Goal: Task Accomplishment & Management: Manage account settings

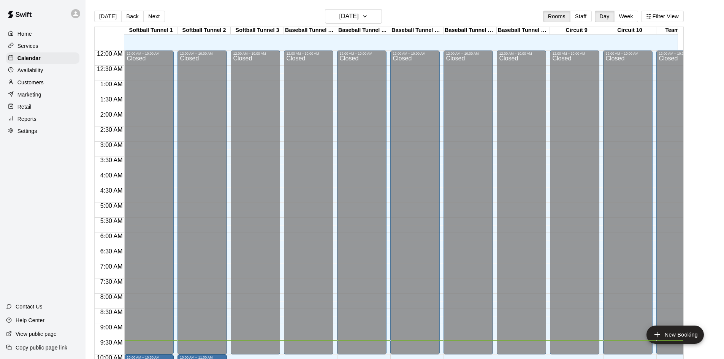
scroll to position [290, 0]
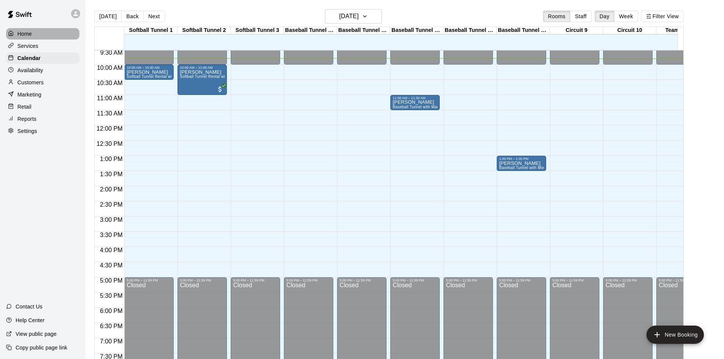
click at [24, 39] on div "Home" at bounding box center [42, 33] width 73 height 11
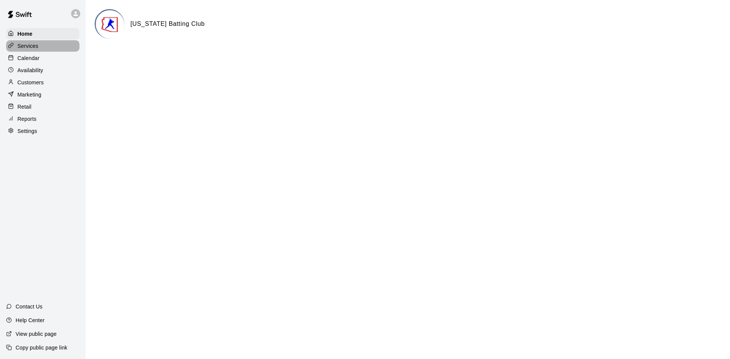
click at [35, 49] on p "Services" at bounding box center [27, 46] width 21 height 8
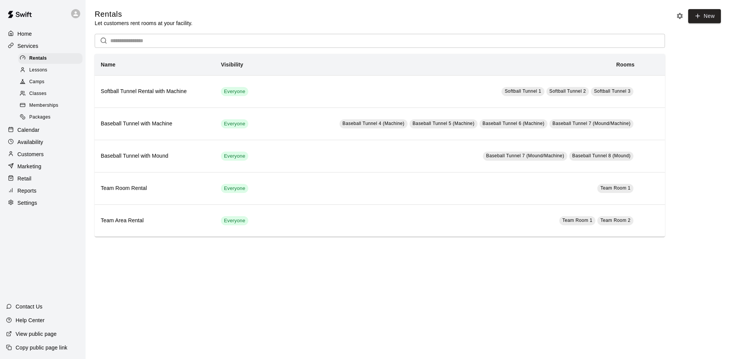
click at [40, 144] on p "Availability" at bounding box center [30, 142] width 26 height 8
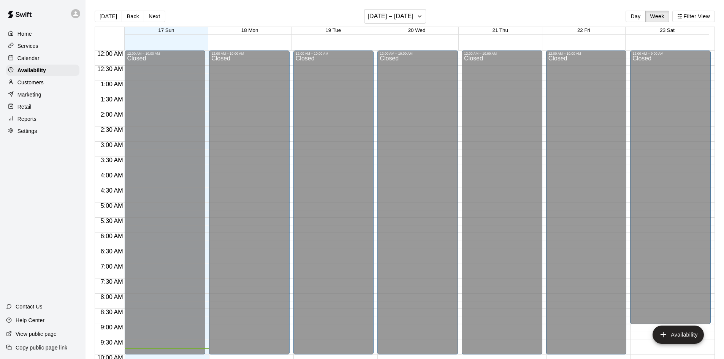
scroll to position [298, 0]
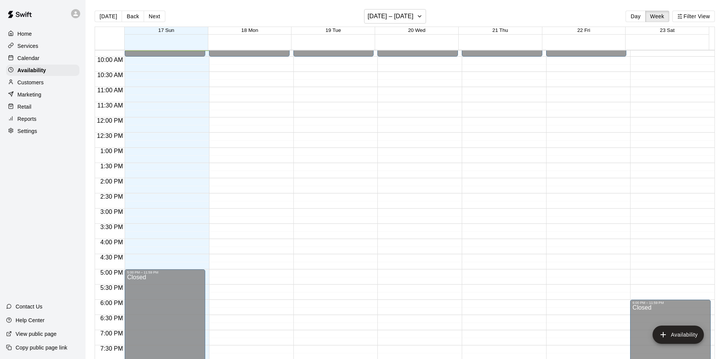
click at [43, 44] on div "Services" at bounding box center [42, 45] width 73 height 11
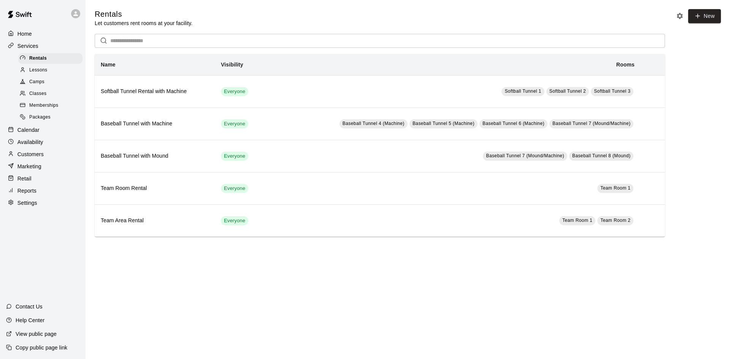
click at [35, 44] on p "Services" at bounding box center [27, 46] width 21 height 8
click at [44, 160] on div "Customers" at bounding box center [42, 154] width 73 height 11
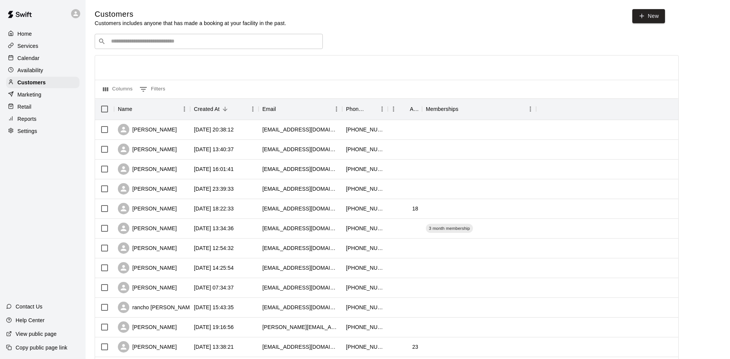
click at [153, 48] on div "​ ​" at bounding box center [209, 41] width 228 height 15
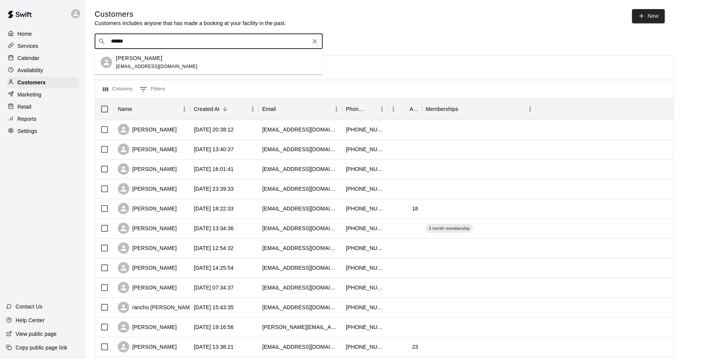
type input "*****"
click at [188, 66] on div "Aaron Polston aaronpolston25@gmail.com" at bounding box center [216, 62] width 201 height 16
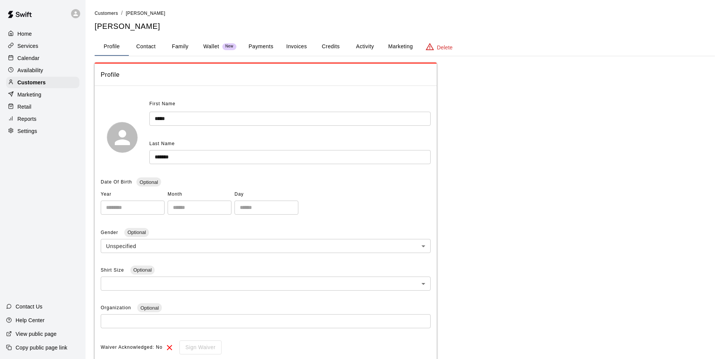
click at [252, 47] on button "Payments" at bounding box center [261, 47] width 37 height 18
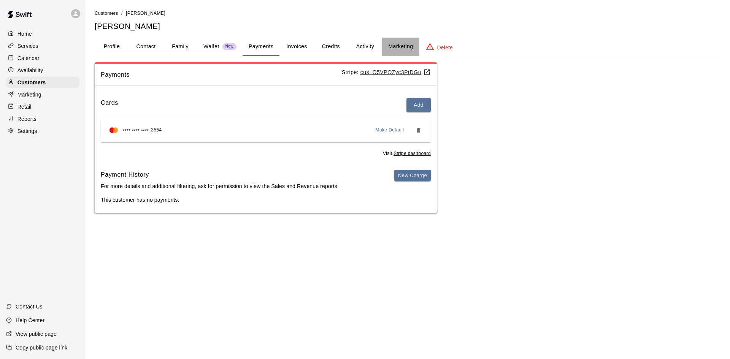
click at [383, 49] on button "Marketing" at bounding box center [400, 47] width 37 height 18
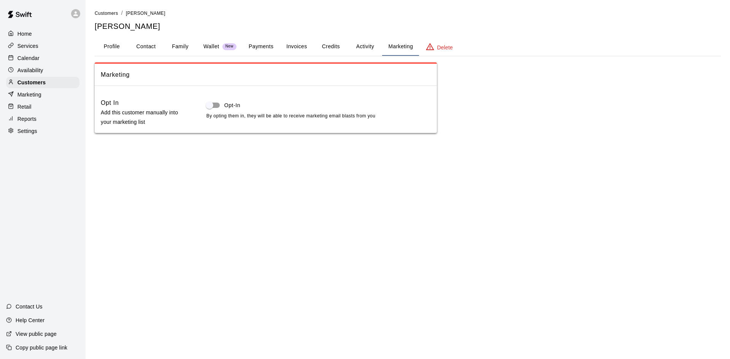
click at [360, 49] on button "Activity" at bounding box center [365, 47] width 34 height 18
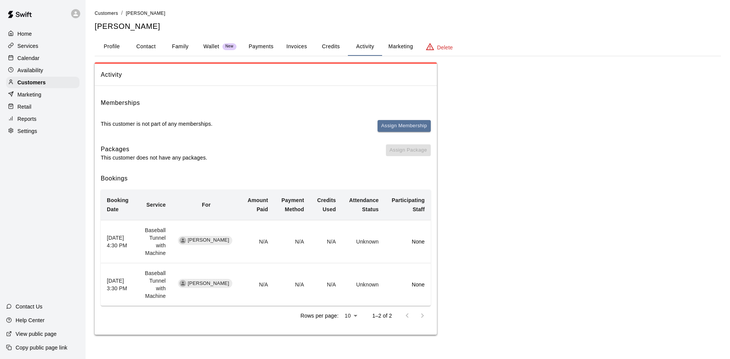
drag, startPoint x: 256, startPoint y: 43, endPoint x: 235, endPoint y: 51, distance: 21.7
click at [256, 44] on button "Payments" at bounding box center [261, 47] width 37 height 18
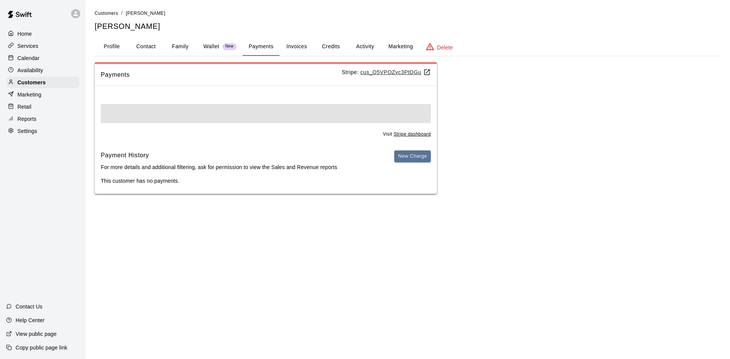
click at [204, 50] on p "Wallet" at bounding box center [211, 47] width 16 height 8
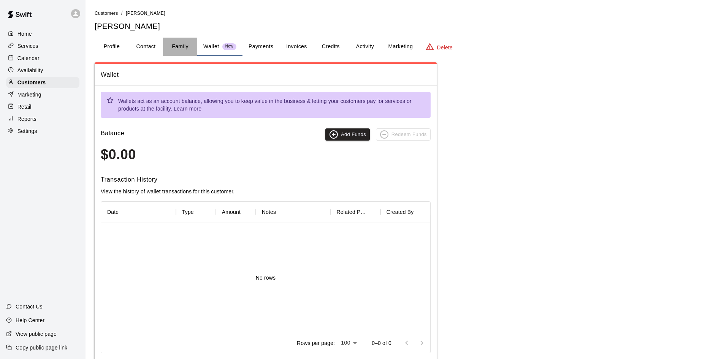
click at [179, 50] on button "Family" at bounding box center [180, 47] width 34 height 18
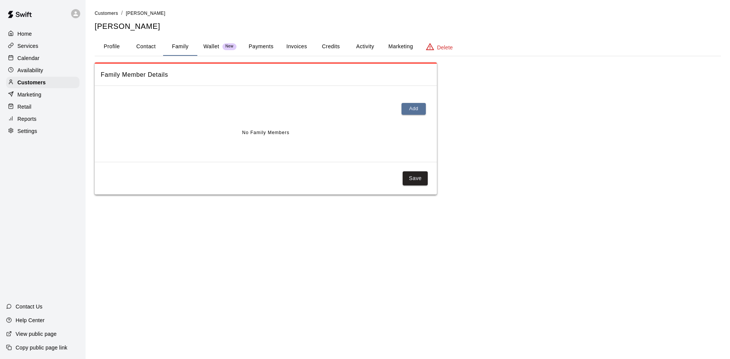
click at [147, 51] on button "Contact" at bounding box center [146, 47] width 34 height 18
select select "**"
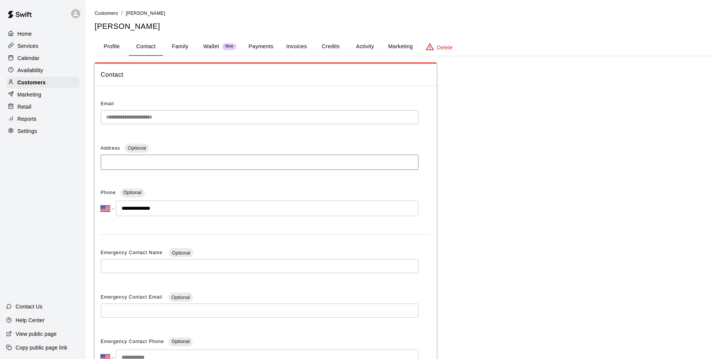
click at [106, 46] on button "Profile" at bounding box center [112, 47] width 34 height 18
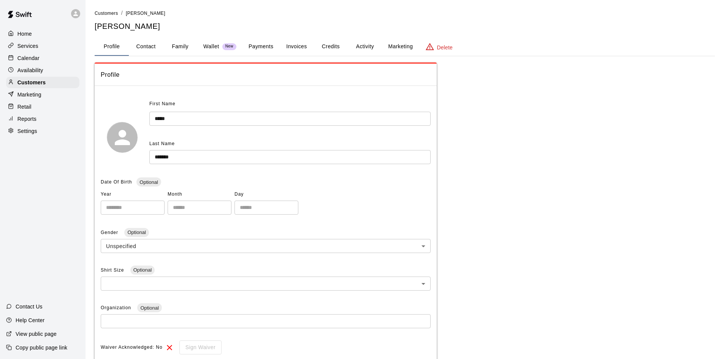
scroll to position [149, 0]
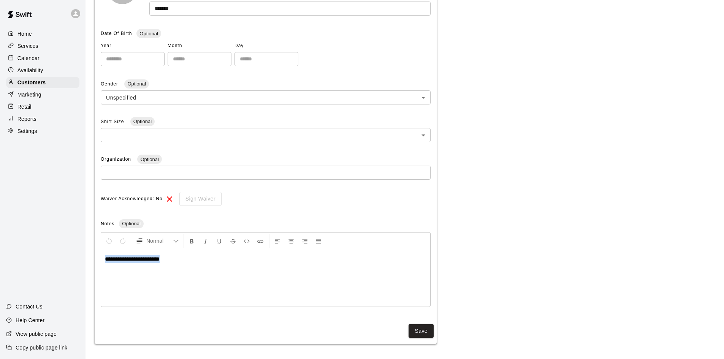
drag, startPoint x: 183, startPoint y: 257, endPoint x: 85, endPoint y: 260, distance: 98.1
click at [85, 260] on div "**********" at bounding box center [362, 105] width 724 height 508
click at [224, 257] on p "**********" at bounding box center [266, 260] width 322 height 8
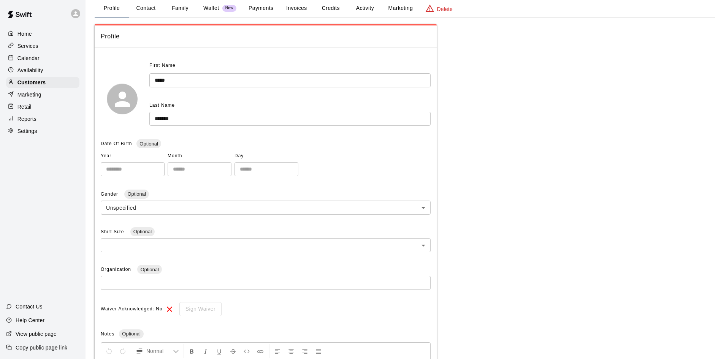
scroll to position [0, 0]
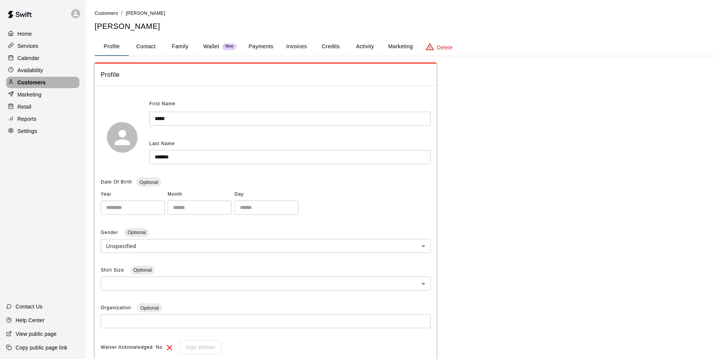
click at [19, 81] on p "Customers" at bounding box center [31, 83] width 28 height 8
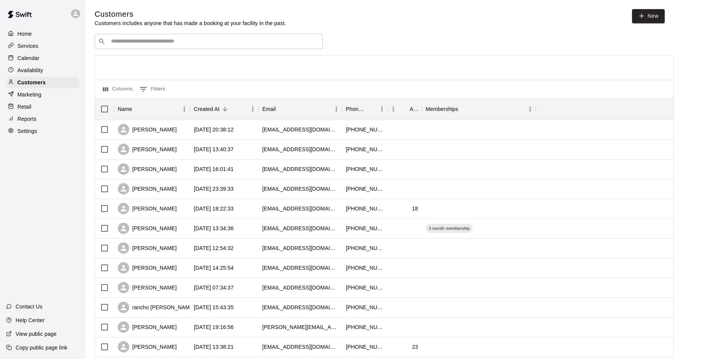
click at [31, 55] on div "Calendar" at bounding box center [42, 57] width 73 height 11
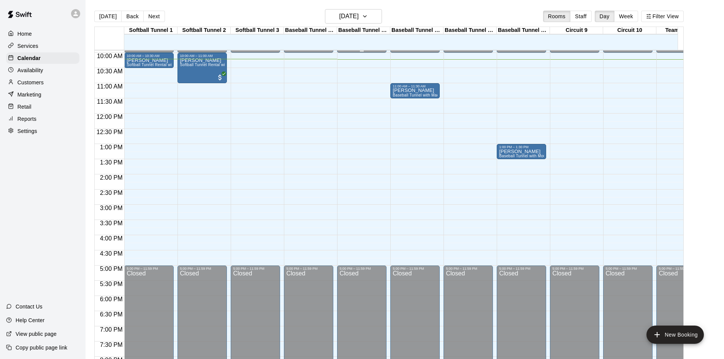
scroll to position [112, 0]
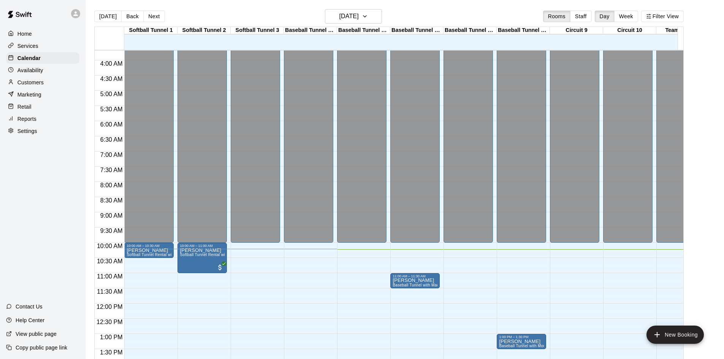
drag, startPoint x: 445, startPoint y: 252, endPoint x: 451, endPoint y: 256, distance: 7.5
click at [445, 252] on div "12:00 AM – 10:00 AM Closed 5:00 PM – 11:59 PM Closed" at bounding box center [468, 304] width 49 height 730
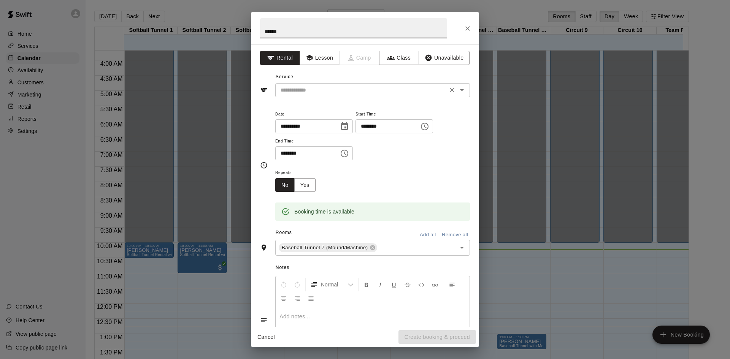
click at [291, 85] on div "​" at bounding box center [372, 90] width 195 height 14
type input "******"
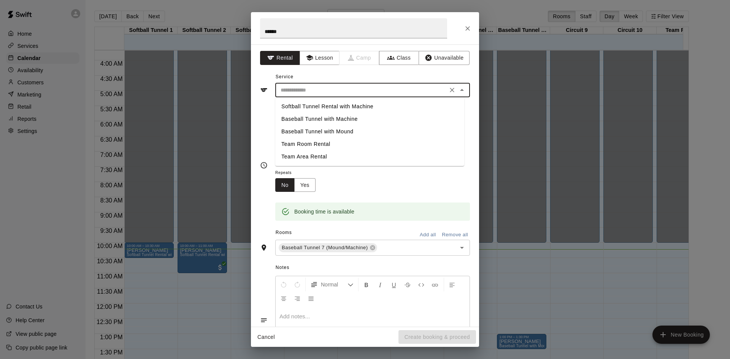
click at [297, 117] on li "Baseball Tunnel with Machine" at bounding box center [369, 119] width 189 height 13
type input "**********"
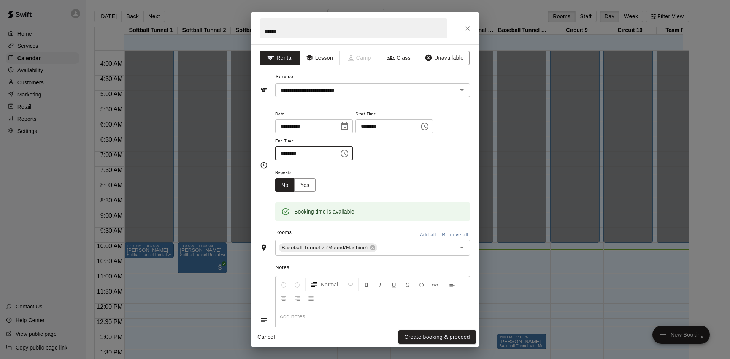
drag, startPoint x: 283, startPoint y: 153, endPoint x: 317, endPoint y: 218, distance: 73.1
click at [283, 153] on input "********" at bounding box center [304, 153] width 59 height 14
type input "********"
click at [422, 339] on button "Create booking & proceed" at bounding box center [438, 337] width 78 height 14
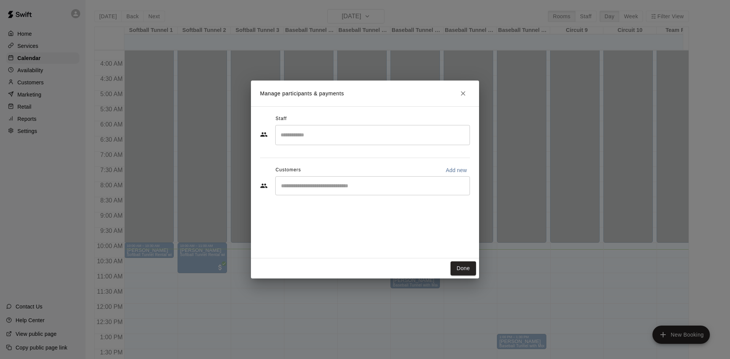
click at [456, 270] on button "Done" at bounding box center [463, 269] width 25 height 14
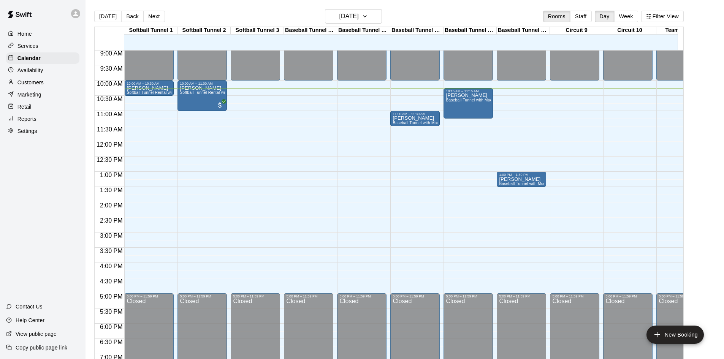
scroll to position [280, 0]
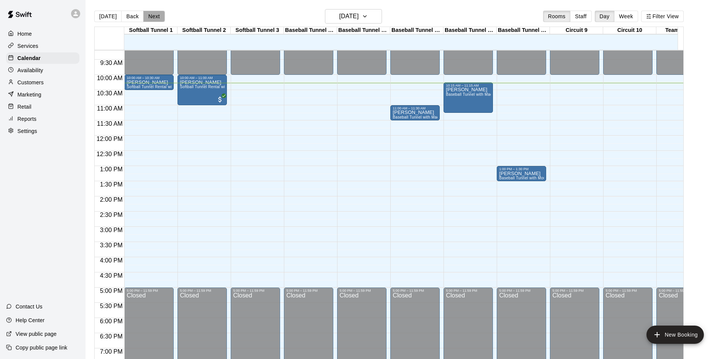
click at [155, 16] on button "Next" at bounding box center [153, 16] width 21 height 11
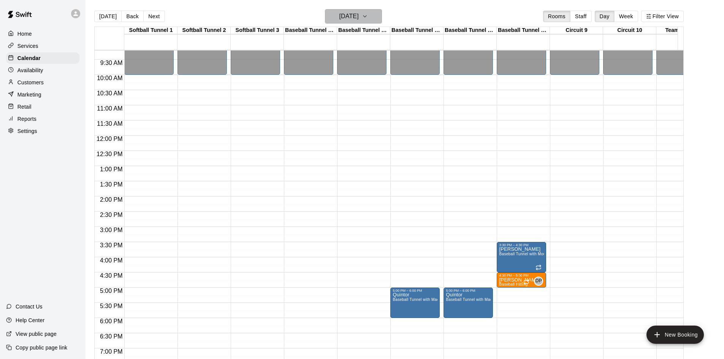
click at [358, 19] on h6 "Monday Aug 18" at bounding box center [349, 16] width 19 height 11
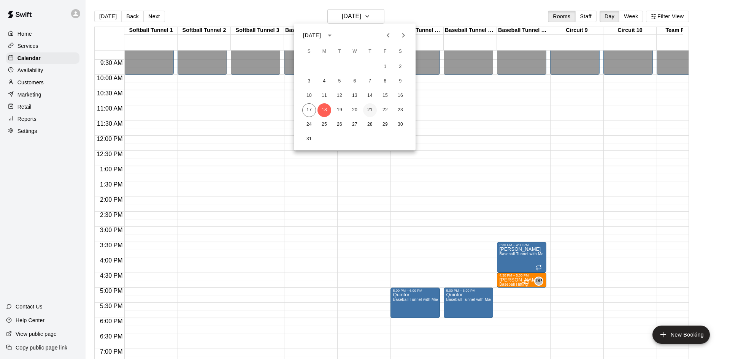
click at [372, 111] on button "21" at bounding box center [370, 110] width 14 height 14
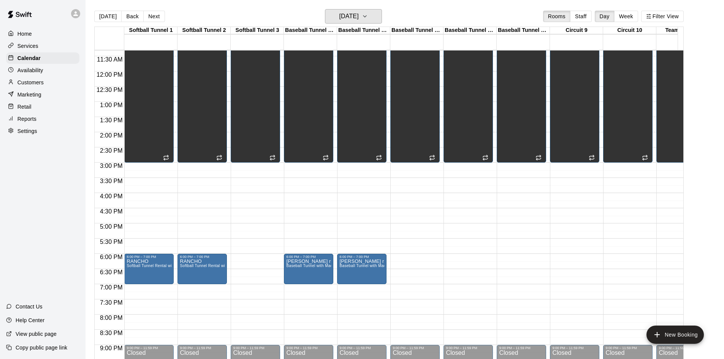
scroll to position [356, 0]
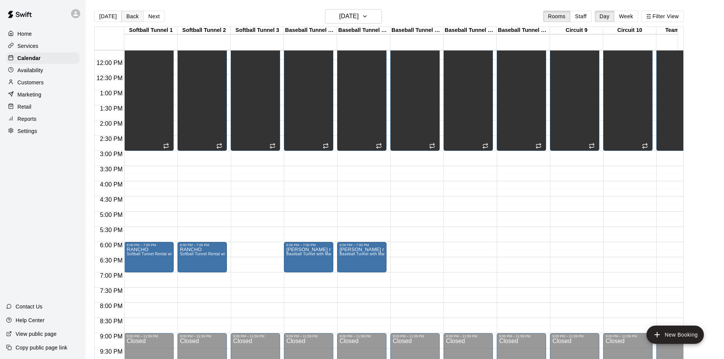
click at [132, 18] on button "Back" at bounding box center [132, 16] width 22 height 11
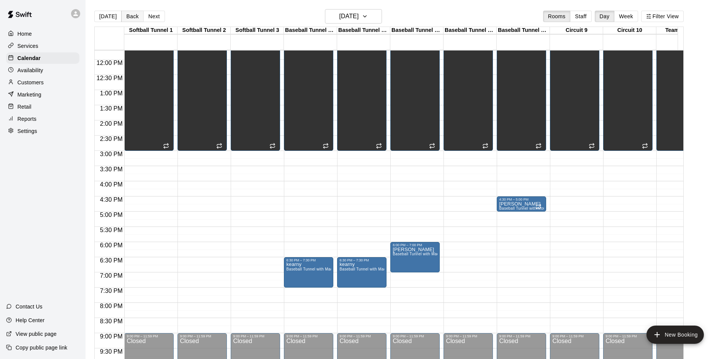
click at [128, 17] on button "Back" at bounding box center [132, 16] width 22 height 11
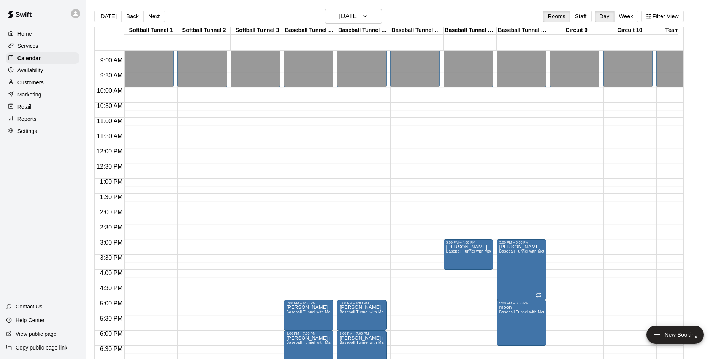
scroll to position [318, 0]
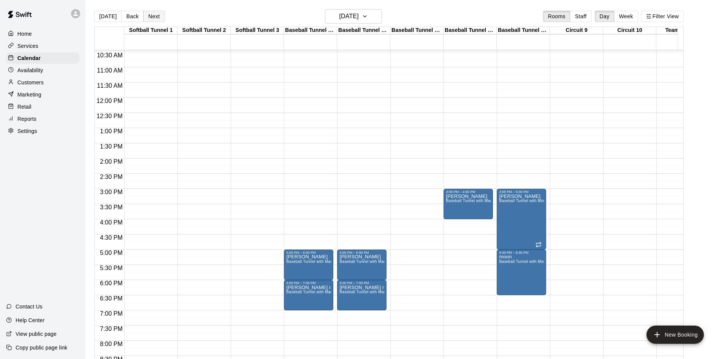
click at [150, 19] on button "Next" at bounding box center [153, 16] width 21 height 11
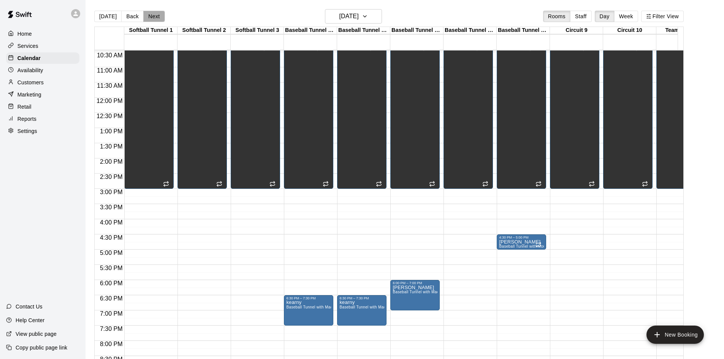
click at [151, 18] on button "Next" at bounding box center [153, 16] width 21 height 11
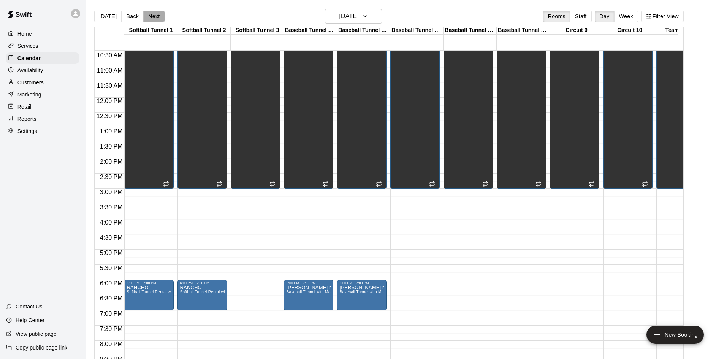
click at [154, 19] on button "Next" at bounding box center [153, 16] width 21 height 11
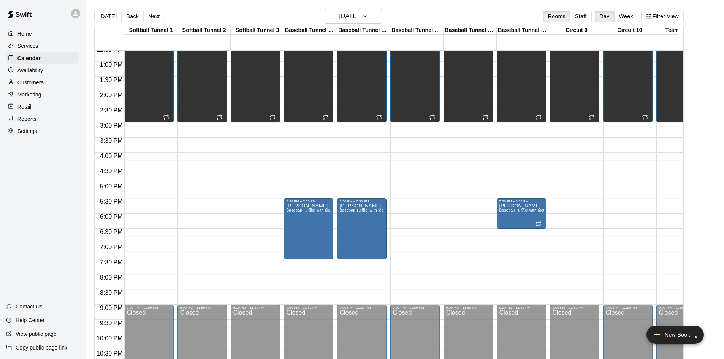
scroll to position [394, 0]
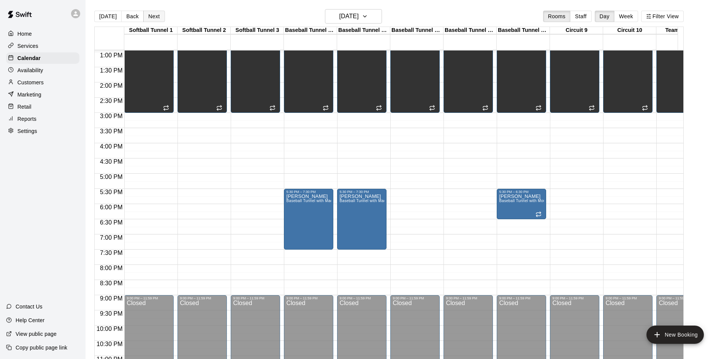
click at [153, 14] on button "Next" at bounding box center [153, 16] width 21 height 11
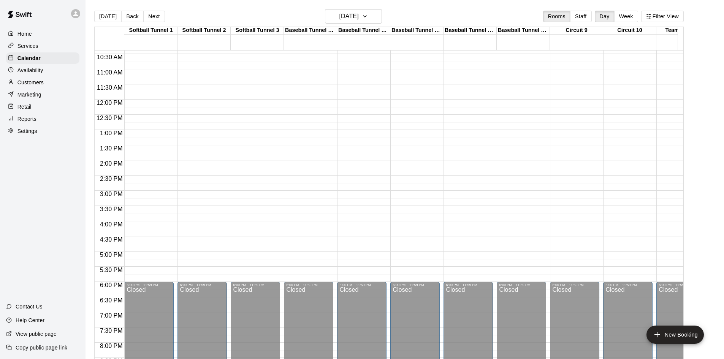
scroll to position [318, 0]
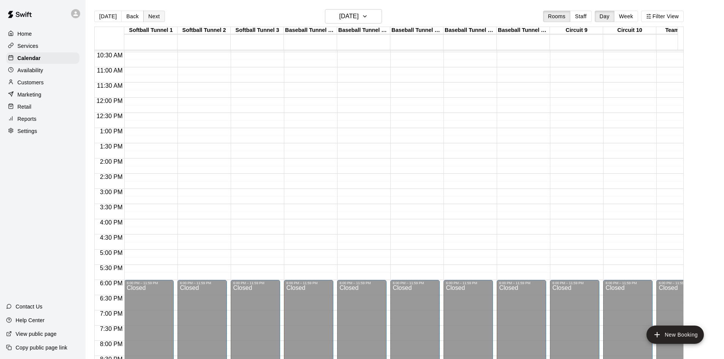
click at [156, 20] on button "Next" at bounding box center [153, 16] width 21 height 11
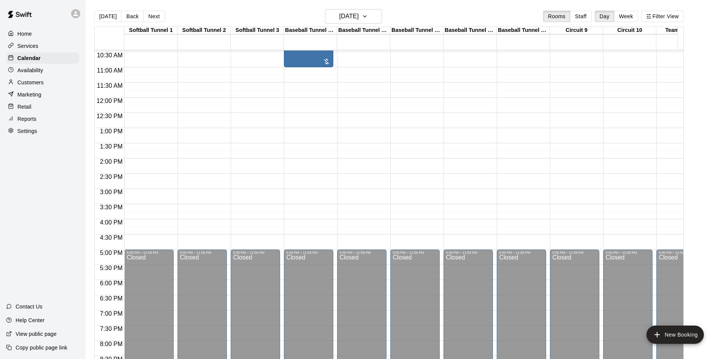
scroll to position [280, 0]
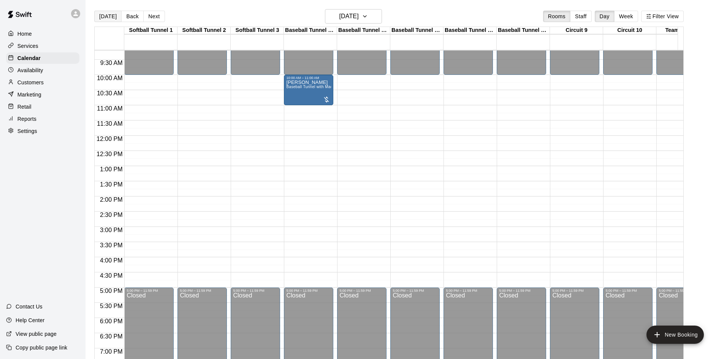
click at [110, 16] on button "[DATE]" at bounding box center [107, 16] width 27 height 11
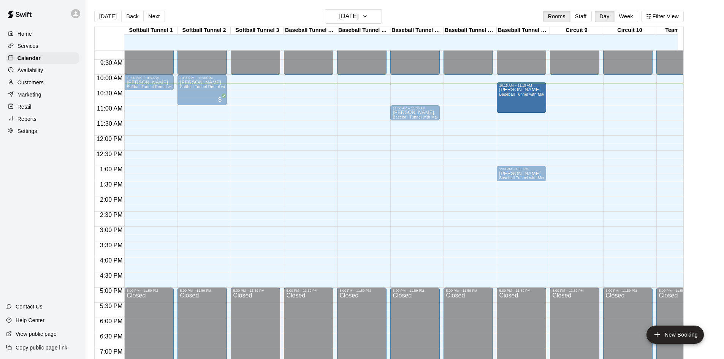
drag, startPoint x: 467, startPoint y: 94, endPoint x: 510, endPoint y: 97, distance: 43.8
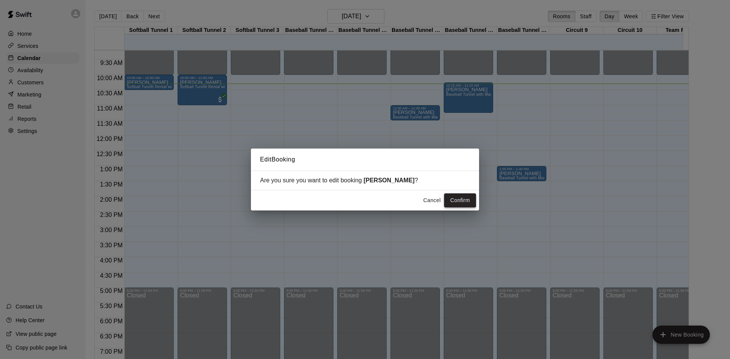
click at [460, 204] on button "Confirm" at bounding box center [460, 201] width 32 height 14
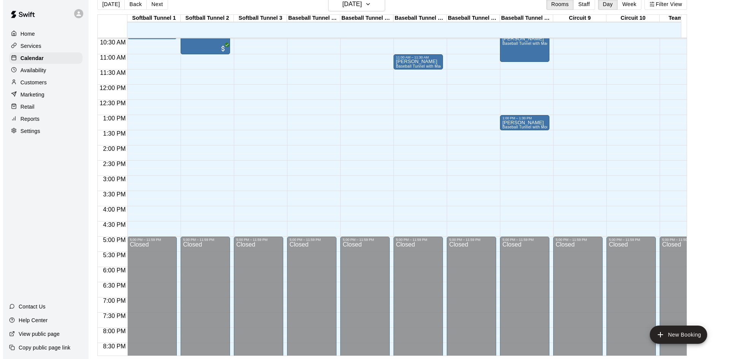
scroll to position [242, 0]
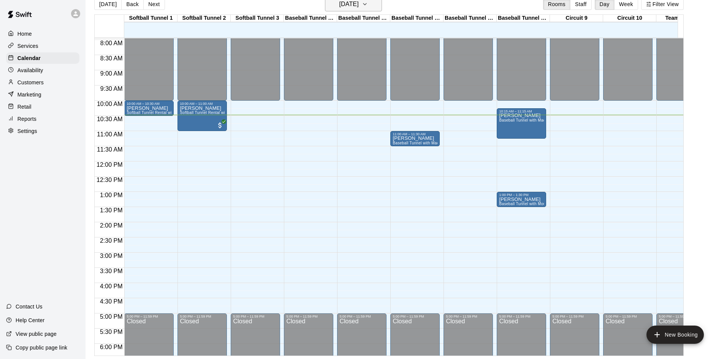
click at [351, 3] on h6 "[DATE]" at bounding box center [349, 4] width 19 height 11
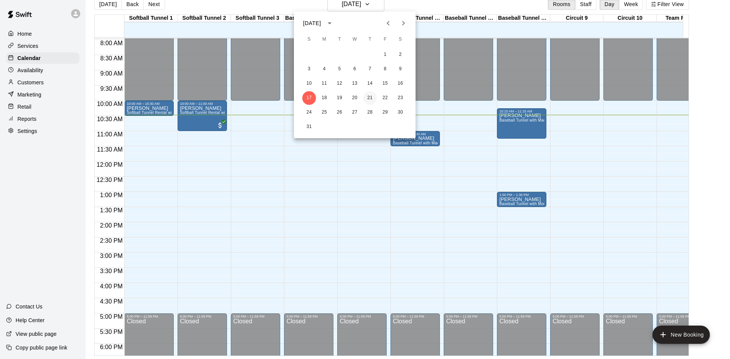
click at [371, 96] on button "21" at bounding box center [370, 98] width 14 height 14
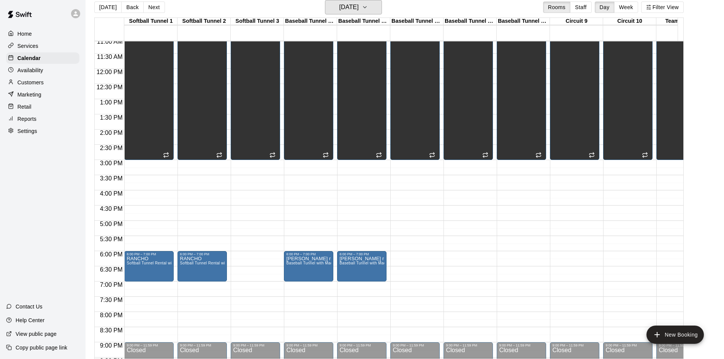
scroll to position [394, 0]
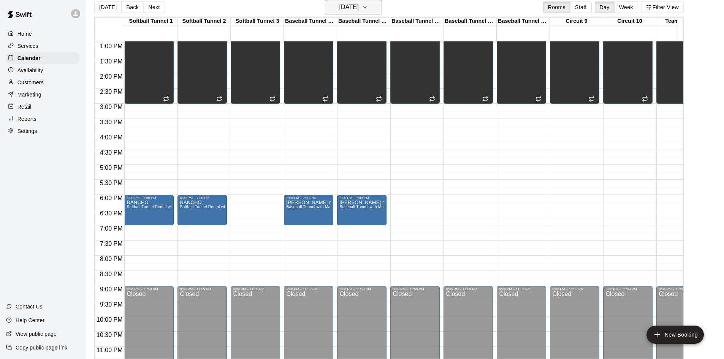
click at [355, 5] on h6 "Thursday Aug 21" at bounding box center [349, 7] width 19 height 11
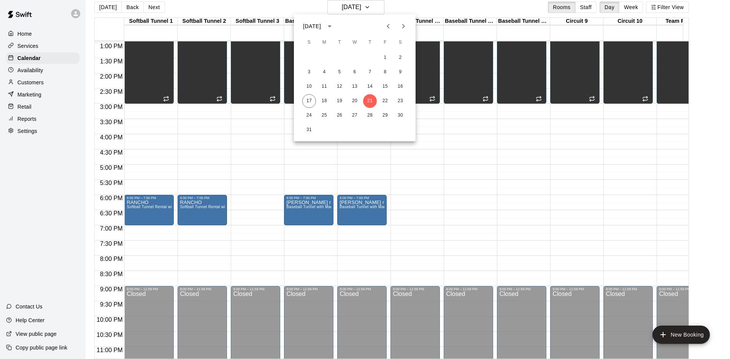
drag, startPoint x: 60, startPoint y: 182, endPoint x: 65, endPoint y: 181, distance: 5.4
click at [63, 182] on div at bounding box center [365, 179] width 730 height 359
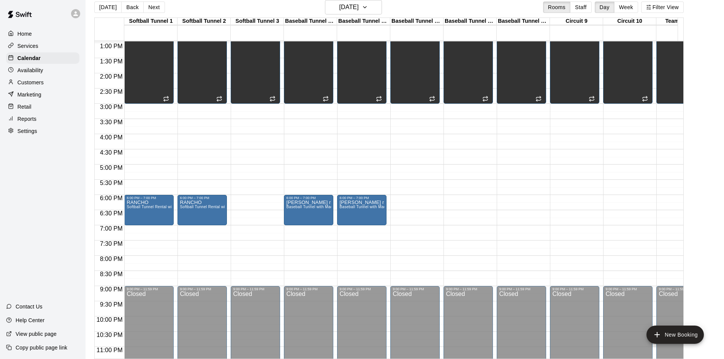
drag, startPoint x: 107, startPoint y: 8, endPoint x: 133, endPoint y: 0, distance: 27.3
click at [106, 8] on button "[DATE]" at bounding box center [107, 7] width 27 height 11
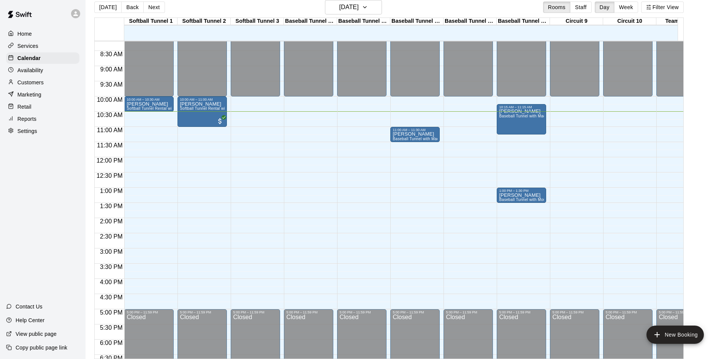
scroll to position [251, 0]
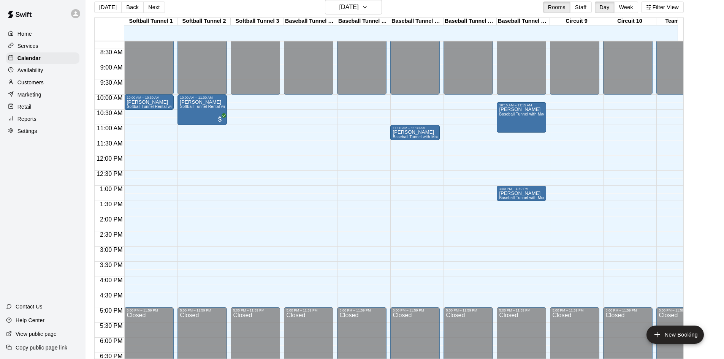
drag, startPoint x: 46, startPoint y: 73, endPoint x: 53, endPoint y: 106, distance: 33.4
click at [46, 73] on div "Availability" at bounding box center [42, 70] width 73 height 11
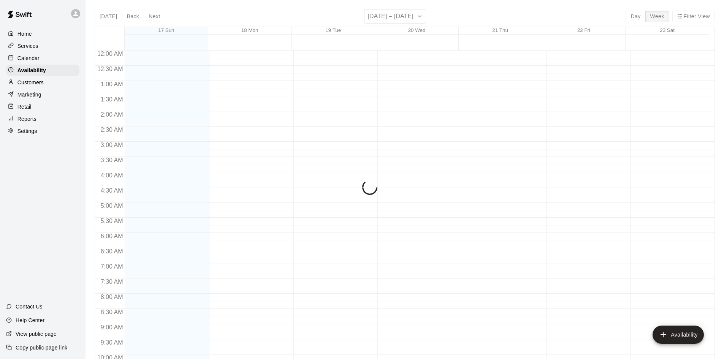
scroll to position [320, 0]
click at [50, 87] on div "Customers" at bounding box center [42, 82] width 73 height 11
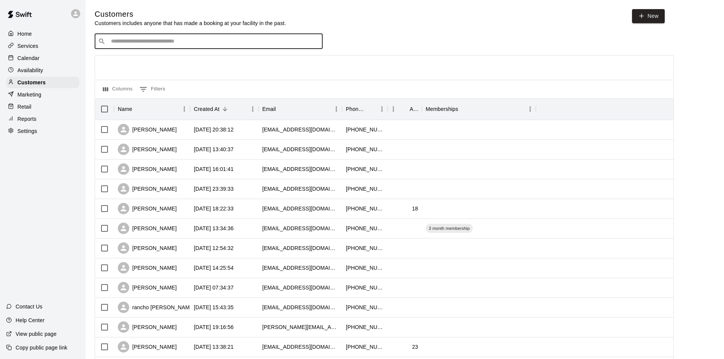
click at [180, 44] on input "Search customers by name or email" at bounding box center [214, 42] width 211 height 8
type input "***"
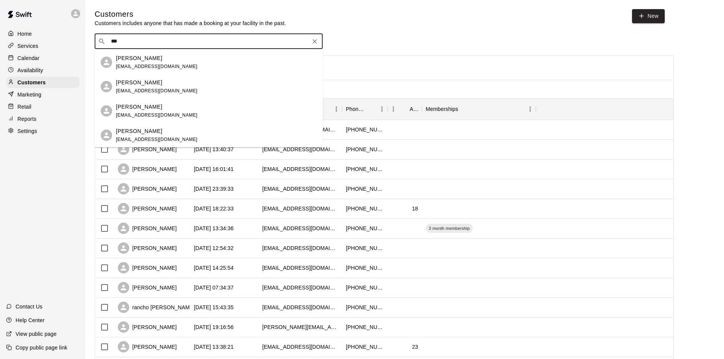
click at [133, 65] on span "aaronpolston25@gmail.com" at bounding box center [157, 66] width 82 height 5
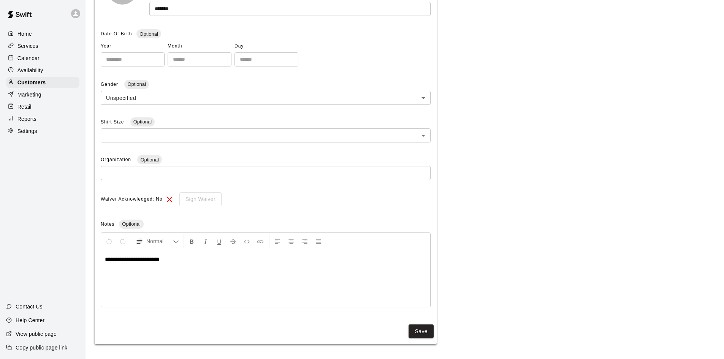
scroll to position [149, 0]
drag, startPoint x: 188, startPoint y: 264, endPoint x: 44, endPoint y: 263, distance: 144.1
click at [44, 263] on div "**********" at bounding box center [362, 105] width 724 height 508
click at [184, 269] on div "**********" at bounding box center [265, 278] width 329 height 57
drag, startPoint x: 152, startPoint y: 262, endPoint x: 178, endPoint y: 255, distance: 27.6
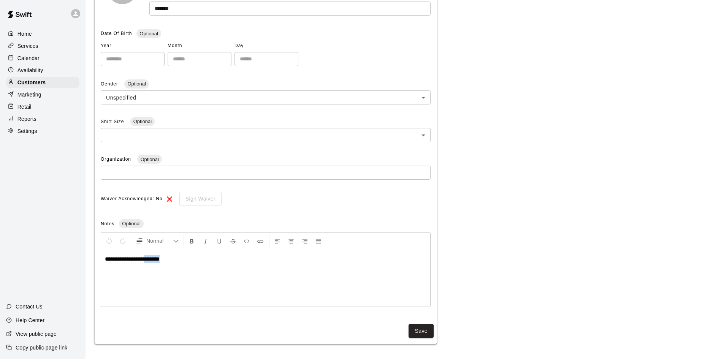
click at [178, 256] on p "**********" at bounding box center [266, 260] width 322 height 8
click at [179, 258] on p "**********" at bounding box center [266, 260] width 322 height 8
click at [178, 258] on p "**********" at bounding box center [266, 260] width 322 height 8
drag, startPoint x: 176, startPoint y: 259, endPoint x: 90, endPoint y: 281, distance: 88.5
click at [90, 281] on div "**********" at bounding box center [405, 102] width 633 height 484
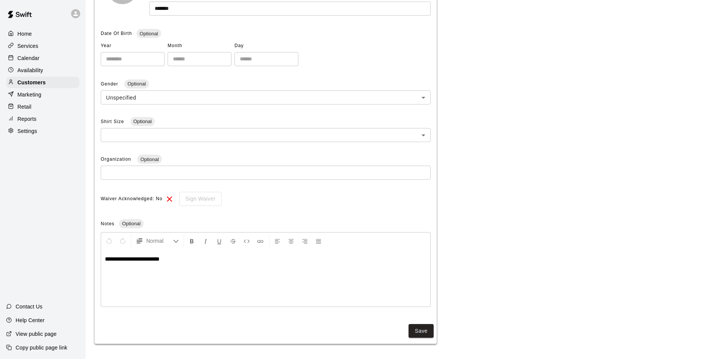
click at [62, 266] on div "Home Services Calendar Availability Customers Marketing Retail Reports Settings…" at bounding box center [43, 179] width 86 height 359
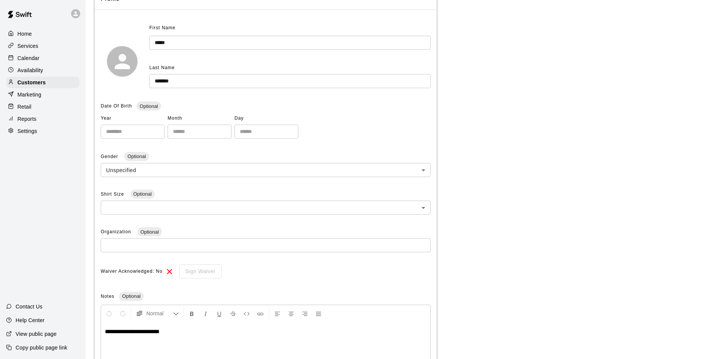
scroll to position [0, 0]
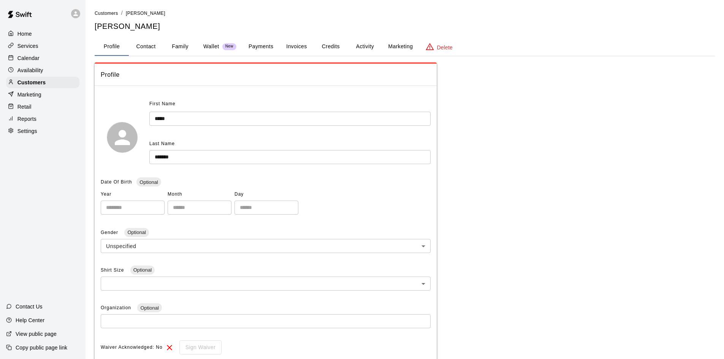
click at [257, 50] on button "Payments" at bounding box center [261, 47] width 37 height 18
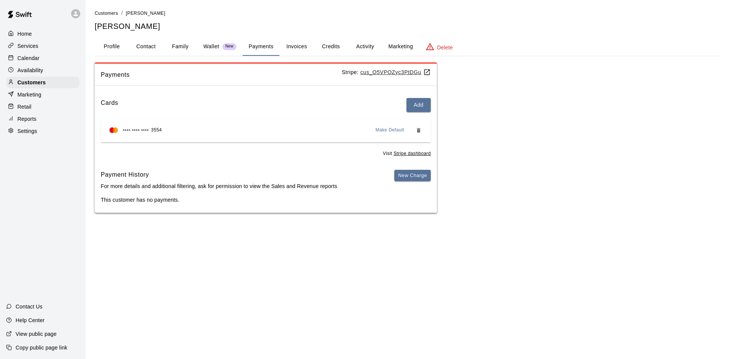
click at [210, 41] on button "Wallet New" at bounding box center [219, 47] width 45 height 18
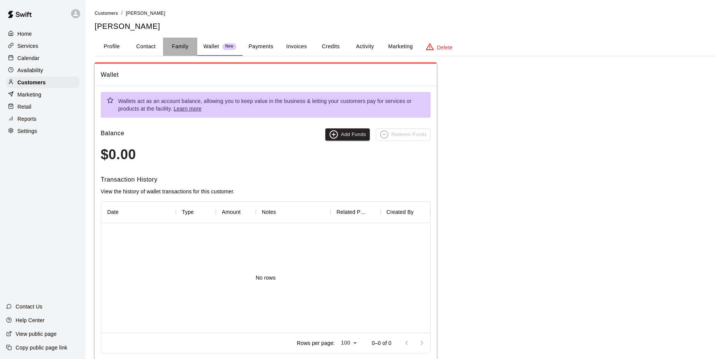
click at [177, 43] on button "Family" at bounding box center [180, 47] width 34 height 18
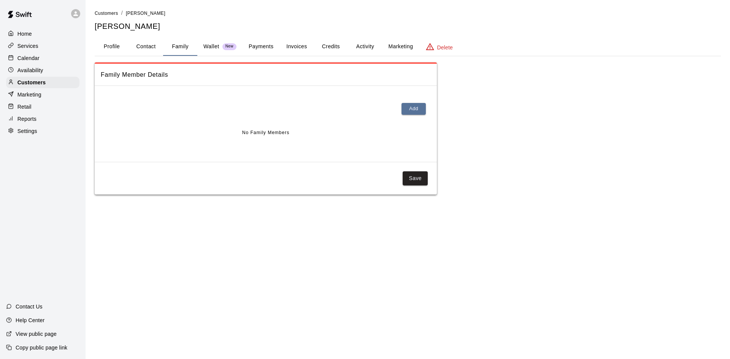
click at [154, 44] on button "Contact" at bounding box center [146, 47] width 34 height 18
select select "**"
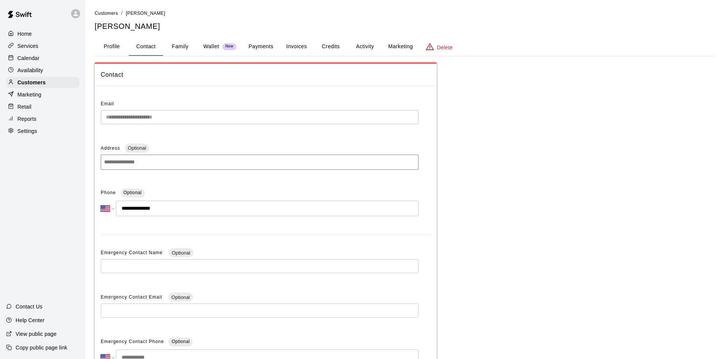
click at [100, 47] on button "Profile" at bounding box center [112, 47] width 34 height 18
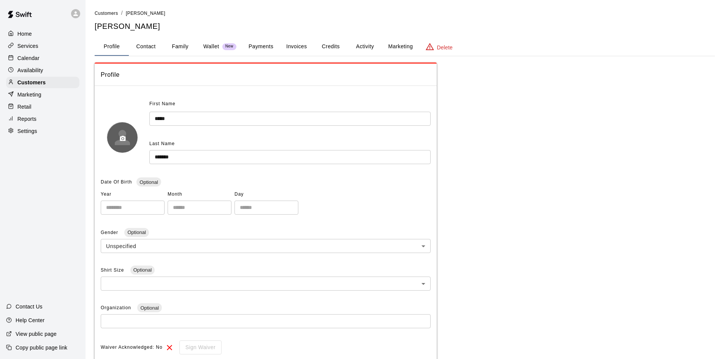
click at [129, 140] on button "button" at bounding box center [122, 138] width 13 height 13
click at [33, 59] on p "Calendar" at bounding box center [28, 58] width 22 height 8
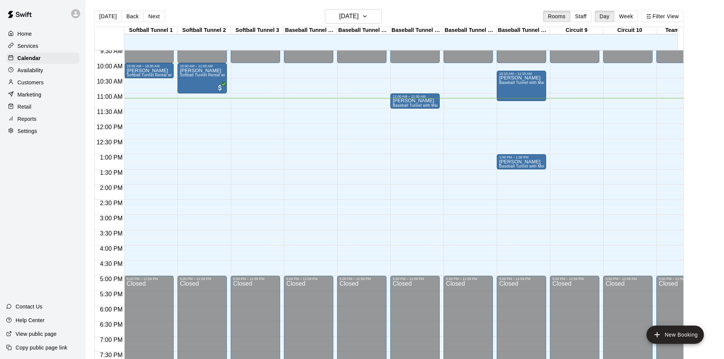
scroll to position [249, 0]
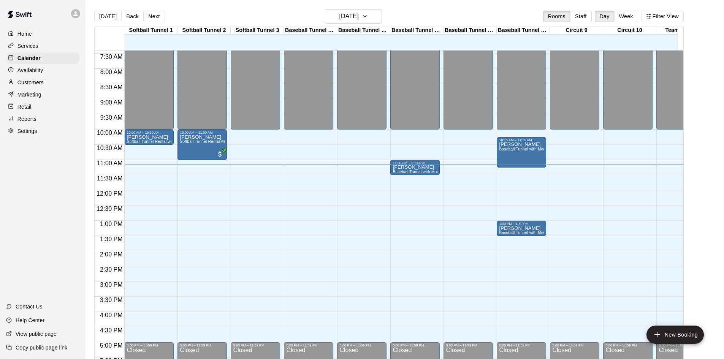
scroll to position [263, 0]
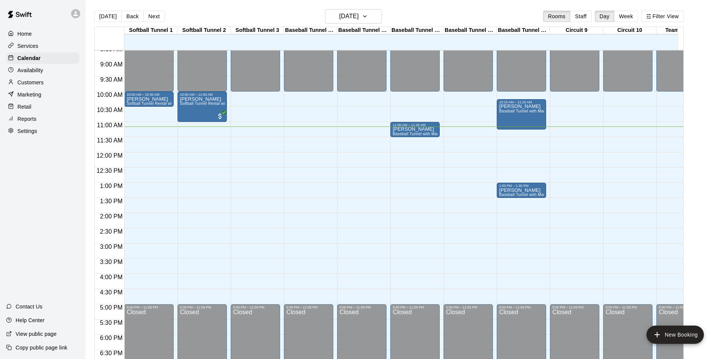
drag, startPoint x: 689, startPoint y: 192, endPoint x: 691, endPoint y: 188, distance: 4.3
click at [690, 188] on div "[DATE] Back [DATE][DATE] Rooms Staff Day Week Filter View Softball Tunnel 1 17 …" at bounding box center [389, 188] width 601 height 359
click at [139, 275] on div "12:00 AM – 10:00 AM Closed 10:00 AM – 10:30 AM [PERSON_NAME] Softball Tunnel Re…" at bounding box center [148, 152] width 49 height 730
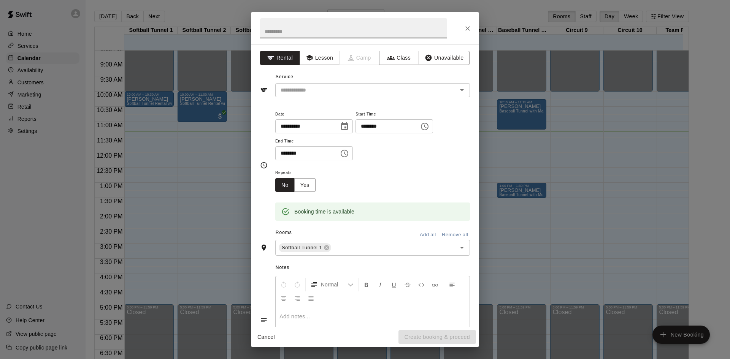
click at [286, 152] on input "********" at bounding box center [304, 153] width 59 height 14
type input "********"
click at [354, 32] on input "text" at bounding box center [353, 28] width 187 height 20
type input "*******"
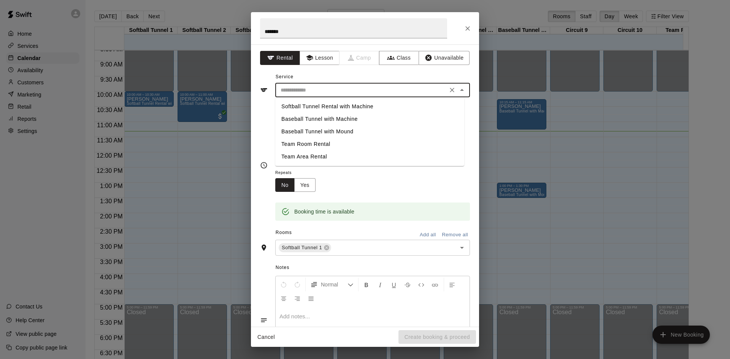
drag, startPoint x: 291, startPoint y: 92, endPoint x: 299, endPoint y: 92, distance: 8.0
click at [291, 92] on input "text" at bounding box center [362, 91] width 168 height 10
click at [324, 119] on li "Baseball Tunnel with Machine" at bounding box center [369, 119] width 189 height 13
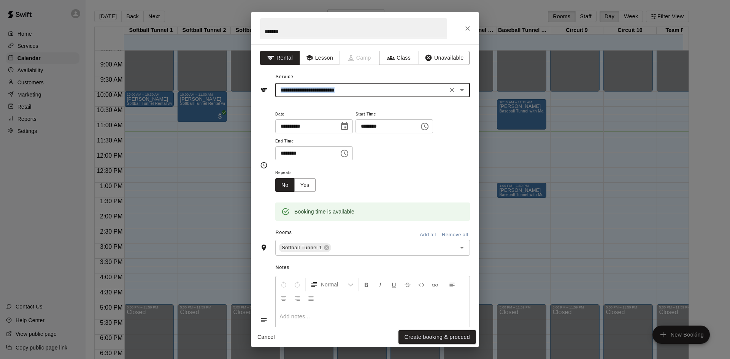
click at [383, 84] on div "**********" at bounding box center [365, 84] width 210 height 26
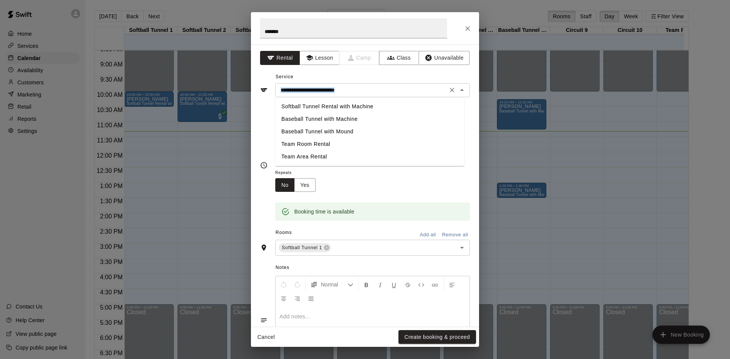
click at [382, 88] on input "**********" at bounding box center [362, 91] width 168 height 10
click at [326, 107] on li "Softball Tunnel Rental with Machine" at bounding box center [369, 106] width 189 height 13
type input "**********"
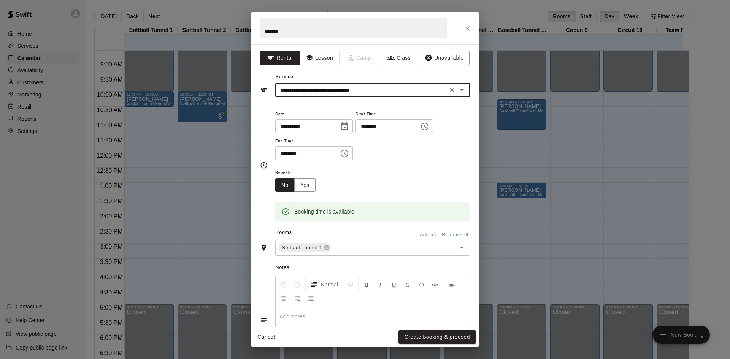
click at [462, 332] on button "Create booking & proceed" at bounding box center [438, 337] width 78 height 14
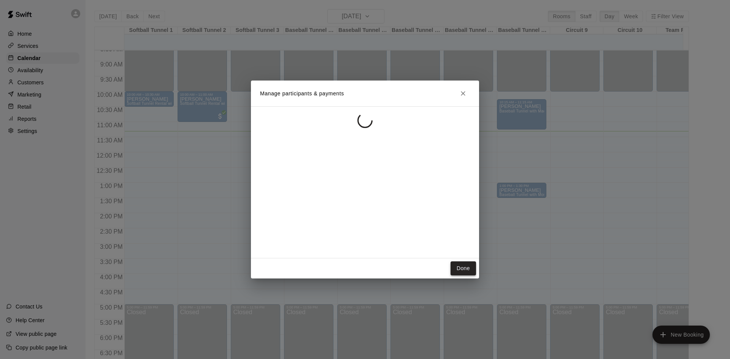
click at [465, 269] on button "Done" at bounding box center [463, 269] width 25 height 14
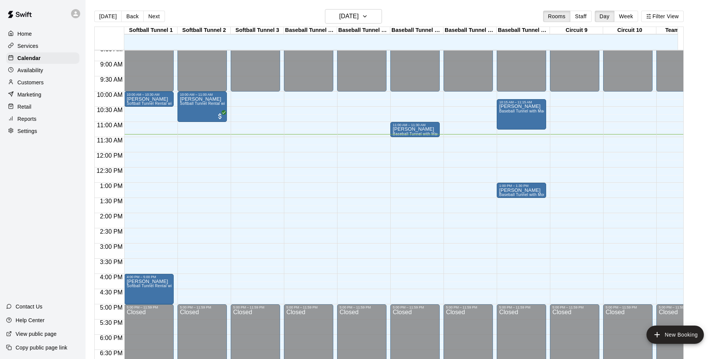
click at [445, 272] on div "12:00 AM – 10:00 AM Closed 5:00 PM – 11:59 PM Closed" at bounding box center [468, 152] width 49 height 730
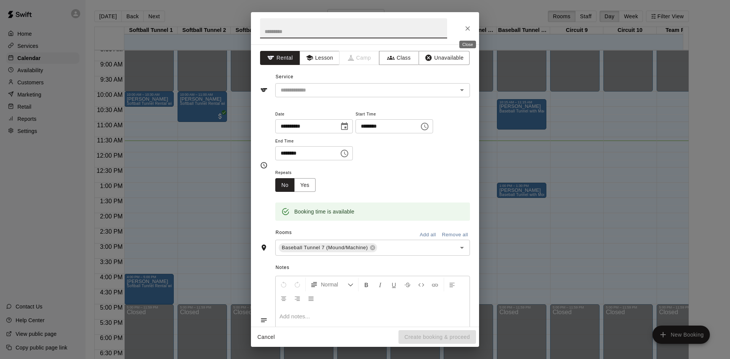
click at [467, 28] on icon "Close" at bounding box center [468, 29] width 8 height 8
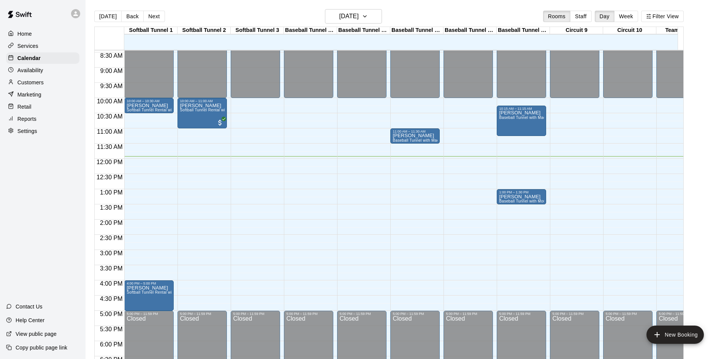
scroll to position [260, 0]
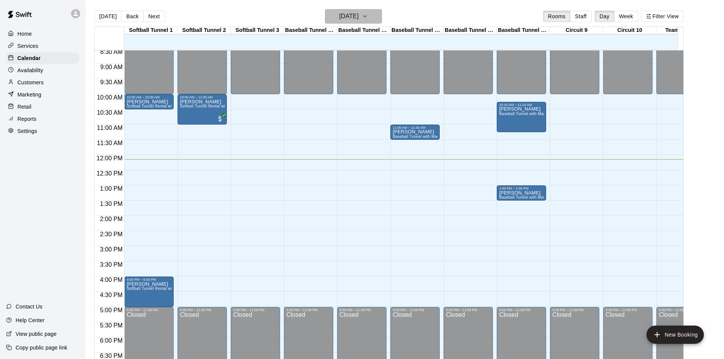
click at [345, 21] on h6 "[DATE]" at bounding box center [349, 16] width 19 height 11
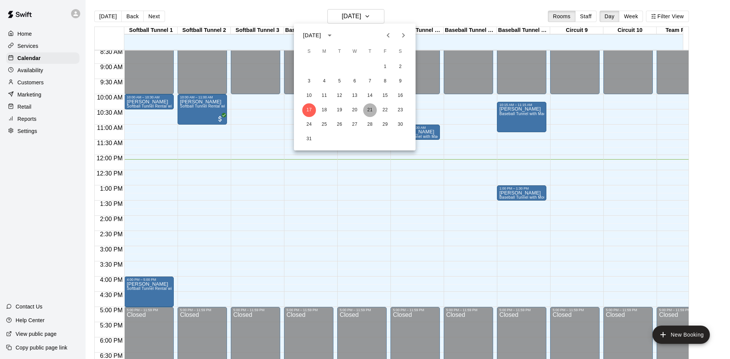
click at [373, 111] on button "21" at bounding box center [370, 110] width 14 height 14
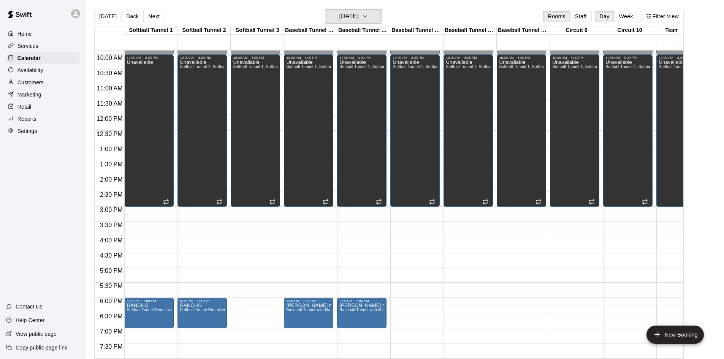
scroll to position [299, 0]
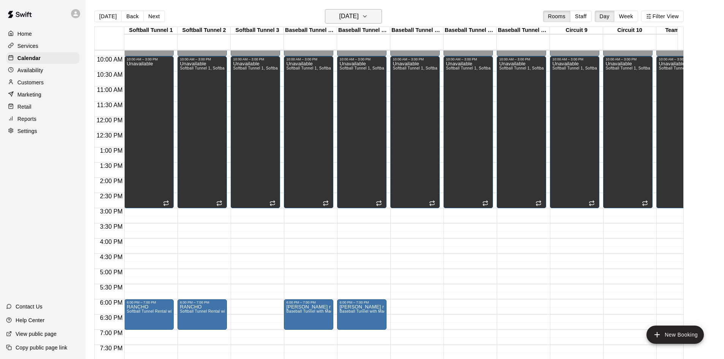
click at [344, 14] on h6 "Thursday Aug 21" at bounding box center [349, 16] width 19 height 11
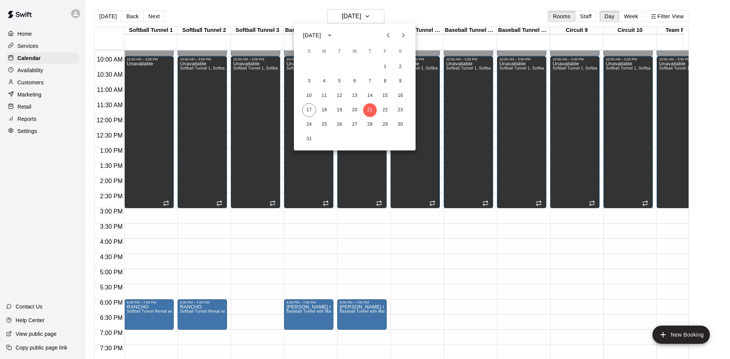
click at [407, 32] on icon "Next month" at bounding box center [403, 35] width 9 height 9
click at [368, 67] on button "4" at bounding box center [370, 67] width 14 height 14
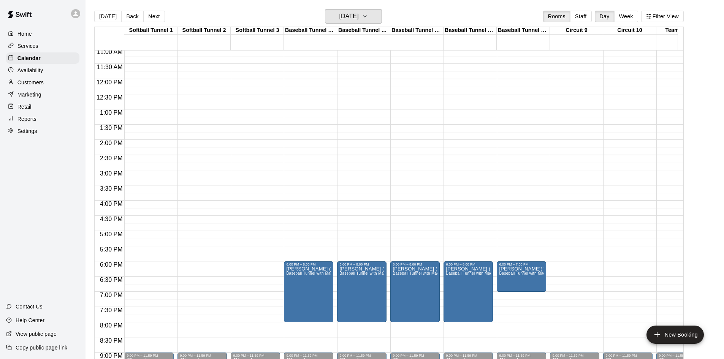
scroll to position [388, 0]
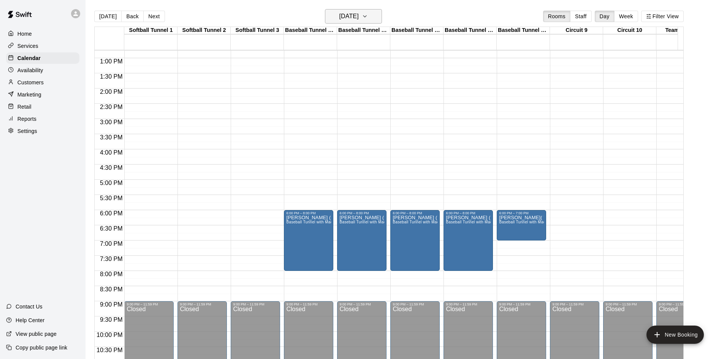
click at [353, 5] on main "Today Back Next Thursday Sep 04 Rooms Staff Day Week Filter View Softball Tunne…" at bounding box center [405, 186] width 639 height 372
click at [357, 18] on h6 "Thursday Sep 04" at bounding box center [349, 16] width 19 height 11
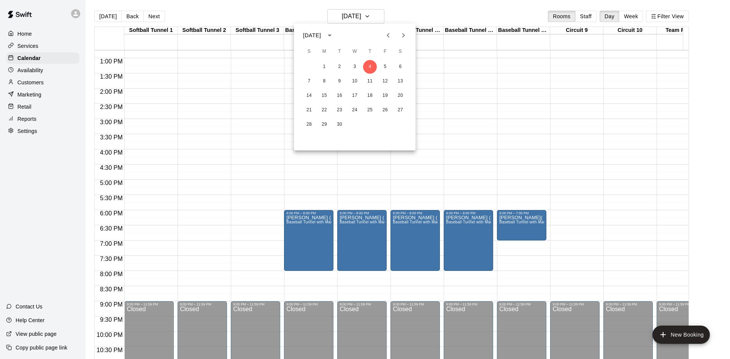
click at [399, 34] on icon "Next month" at bounding box center [403, 35] width 9 height 9
click at [370, 67] on button "2" at bounding box center [370, 67] width 14 height 14
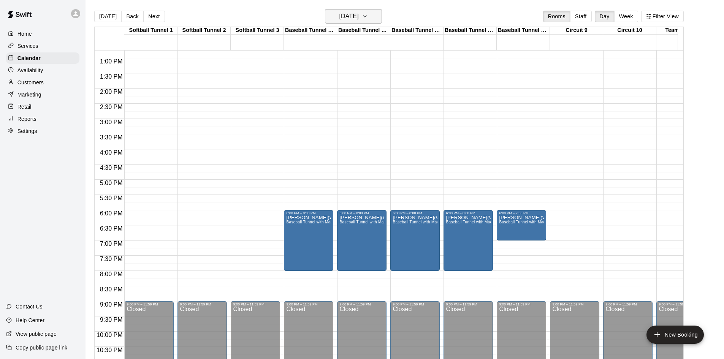
click at [359, 12] on h6 "Thursday Oct 02" at bounding box center [349, 16] width 19 height 11
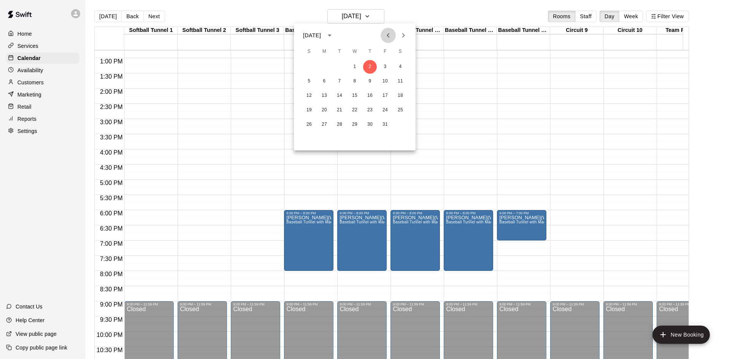
click at [386, 33] on icon "Previous month" at bounding box center [388, 35] width 9 height 9
click at [521, 29] on div at bounding box center [365, 179] width 730 height 359
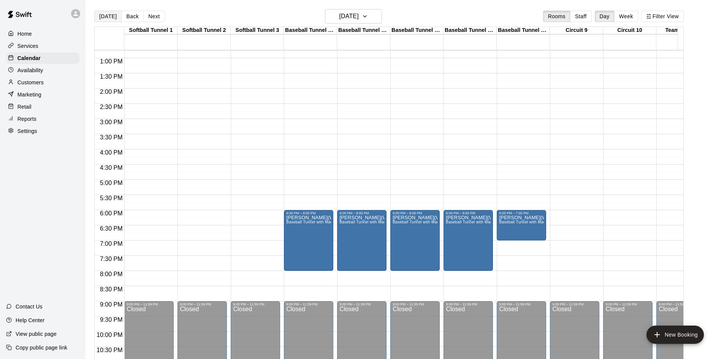
click at [102, 13] on button "[DATE]" at bounding box center [107, 16] width 27 height 11
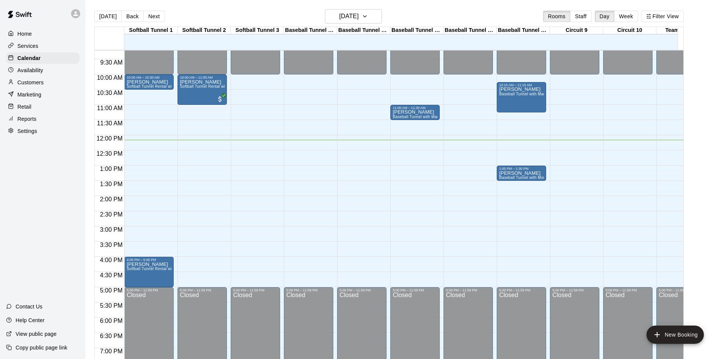
scroll to position [272, 0]
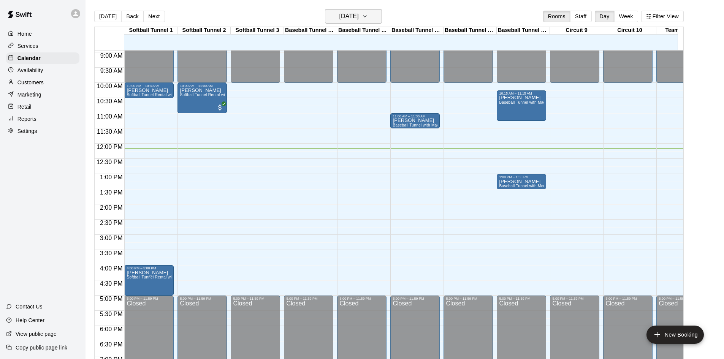
click at [357, 14] on h6 "[DATE]" at bounding box center [349, 16] width 19 height 11
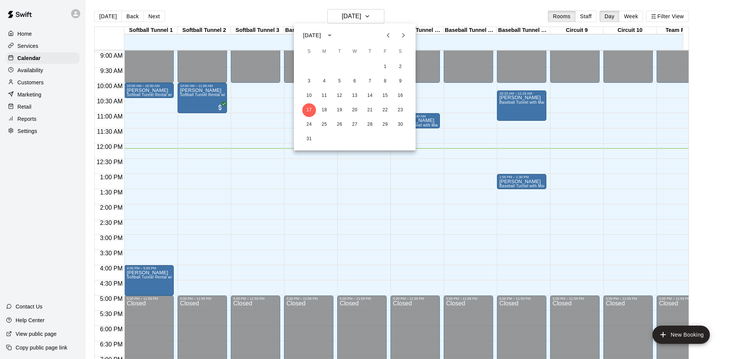
click at [402, 36] on icon "Next month" at bounding box center [403, 35] width 9 height 9
click at [402, 38] on icon "Next month" at bounding box center [403, 35] width 9 height 9
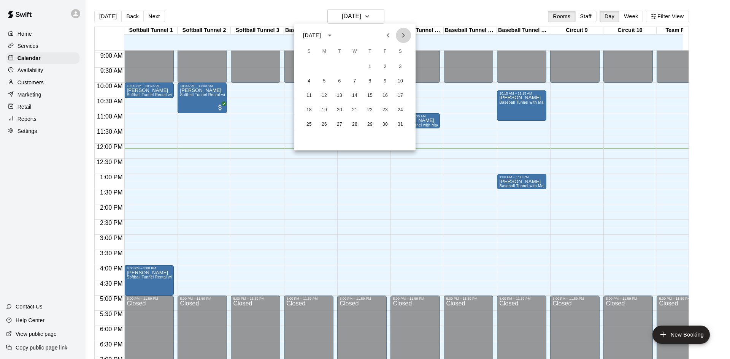
click at [402, 38] on icon "Next month" at bounding box center [403, 35] width 9 height 9
click at [383, 10] on div at bounding box center [365, 179] width 730 height 359
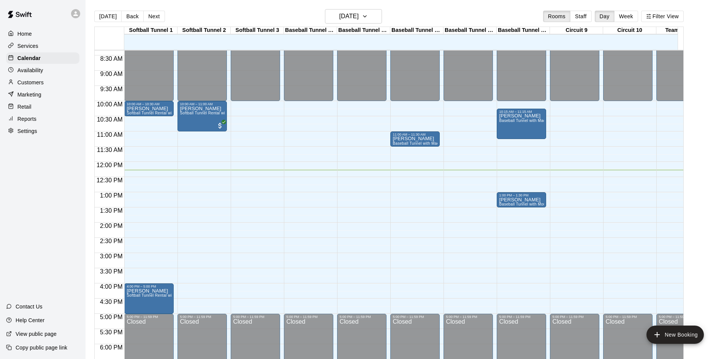
scroll to position [297, 0]
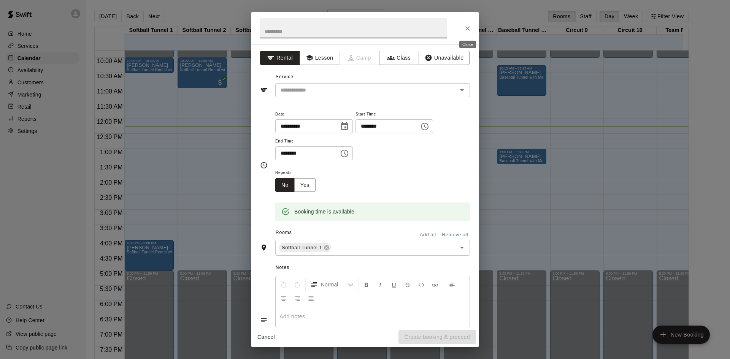
click at [464, 27] on icon "Close" at bounding box center [468, 29] width 8 height 8
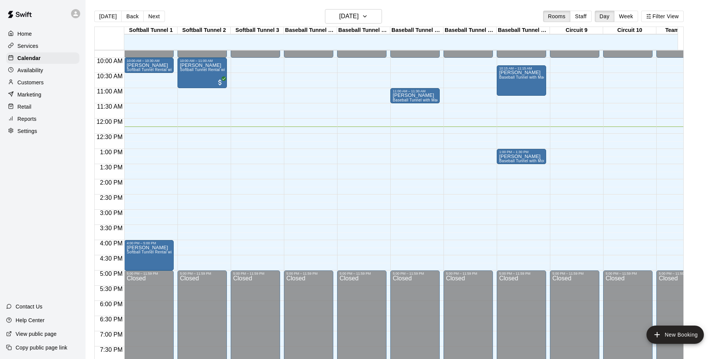
click at [454, 129] on div "12:00 AM – 10:00 AM Closed 5:00 PM – 11:59 PM Closed" at bounding box center [468, 119] width 49 height 730
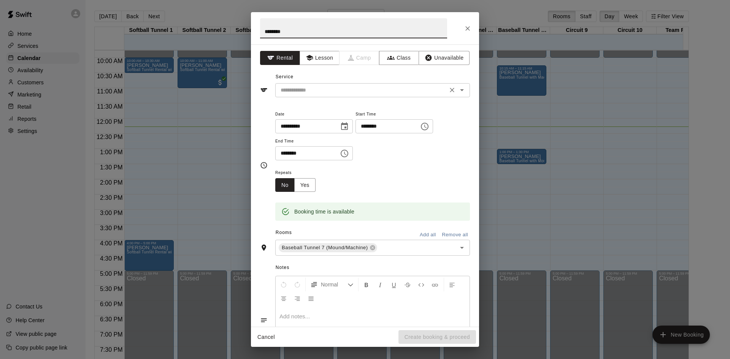
type input "********"
click at [328, 86] on input "text" at bounding box center [362, 91] width 168 height 10
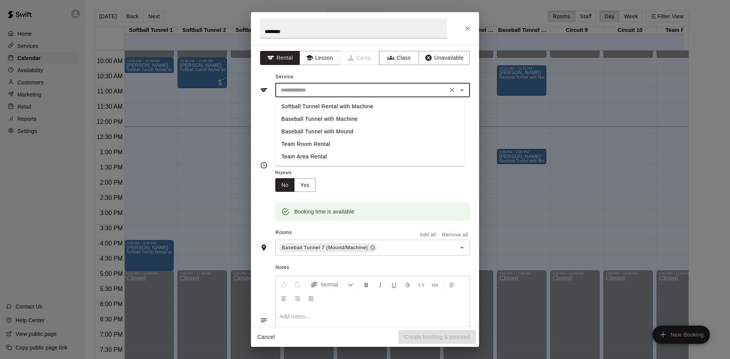
click at [332, 119] on li "Baseball Tunnel with Machine" at bounding box center [369, 119] width 189 height 13
type input "**********"
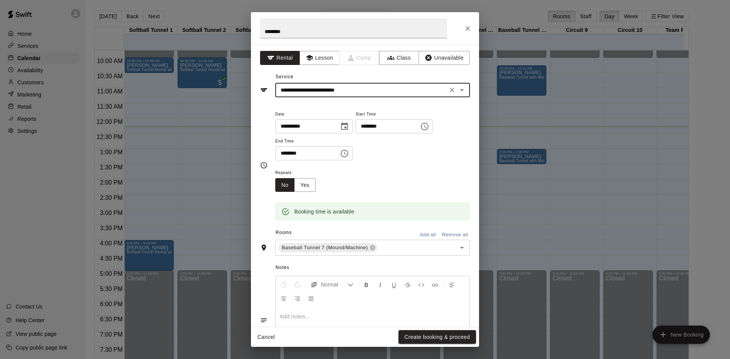
click at [378, 127] on input "********" at bounding box center [385, 126] width 59 height 14
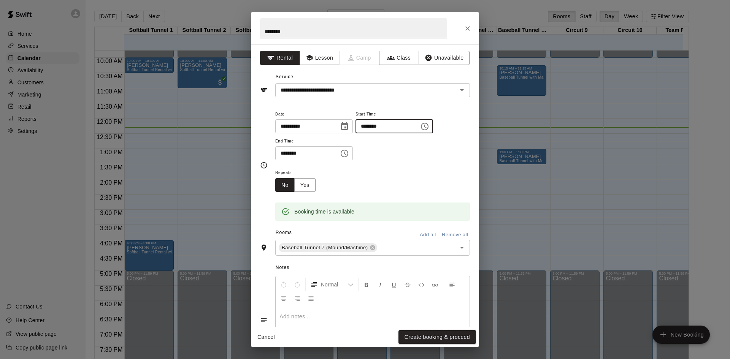
type input "********"
click at [284, 152] on input "********" at bounding box center [304, 153] width 59 height 14
type input "********"
click at [266, 30] on input "********" at bounding box center [353, 28] width 187 height 20
click at [268, 33] on input "********" at bounding box center [353, 28] width 187 height 20
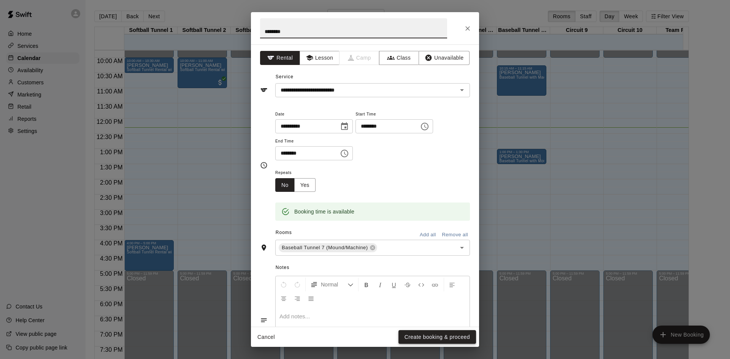
type input "********"
click at [450, 340] on button "Create booking & proceed" at bounding box center [438, 337] width 78 height 14
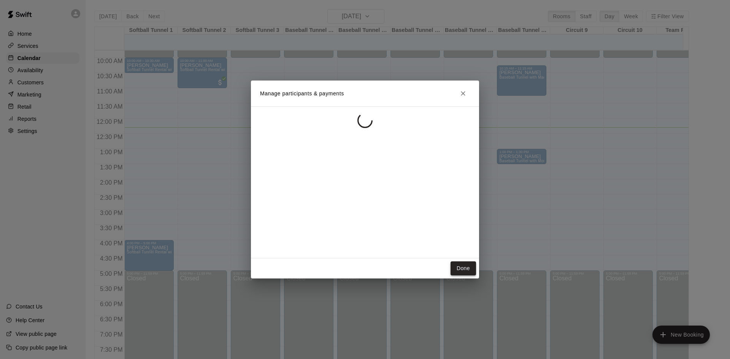
click at [462, 265] on button "Done" at bounding box center [463, 269] width 25 height 14
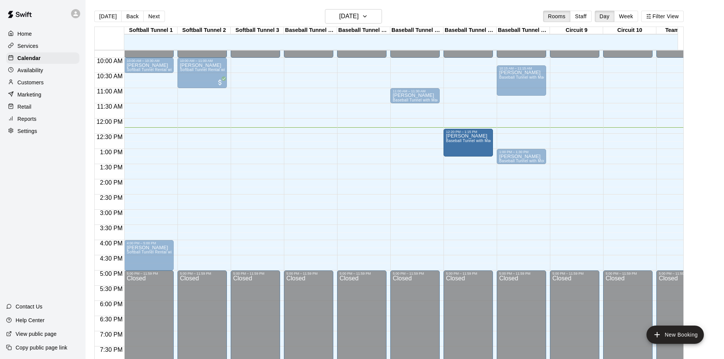
drag, startPoint x: 469, startPoint y: 148, endPoint x: 467, endPoint y: 165, distance: 16.4
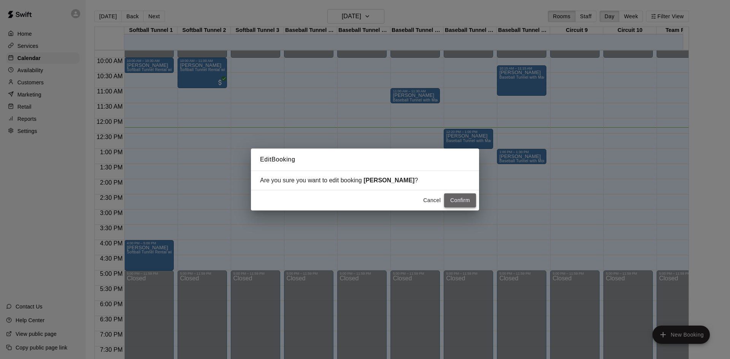
click at [458, 198] on button "Confirm" at bounding box center [460, 201] width 32 height 14
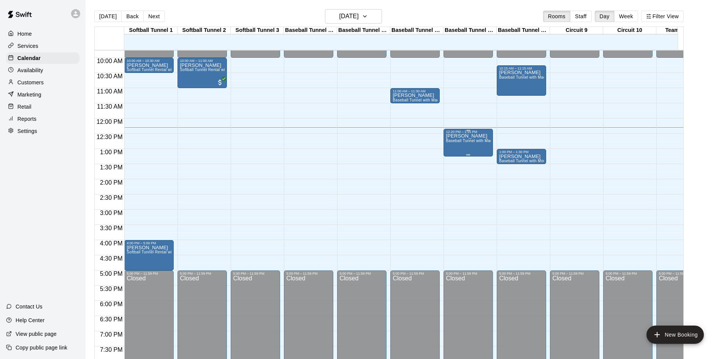
click at [475, 139] on div "ANDERSON Baseball Tunnel with Machine" at bounding box center [468, 313] width 45 height 359
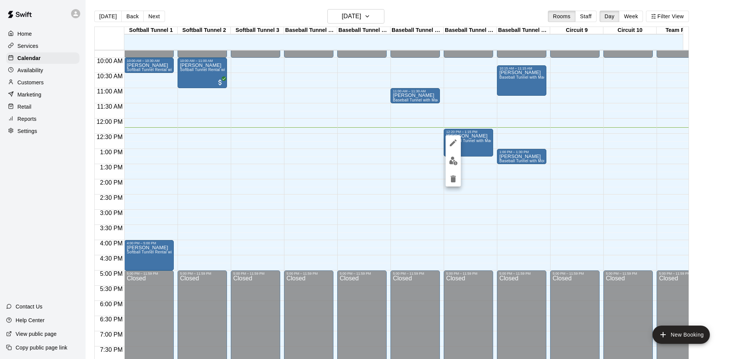
click at [453, 143] on icon "edit" at bounding box center [453, 143] width 7 height 7
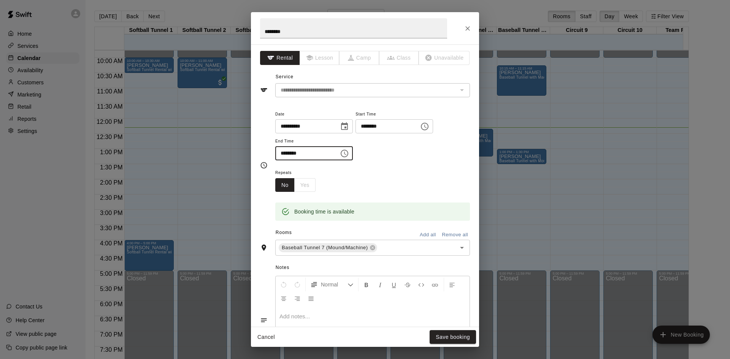
drag, startPoint x: 292, startPoint y: 154, endPoint x: 303, endPoint y: 155, distance: 11.4
click at [294, 154] on input "********" at bounding box center [304, 153] width 59 height 14
type input "********"
click at [459, 331] on button "Save booking" at bounding box center [453, 337] width 46 height 14
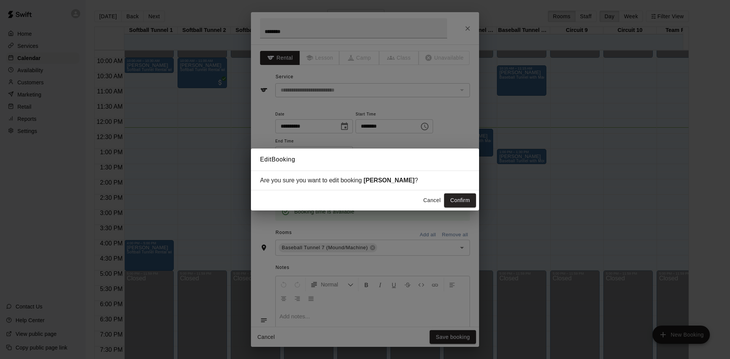
drag, startPoint x: 462, startPoint y: 186, endPoint x: 462, endPoint y: 193, distance: 7.2
click at [462, 193] on div "Edit Booking Are you sure you want to edit booking ANDERSON ? Cancel Confirm" at bounding box center [365, 180] width 228 height 62
click at [462, 194] on div "Cancel Confirm" at bounding box center [365, 201] width 228 height 20
click at [462, 195] on button "Confirm" at bounding box center [460, 201] width 32 height 14
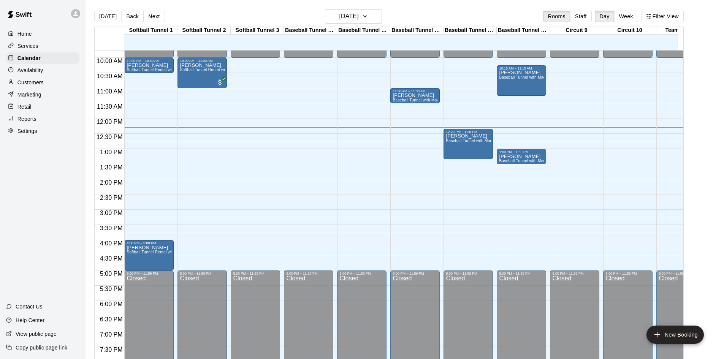
drag, startPoint x: 108, startPoint y: 12, endPoint x: 124, endPoint y: 6, distance: 17.6
click at [109, 12] on button "[DATE]" at bounding box center [107, 16] width 27 height 11
click at [418, 95] on div "Rivera Baseball Tunnel with Machine" at bounding box center [415, 272] width 45 height 359
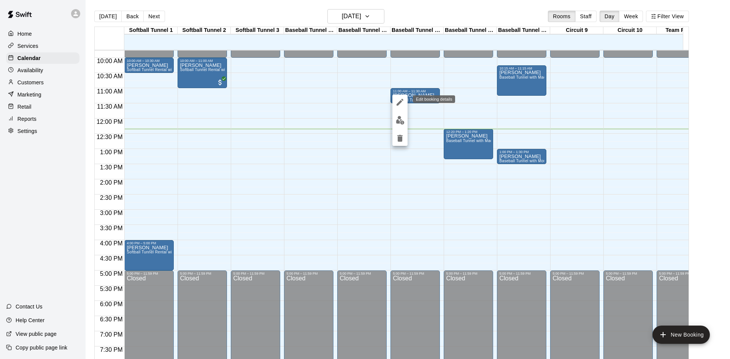
click at [401, 105] on icon "edit" at bounding box center [399, 102] width 9 height 9
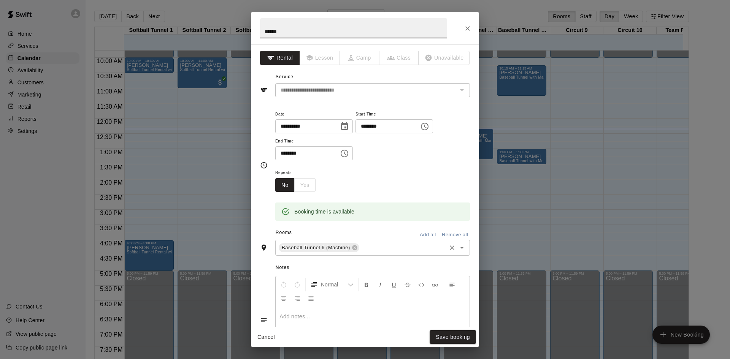
click at [386, 241] on div "Baseball Tunnel 6 (Machine) ​" at bounding box center [372, 248] width 195 height 16
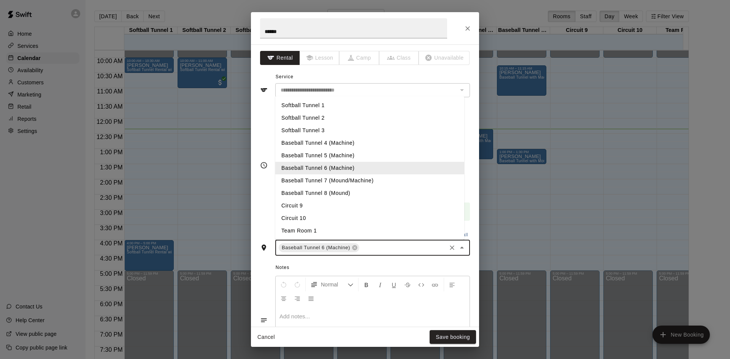
click at [383, 248] on input "text" at bounding box center [402, 248] width 85 height 10
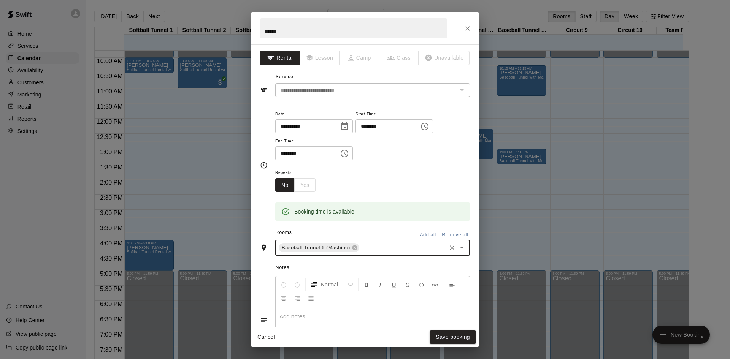
click at [349, 125] on icon "Choose date, selected date is Aug 17, 2025" at bounding box center [344, 126] width 9 height 9
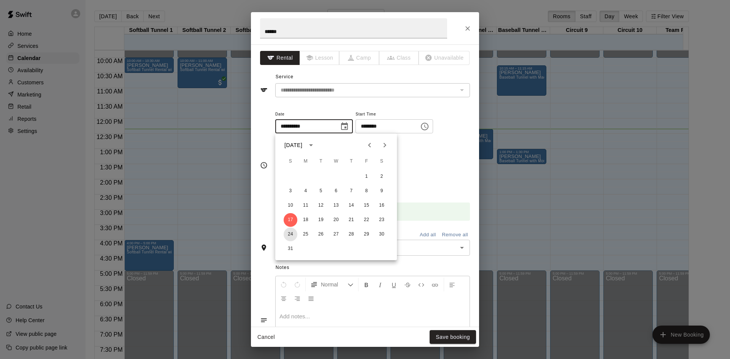
drag, startPoint x: 290, startPoint y: 234, endPoint x: 388, endPoint y: 319, distance: 129.9
click at [291, 234] on button "24" at bounding box center [291, 235] width 14 height 14
type input "**********"
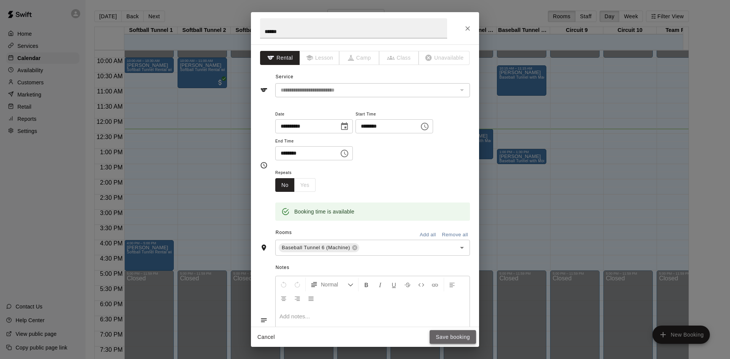
click at [439, 334] on button "Save booking" at bounding box center [453, 337] width 46 height 14
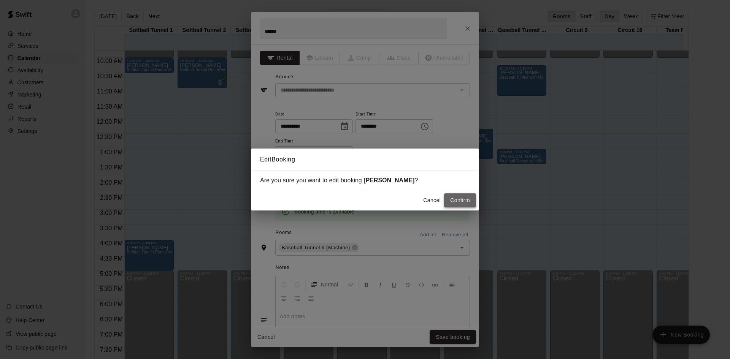
click at [461, 203] on button "Confirm" at bounding box center [460, 201] width 32 height 14
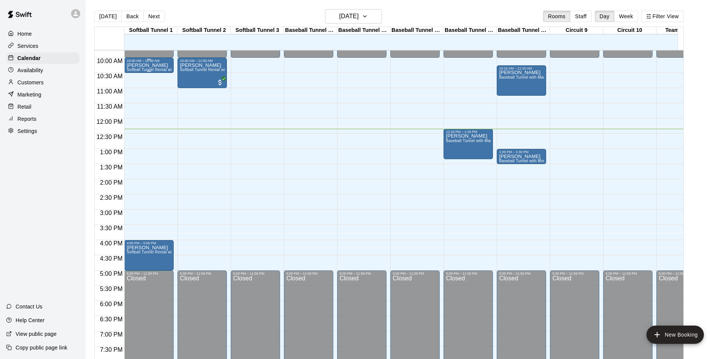
click at [154, 60] on div at bounding box center [149, 59] width 45 height 1
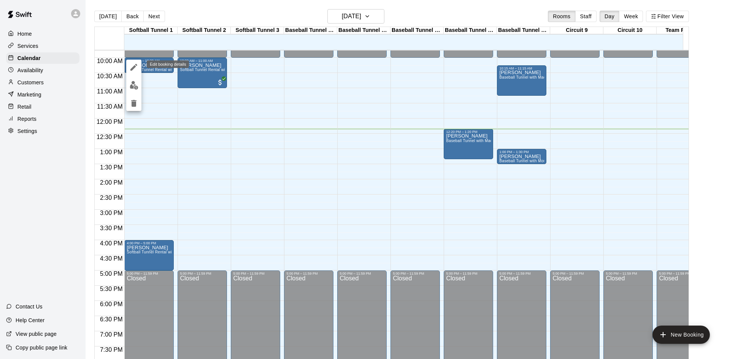
click at [136, 67] on icon "edit" at bounding box center [133, 67] width 7 height 7
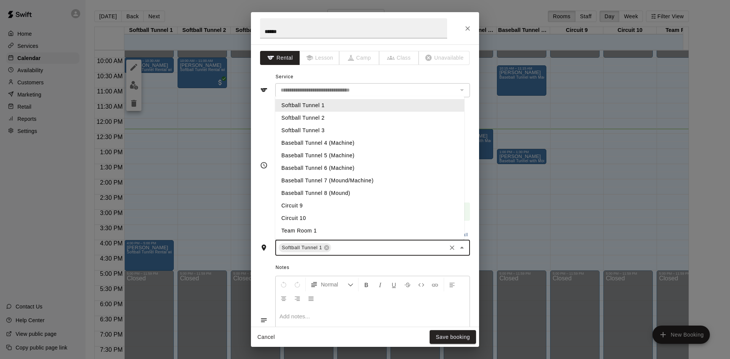
click at [378, 252] on input "text" at bounding box center [388, 248] width 113 height 10
click at [341, 246] on input "text" at bounding box center [388, 248] width 113 height 10
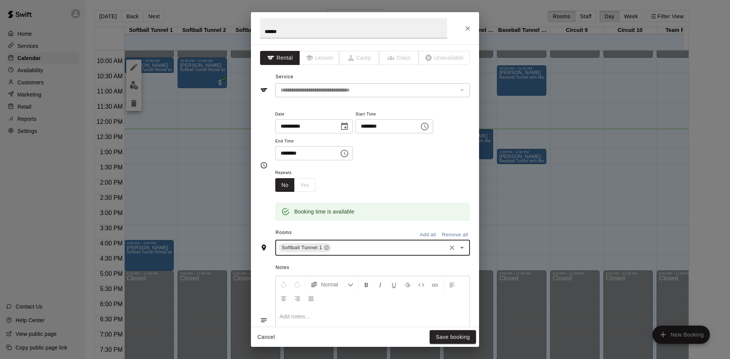
click at [348, 124] on icon "Choose date, selected date is Aug 17, 2025" at bounding box center [344, 126] width 7 height 8
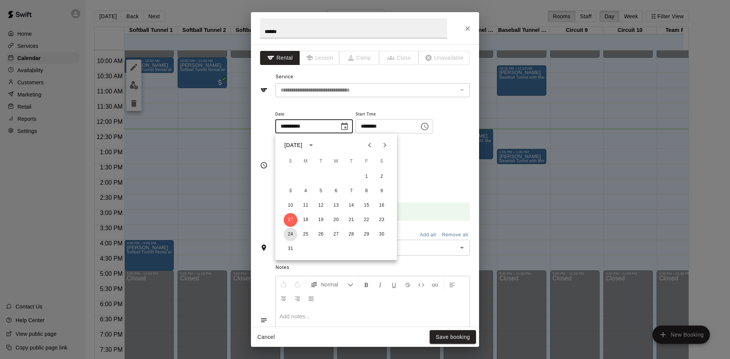
click at [292, 235] on button "24" at bounding box center [291, 235] width 14 height 14
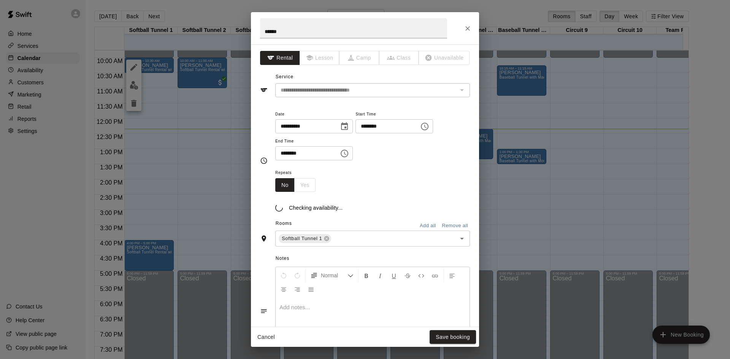
type input "**********"
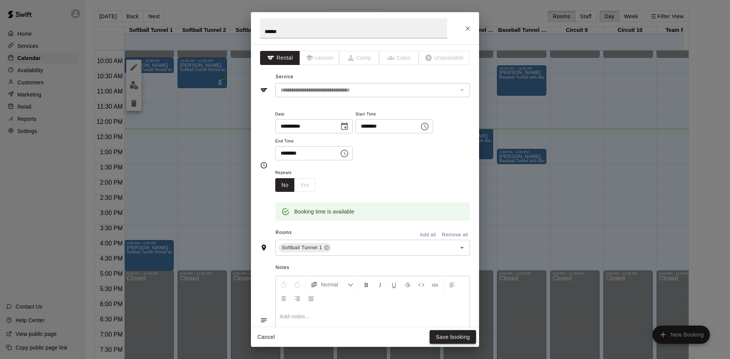
click at [454, 333] on button "Save booking" at bounding box center [453, 337] width 46 height 14
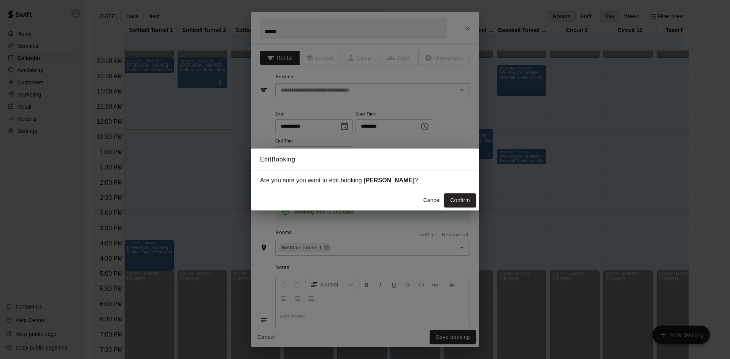
drag, startPoint x: 462, startPoint y: 202, endPoint x: 460, endPoint y: 191, distance: 11.6
click at [462, 203] on button "Confirm" at bounding box center [460, 201] width 32 height 14
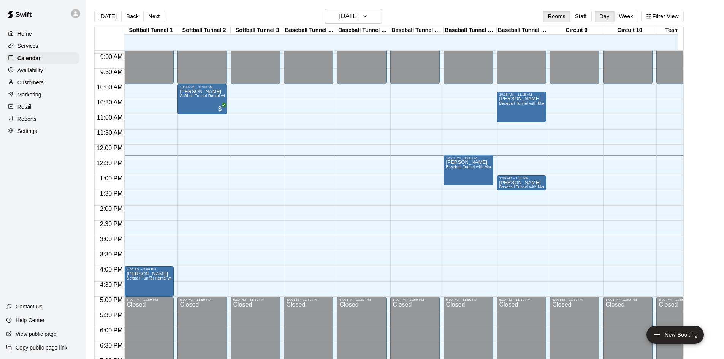
scroll to position [259, 0]
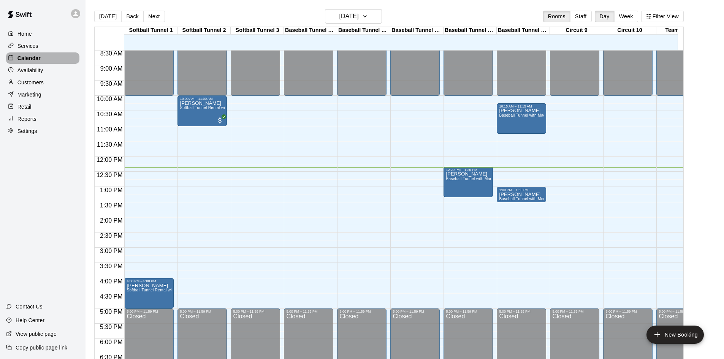
click at [36, 59] on p "Calendar" at bounding box center [28, 58] width 23 height 8
click at [340, 17] on h6 "[DATE]" at bounding box center [349, 16] width 19 height 11
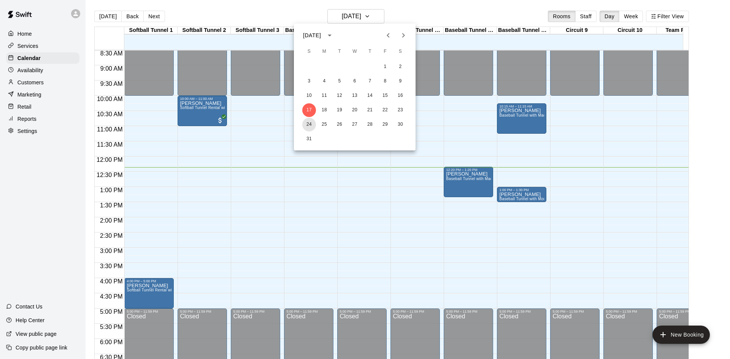
click at [310, 125] on button "24" at bounding box center [309, 125] width 14 height 14
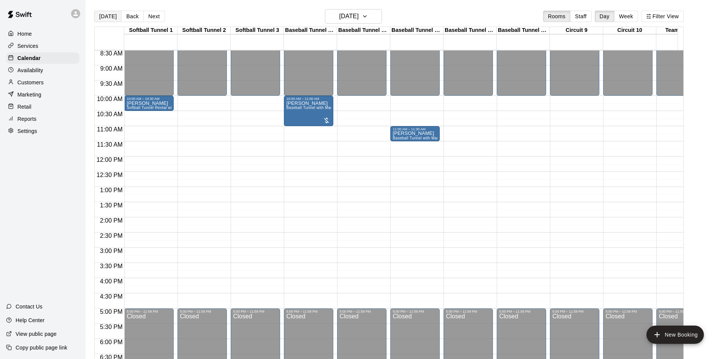
click at [96, 14] on button "[DATE]" at bounding box center [107, 16] width 27 height 11
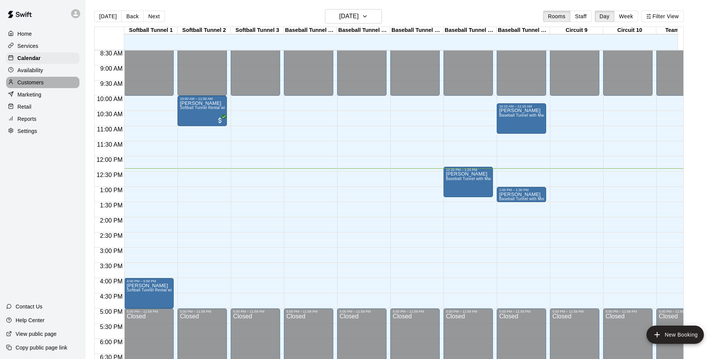
click at [27, 82] on p "Customers" at bounding box center [30, 83] width 26 height 8
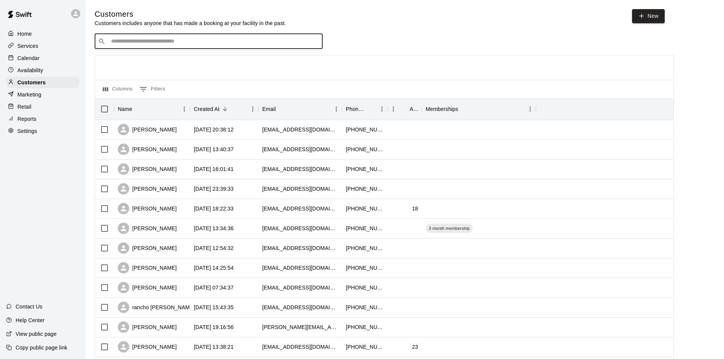
click at [179, 45] on input "Search customers by name or email" at bounding box center [214, 42] width 211 height 8
type input "*"
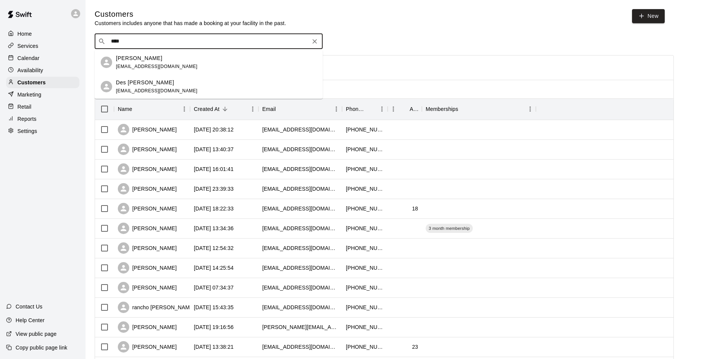
type input "****"
click at [40, 61] on div "Calendar" at bounding box center [42, 57] width 73 height 11
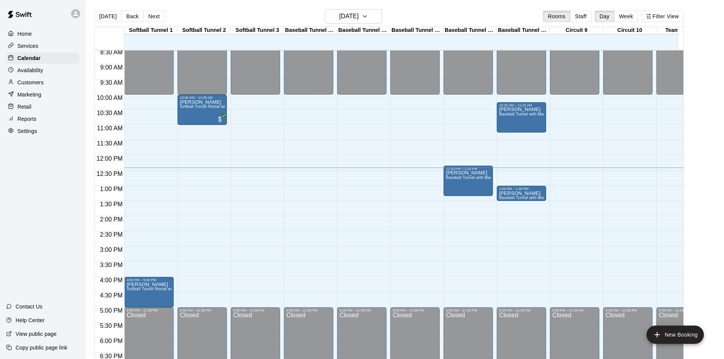
scroll to position [225, 0]
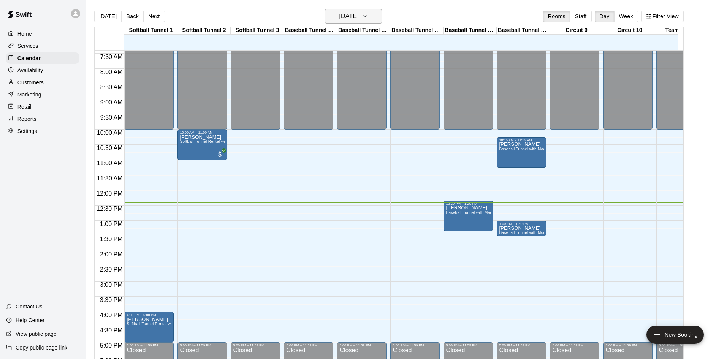
click at [359, 14] on h6 "[DATE]" at bounding box center [349, 16] width 19 height 11
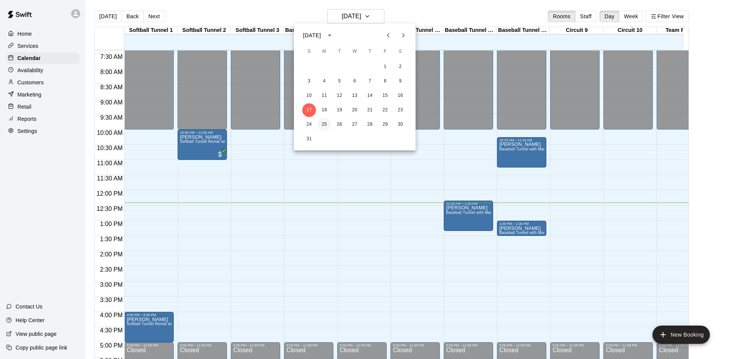
click at [321, 127] on button "25" at bounding box center [325, 125] width 14 height 14
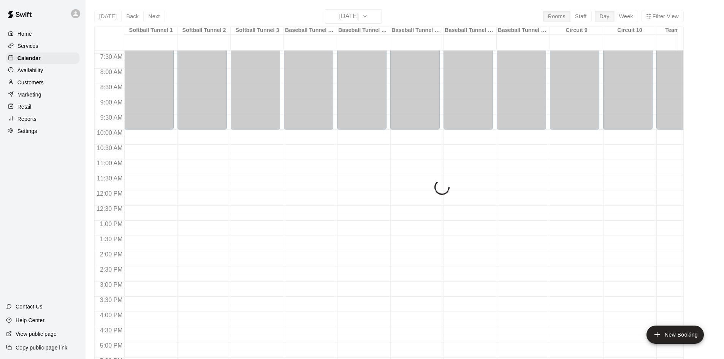
click at [350, 13] on div "Today Back Next Monday Aug 25 Rooms Staff Day Week Filter View Softball Tunnel …" at bounding box center [389, 188] width 590 height 359
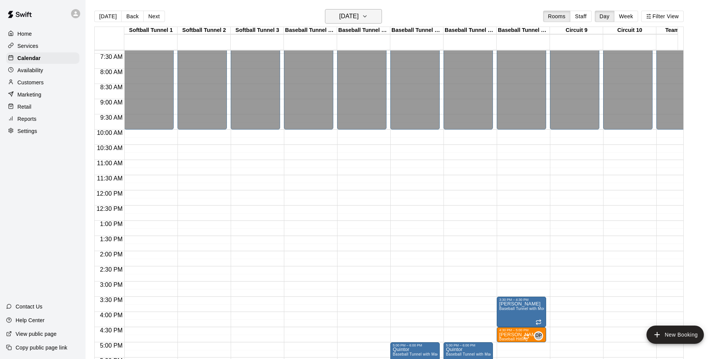
click at [349, 18] on h6 "Monday Aug 25" at bounding box center [349, 16] width 19 height 11
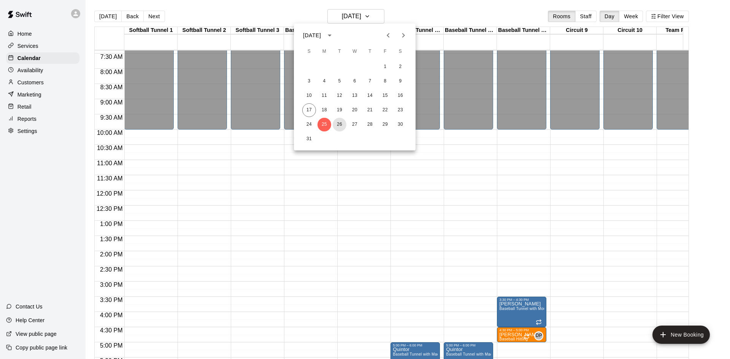
click at [337, 124] on button "26" at bounding box center [340, 125] width 14 height 14
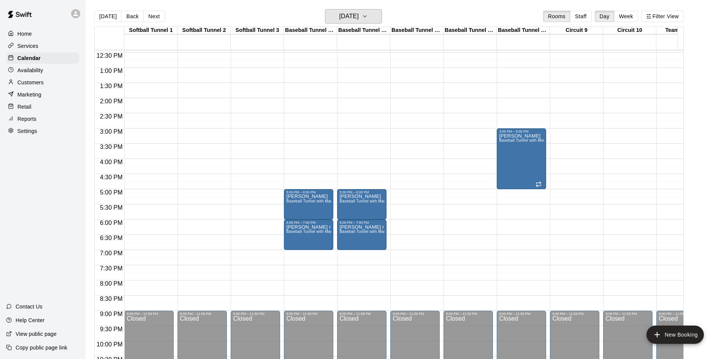
scroll to position [415, 0]
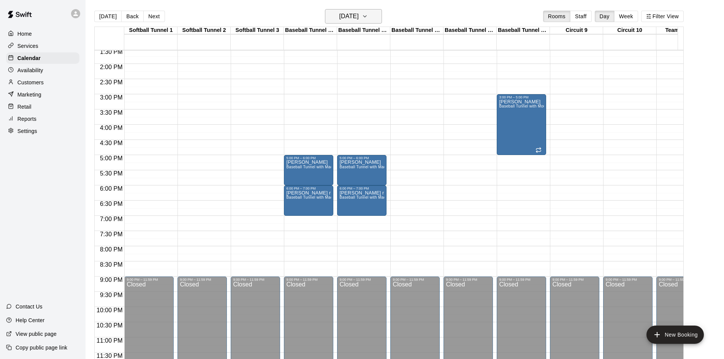
click at [359, 18] on h6 "Tuesday Aug 26" at bounding box center [349, 16] width 19 height 11
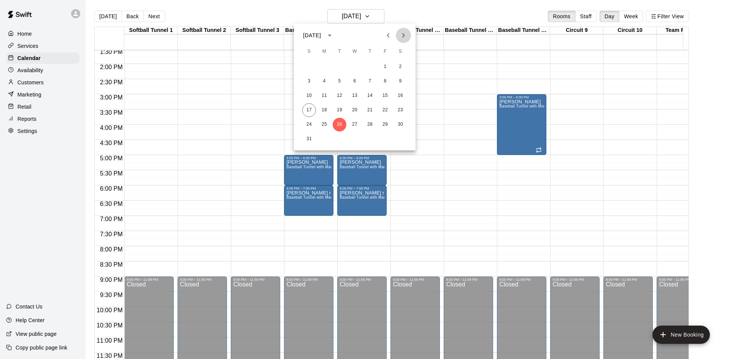
click at [402, 35] on icon "Next month" at bounding box center [403, 35] width 9 height 9
click at [340, 64] on button "2" at bounding box center [340, 67] width 14 height 14
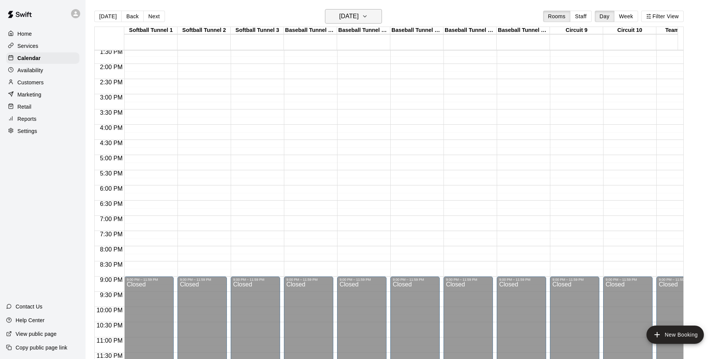
click at [354, 20] on h6 "Tuesday Sep 02" at bounding box center [349, 16] width 19 height 11
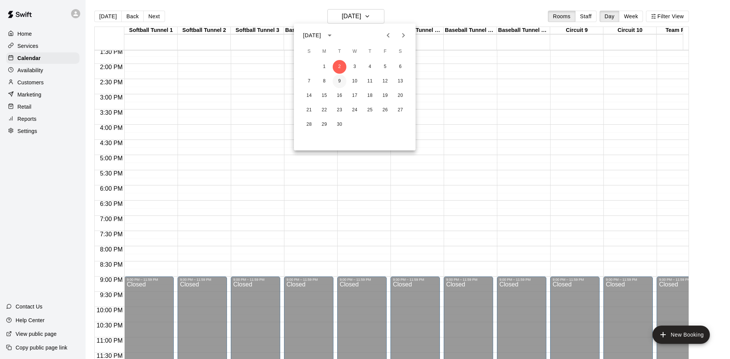
click at [341, 79] on button "9" at bounding box center [340, 82] width 14 height 14
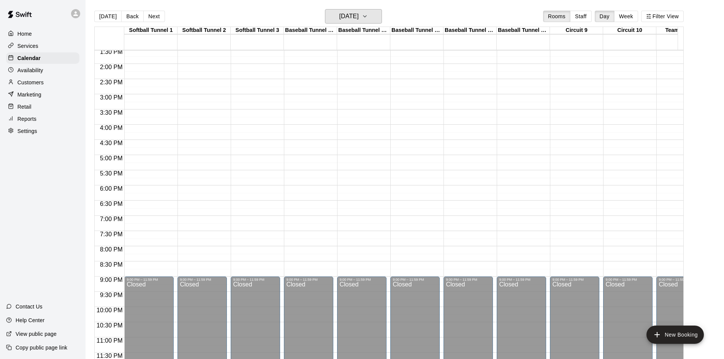
scroll to position [339, 0]
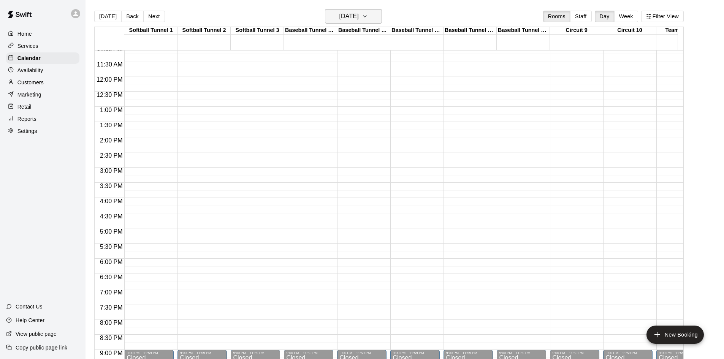
click at [357, 14] on h6 "Tuesday Sep 09" at bounding box center [349, 16] width 19 height 11
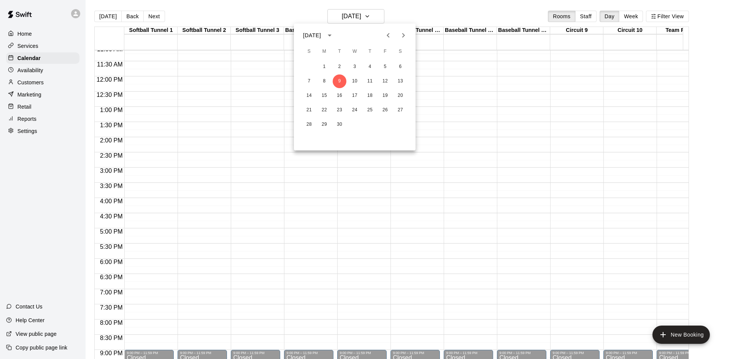
click at [104, 17] on div at bounding box center [365, 179] width 730 height 359
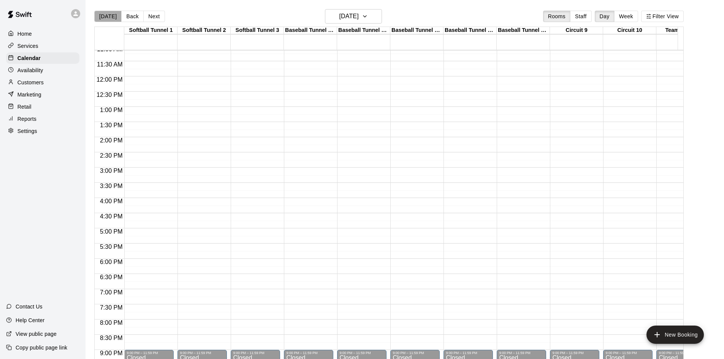
click at [108, 17] on button "[DATE]" at bounding box center [107, 16] width 27 height 11
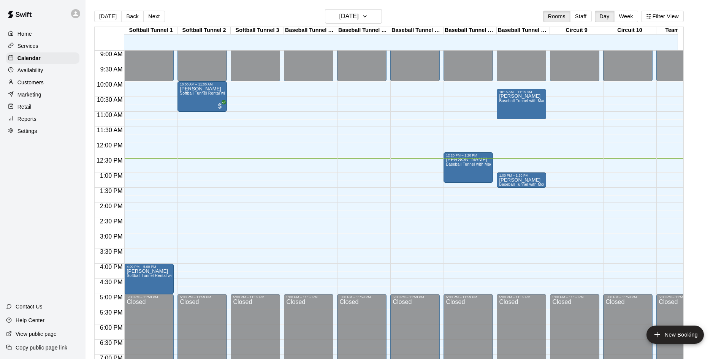
scroll to position [265, 0]
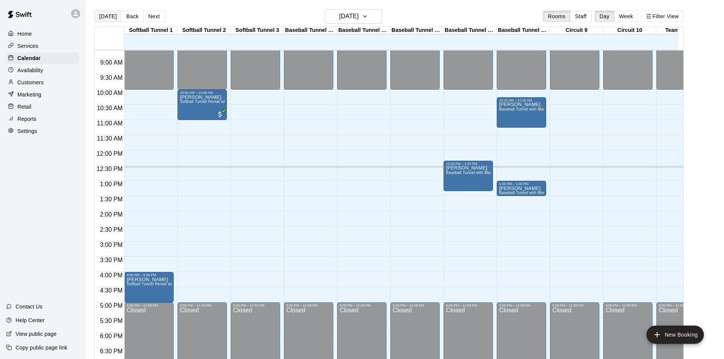
click at [102, 13] on button "[DATE]" at bounding box center [107, 16] width 27 height 11
click at [359, 19] on h6 "[DATE]" at bounding box center [349, 16] width 19 height 11
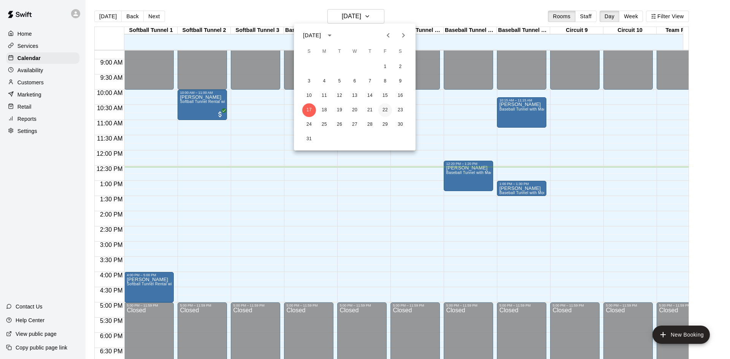
click at [384, 109] on button "22" at bounding box center [385, 110] width 14 height 14
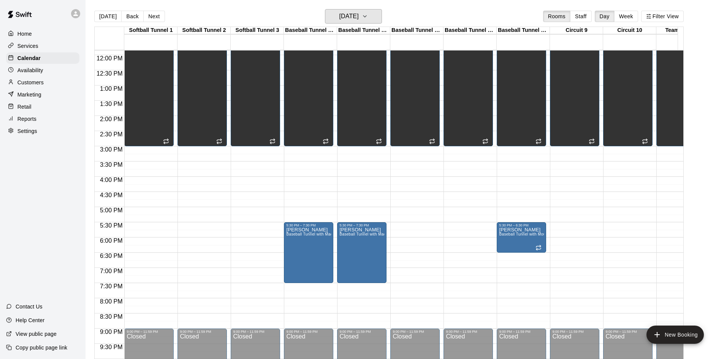
scroll to position [370, 0]
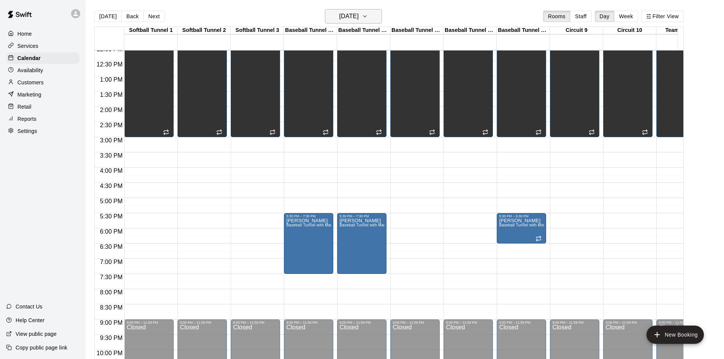
click at [359, 19] on h6 "Friday Aug 22" at bounding box center [349, 16] width 19 height 11
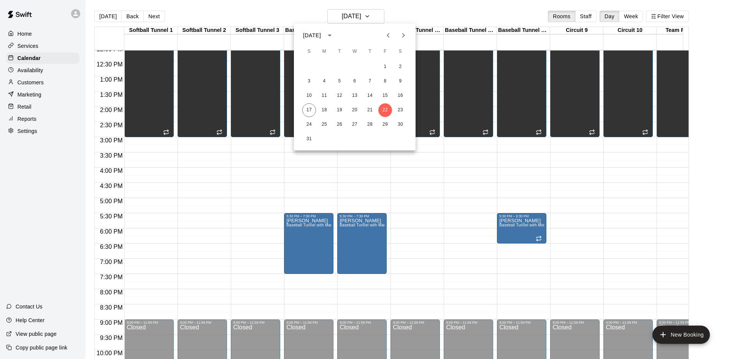
click at [368, 5] on div at bounding box center [365, 179] width 730 height 359
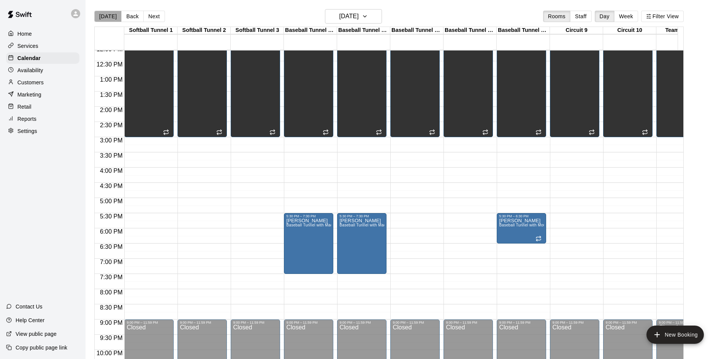
click at [111, 16] on button "[DATE]" at bounding box center [107, 16] width 27 height 11
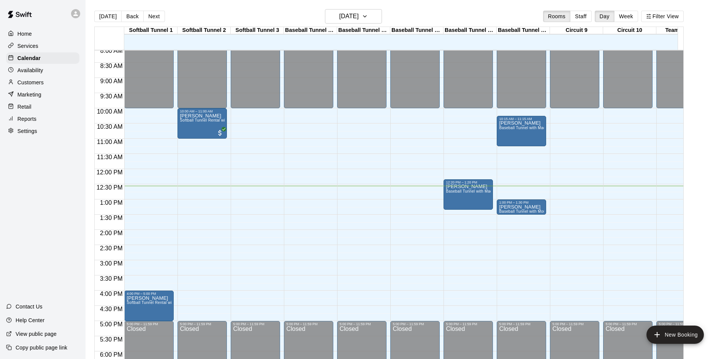
scroll to position [247, 0]
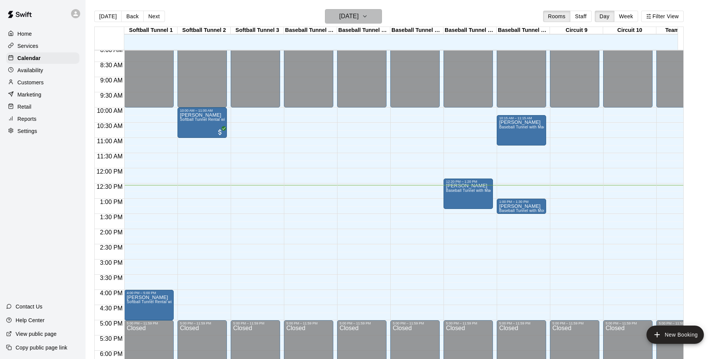
click at [357, 17] on h6 "[DATE]" at bounding box center [349, 16] width 19 height 11
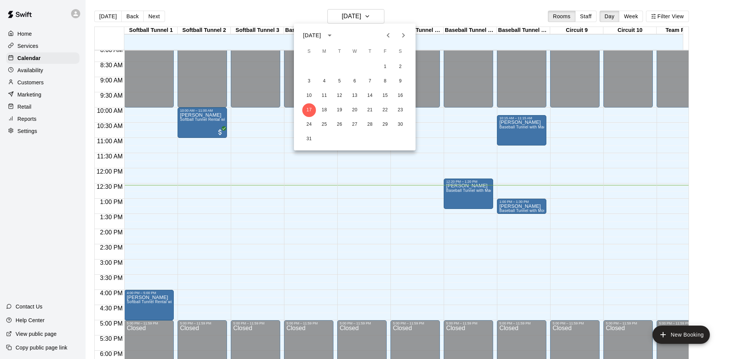
click at [377, 14] on div at bounding box center [365, 179] width 730 height 359
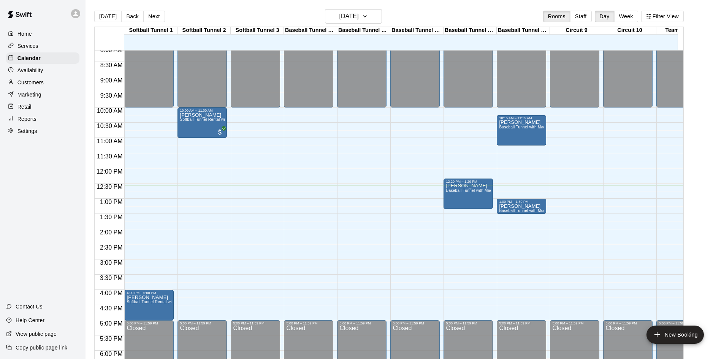
click at [104, 17] on button "[DATE]" at bounding box center [107, 16] width 27 height 11
click at [358, 16] on h6 "[DATE]" at bounding box center [349, 16] width 19 height 11
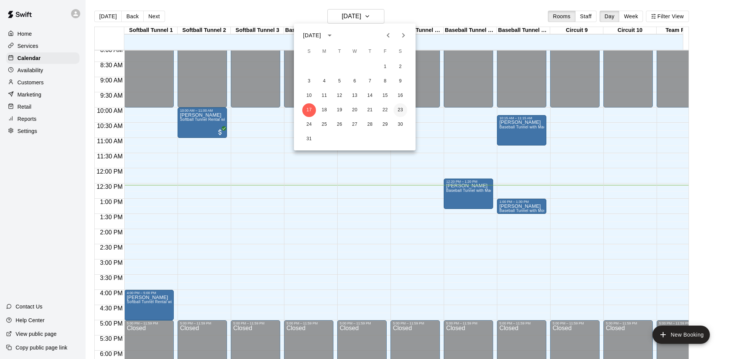
click at [398, 113] on button "23" at bounding box center [401, 110] width 14 height 14
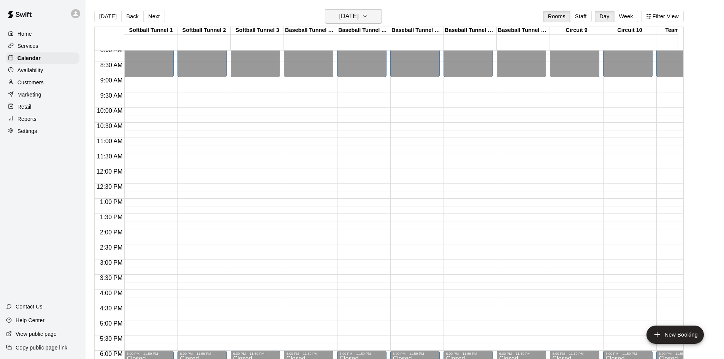
click at [359, 15] on h6 "Saturday Aug 23" at bounding box center [349, 16] width 19 height 11
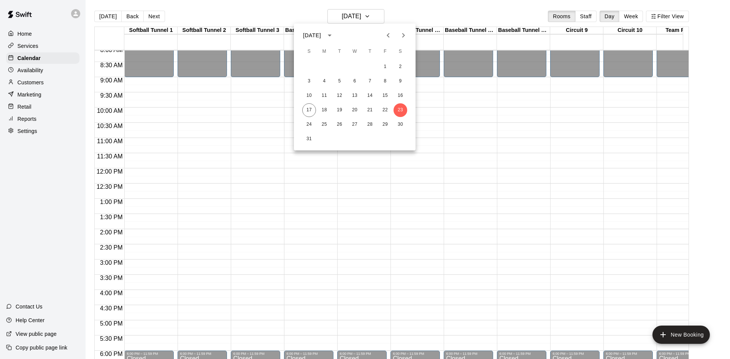
click at [402, 38] on icon "Next month" at bounding box center [403, 35] width 9 height 9
click at [387, 37] on icon "Previous month" at bounding box center [388, 35] width 9 height 9
drag, startPoint x: 397, startPoint y: 110, endPoint x: 400, endPoint y: 168, distance: 57.9
click at [398, 110] on button "23" at bounding box center [401, 110] width 14 height 14
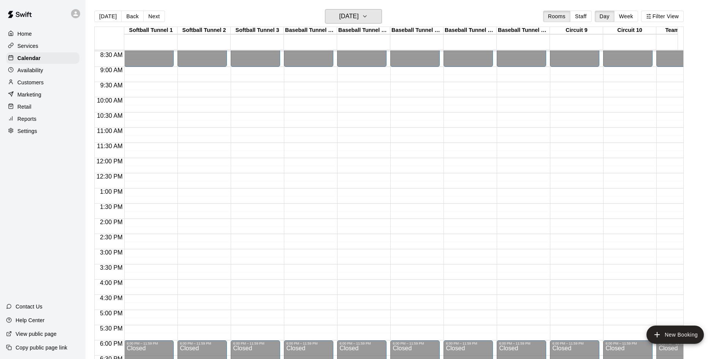
scroll to position [256, 0]
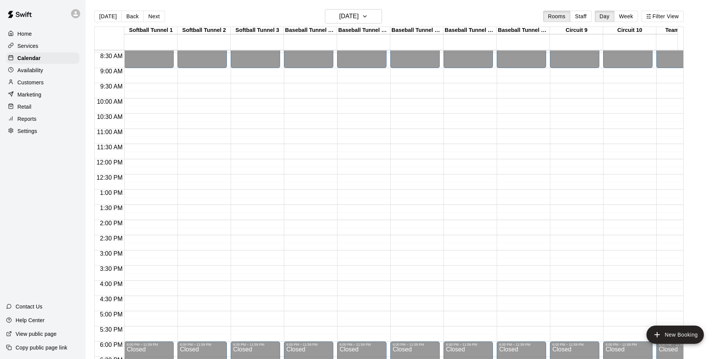
click at [400, 70] on div "12:00 AM – 9:00 AM Closed 6:00 PM – 11:59 PM Closed" at bounding box center [415, 159] width 49 height 730
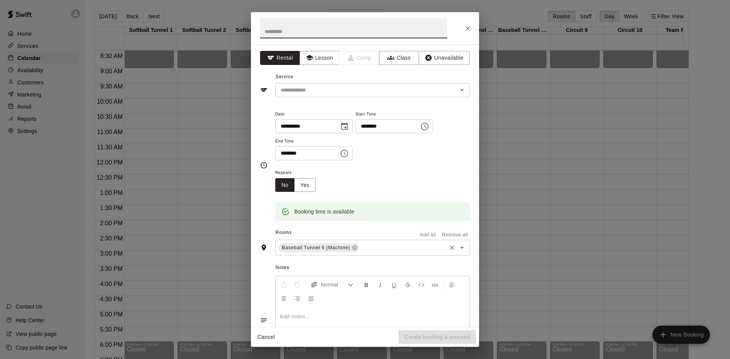
click at [372, 245] on input "text" at bounding box center [402, 248] width 85 height 10
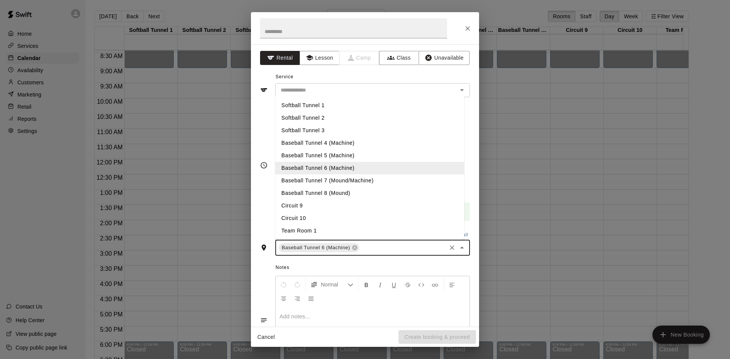
click at [321, 183] on li "Baseball Tunnel 7 (Mound/Machine)" at bounding box center [369, 181] width 189 height 13
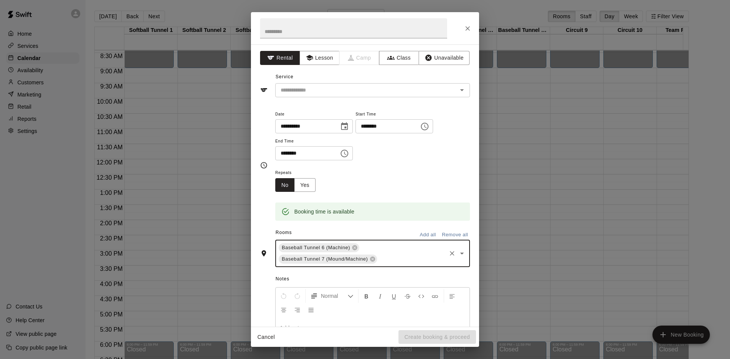
click at [315, 97] on div "**********" at bounding box center [365, 185] width 228 height 283
click at [316, 93] on input "text" at bounding box center [362, 91] width 168 height 10
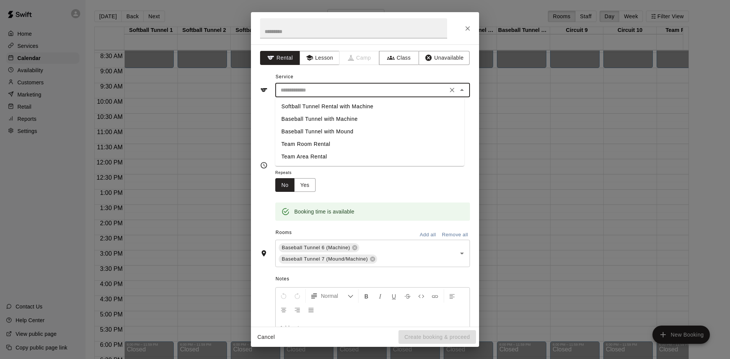
click at [302, 119] on li "Baseball Tunnel with Machine" at bounding box center [369, 119] width 189 height 13
type input "**********"
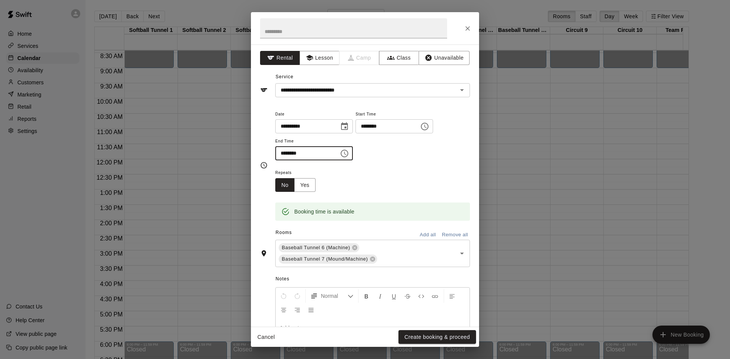
click at [292, 153] on input "********" at bounding box center [304, 153] width 59 height 14
click at [283, 154] on input "********" at bounding box center [304, 153] width 59 height 14
type input "********"
click at [319, 26] on input "text" at bounding box center [353, 28] width 187 height 20
type input "*"
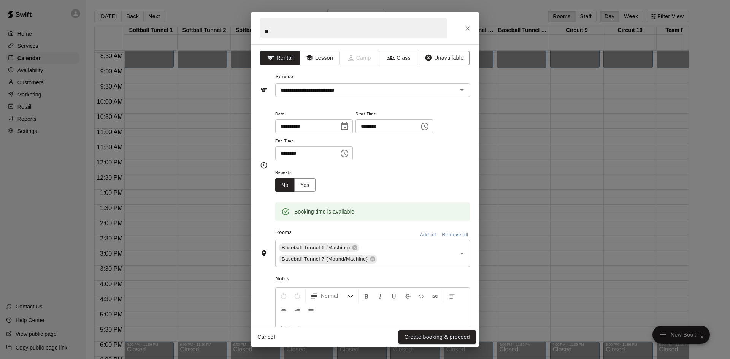
type input "*"
type input "******"
click at [442, 344] on button "Create booking & proceed" at bounding box center [438, 337] width 78 height 14
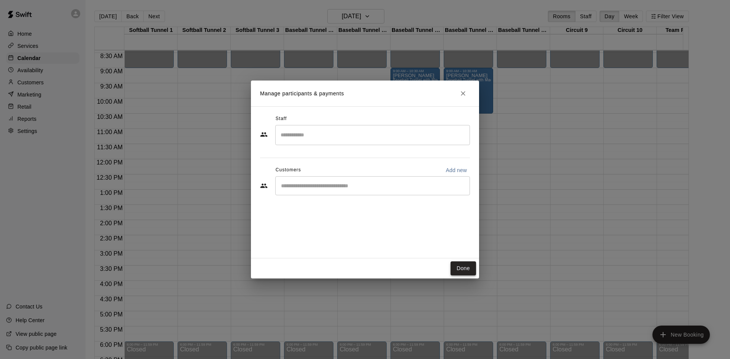
click at [455, 271] on button "Done" at bounding box center [463, 269] width 25 height 14
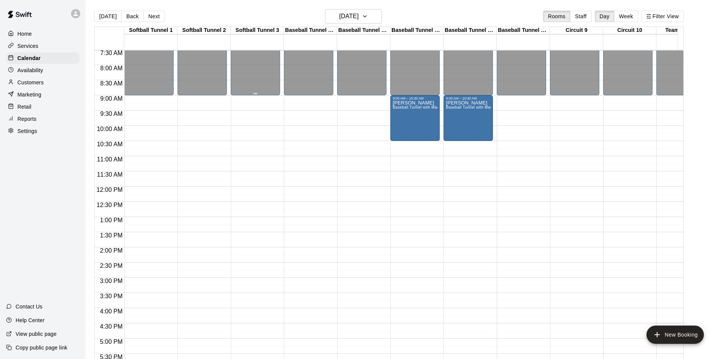
scroll to position [267, 0]
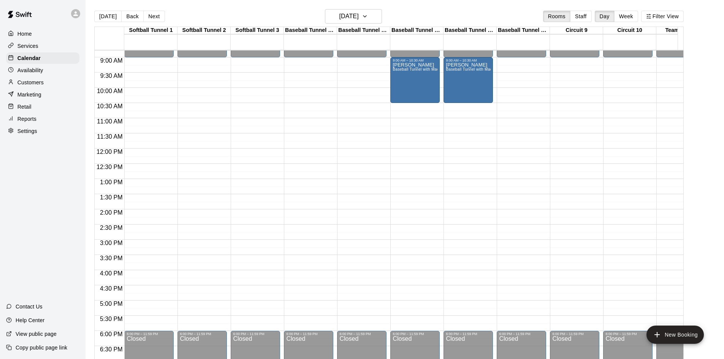
drag, startPoint x: 279, startPoint y: 109, endPoint x: 251, endPoint y: 106, distance: 28.7
click at [274, 107] on div "12:00 AM 12:30 AM 1:00 AM 1:30 AM 2:00 AM 2:30 AM 3:00 AM 3:30 AM 4:00 AM 4:30 …" at bounding box center [389, 209] width 589 height 318
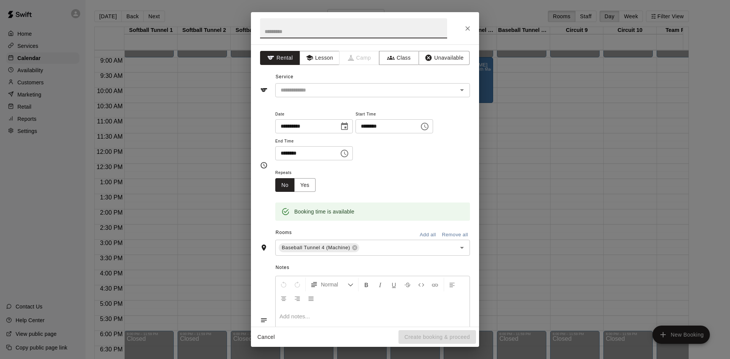
click at [468, 29] on icon "Close" at bounding box center [467, 28] width 5 height 5
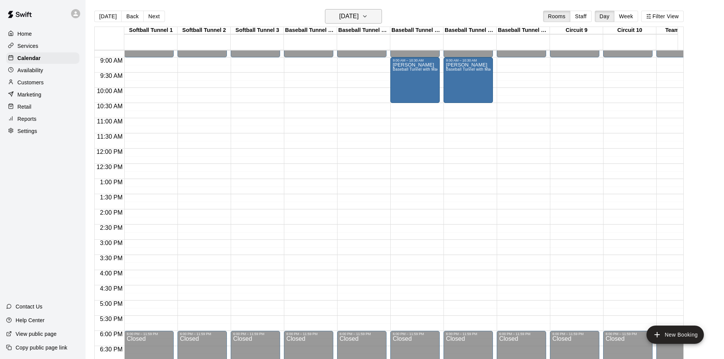
click at [359, 18] on h6 "Saturday Aug 23" at bounding box center [349, 16] width 19 height 11
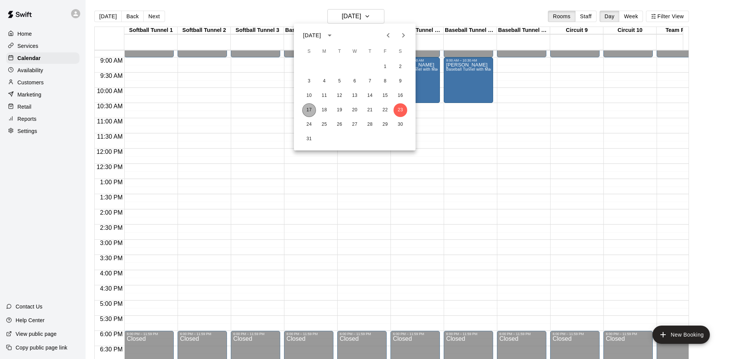
drag, startPoint x: 307, startPoint y: 109, endPoint x: 312, endPoint y: 106, distance: 5.6
click at [307, 109] on button "17" at bounding box center [309, 110] width 14 height 14
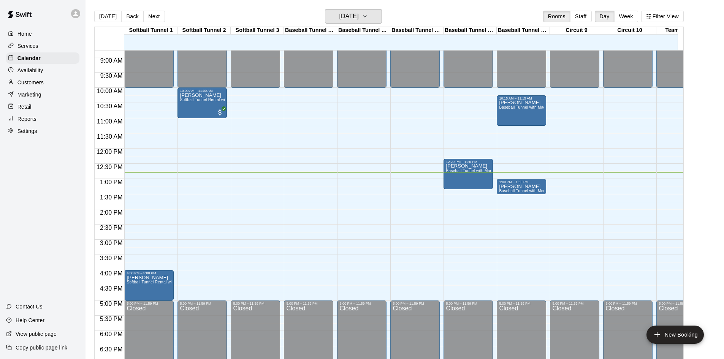
click at [325, 9] on button "[DATE]" at bounding box center [353, 16] width 57 height 14
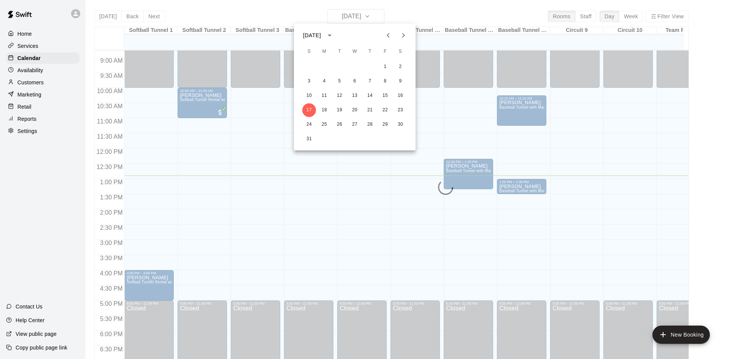
click at [29, 207] on div at bounding box center [365, 179] width 730 height 359
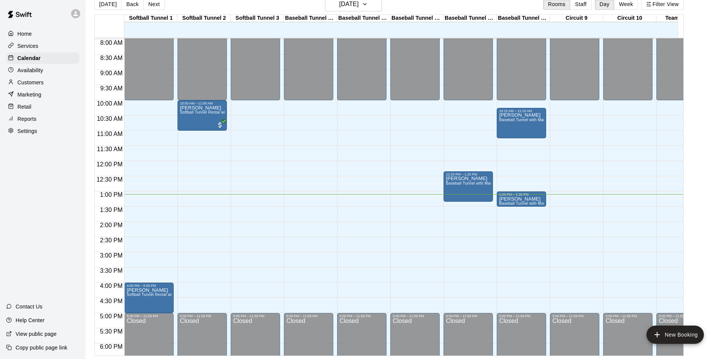
scroll to position [238, 0]
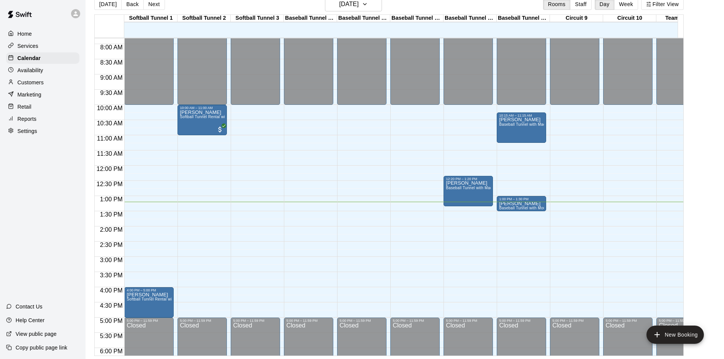
drag, startPoint x: 0, startPoint y: 246, endPoint x: 0, endPoint y: 355, distance: 108.4
click at [0, 349] on div "Home Services Calendar Availability Customers Marketing Retail Reports Settings…" at bounding box center [43, 179] width 86 height 359
drag, startPoint x: 60, startPoint y: 60, endPoint x: 60, endPoint y: 67, distance: 6.5
click at [60, 60] on div "Calendar" at bounding box center [42, 57] width 73 height 11
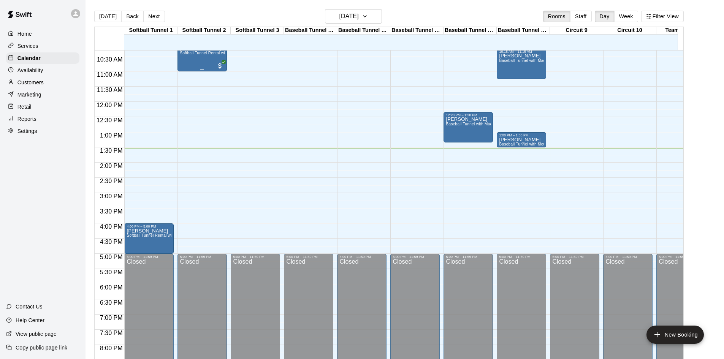
scroll to position [276, 0]
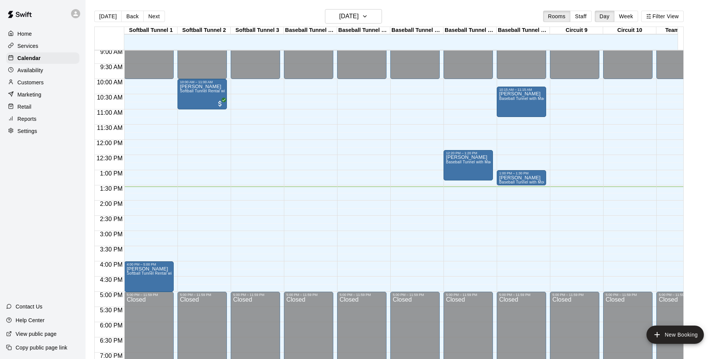
click at [148, 187] on div "12:00 AM – 10:00 AM Closed 4:00 PM – 5:00 PM [PERSON_NAME] Softball Tunnel Rent…" at bounding box center [148, 140] width 49 height 730
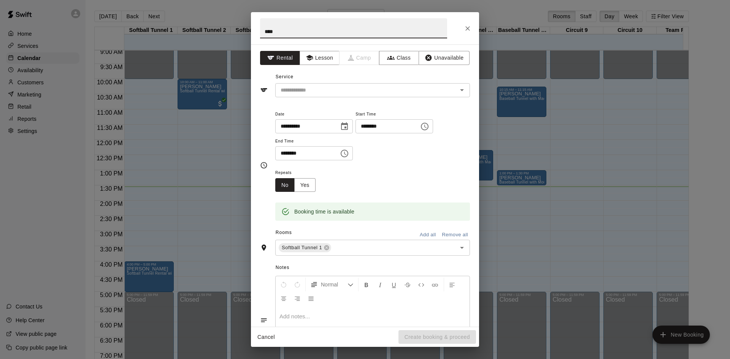
type input "****"
click at [289, 157] on input "********" at bounding box center [304, 153] width 59 height 14
type input "********"
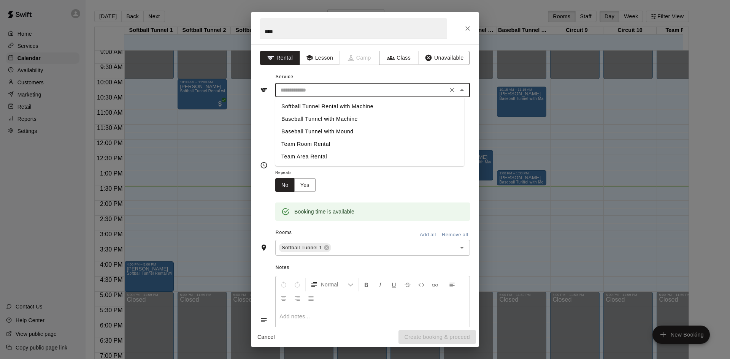
drag, startPoint x: 327, startPoint y: 86, endPoint x: 326, endPoint y: 94, distance: 7.6
click at [327, 88] on input "text" at bounding box center [362, 91] width 168 height 10
click at [334, 103] on li "Softball Tunnel Rental with Machine" at bounding box center [369, 106] width 189 height 13
type input "**********"
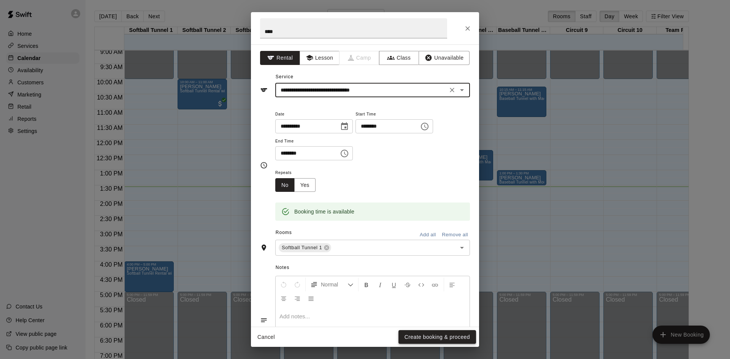
click at [441, 338] on button "Create booking & proceed" at bounding box center [438, 337] width 78 height 14
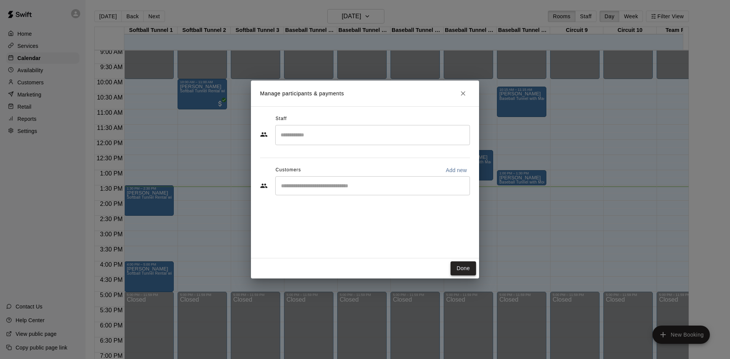
click at [468, 262] on button "Done" at bounding box center [463, 269] width 25 height 14
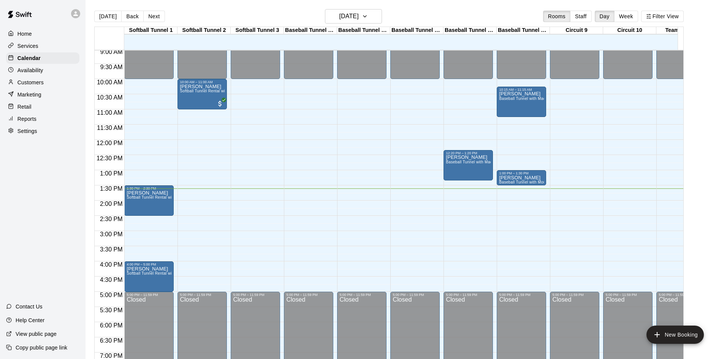
drag, startPoint x: 234, startPoint y: 193, endPoint x: 230, endPoint y: 203, distance: 10.9
click at [233, 195] on div "12:00 AM – 10:00 AM Closed 5:00 PM – 11:59 PM Closed" at bounding box center [255, 140] width 49 height 730
drag, startPoint x: 243, startPoint y: 197, endPoint x: 262, endPoint y: 228, distance: 35.9
click at [245, 197] on div "12:00 AM – 10:00 AM Closed 5:00 PM – 11:59 PM Closed" at bounding box center [255, 140] width 49 height 730
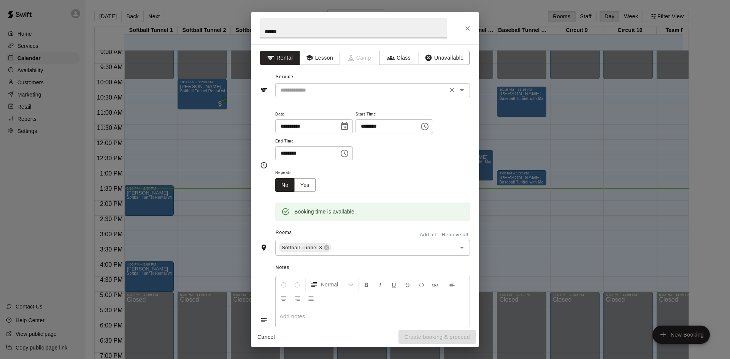
type input "******"
click at [308, 93] on input "text" at bounding box center [362, 91] width 168 height 10
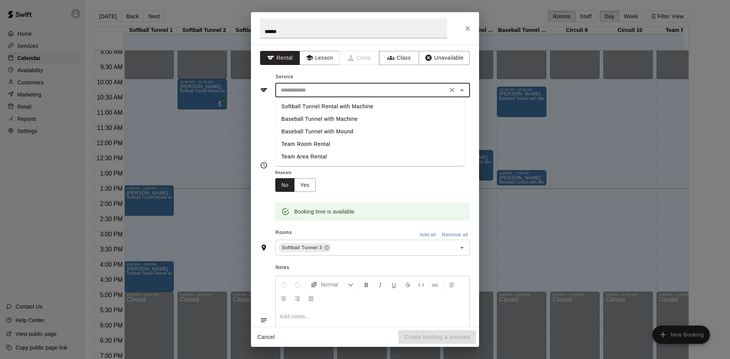
click at [314, 119] on li "Baseball Tunnel with Machine" at bounding box center [369, 119] width 189 height 13
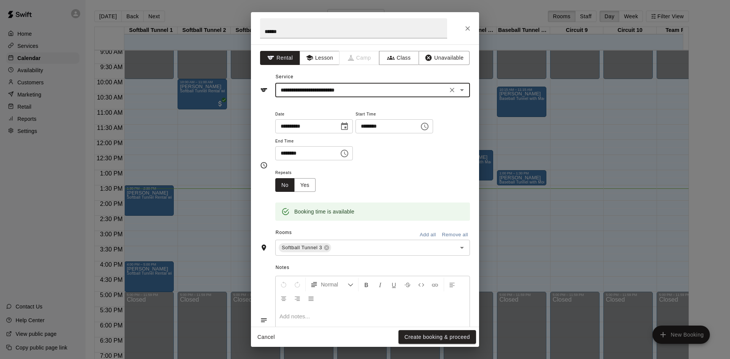
click at [401, 88] on input "**********" at bounding box center [362, 91] width 168 height 10
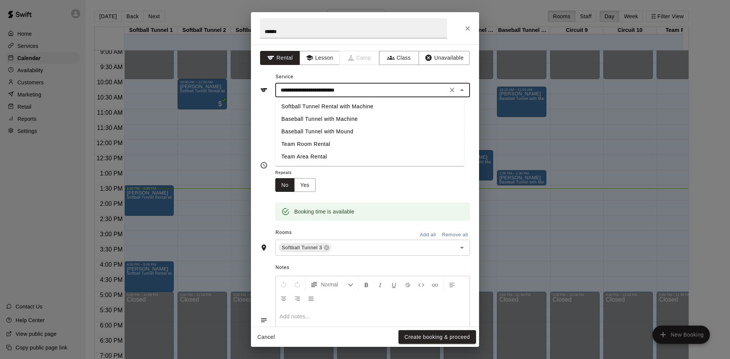
click at [302, 108] on li "Softball Tunnel Rental with Machine" at bounding box center [369, 106] width 189 height 13
type input "**********"
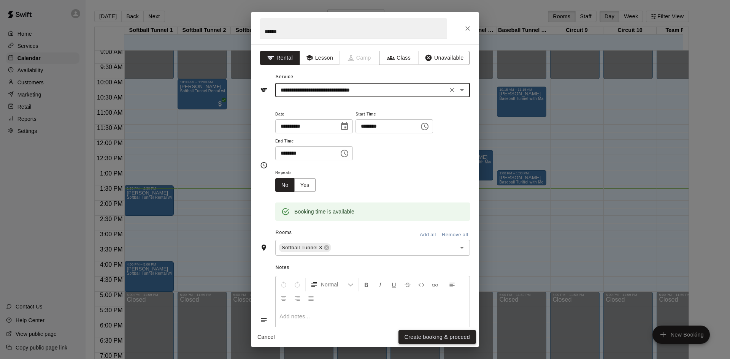
click at [409, 331] on button "Create booking & proceed" at bounding box center [438, 337] width 78 height 14
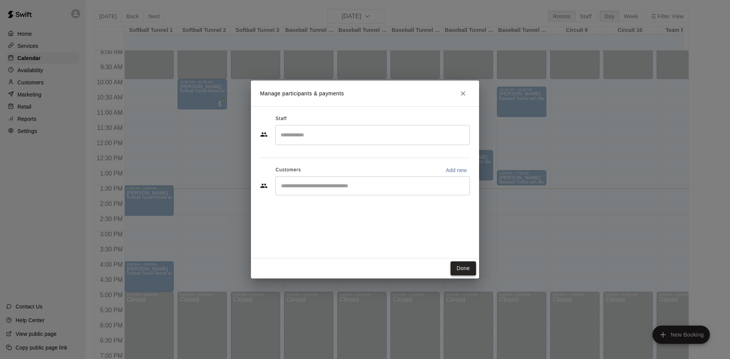
click at [456, 264] on button "Done" at bounding box center [463, 269] width 25 height 14
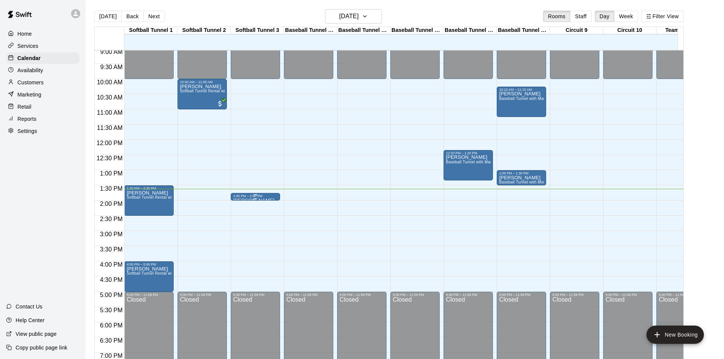
click at [247, 198] on div "1:45 PM – 2:00 PM" at bounding box center [255, 196] width 45 height 4
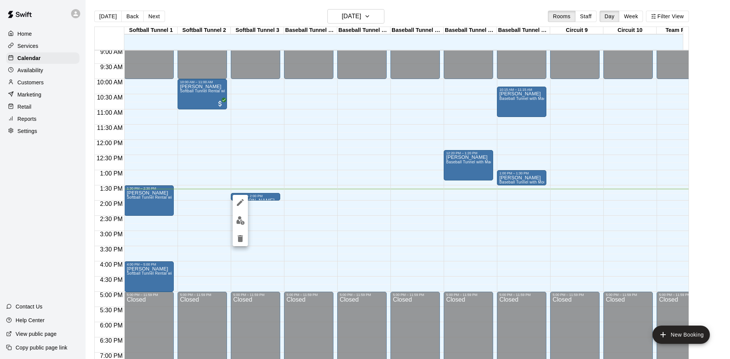
click at [255, 198] on div at bounding box center [365, 179] width 730 height 359
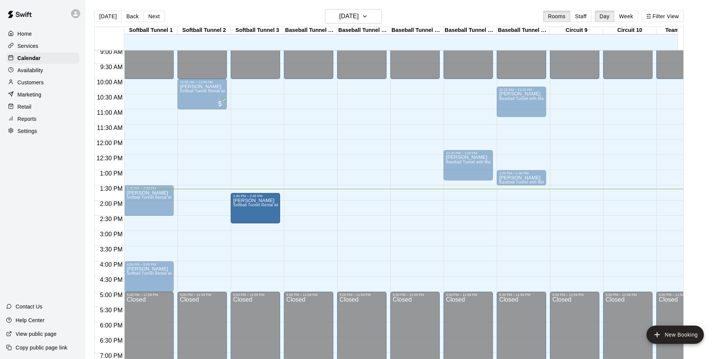
drag, startPoint x: 255, startPoint y: 199, endPoint x: 256, endPoint y: 231, distance: 31.6
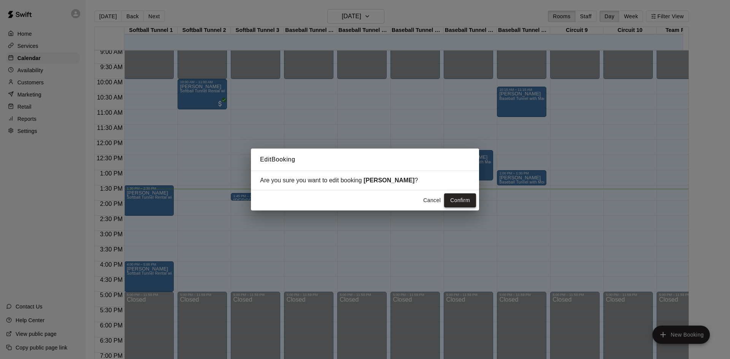
click at [464, 203] on button "Confirm" at bounding box center [460, 201] width 32 height 14
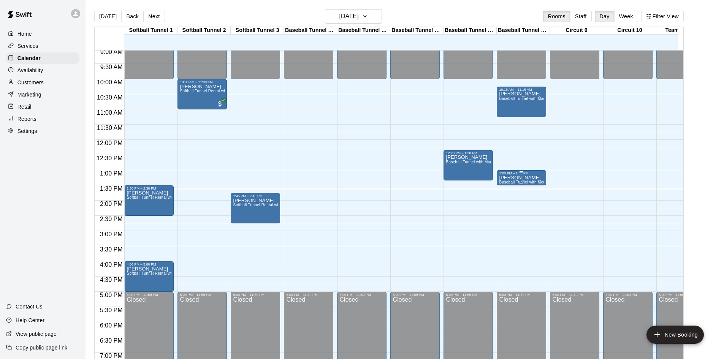
click at [502, 181] on div "[PERSON_NAME] Baseball Tunnel with Mound" at bounding box center [521, 354] width 45 height 359
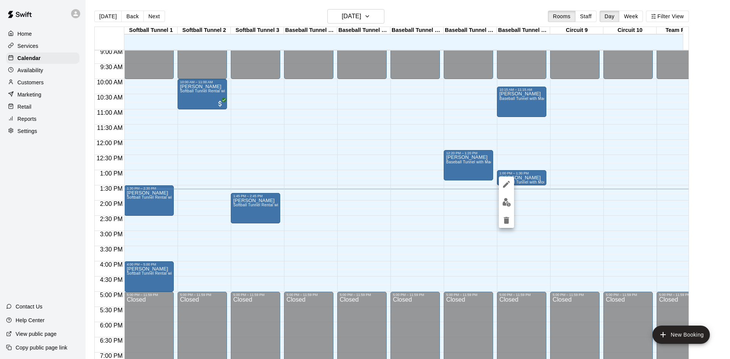
click at [508, 180] on icon "edit" at bounding box center [506, 184] width 9 height 9
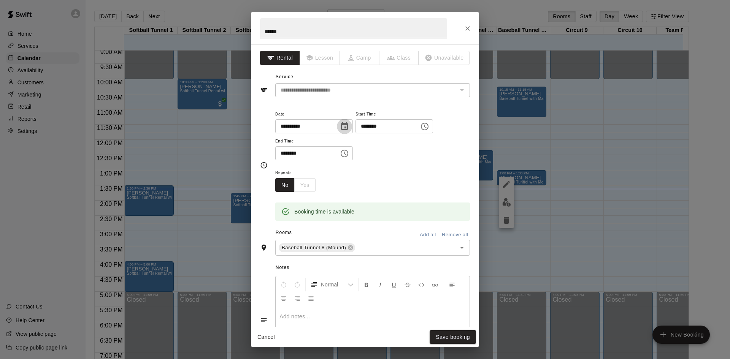
click at [349, 123] on icon "Choose date, selected date is Aug 17, 2025" at bounding box center [344, 126] width 9 height 9
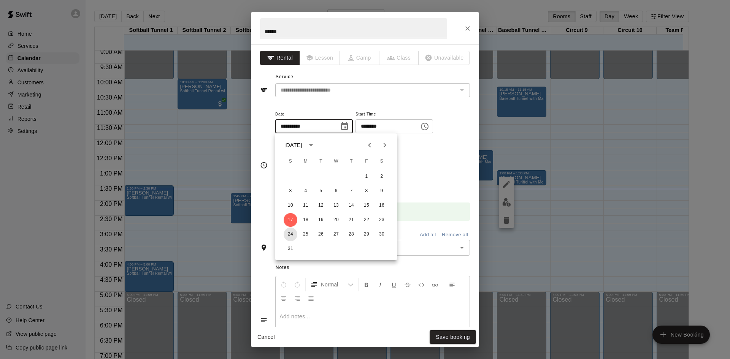
drag, startPoint x: 292, startPoint y: 235, endPoint x: 362, endPoint y: 359, distance: 142.5
click at [292, 235] on button "24" at bounding box center [291, 235] width 14 height 14
type input "**********"
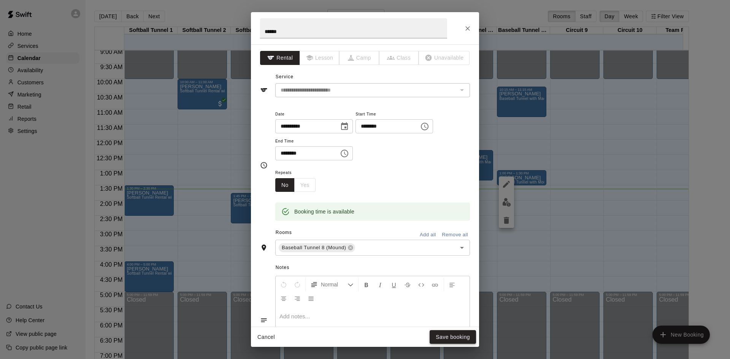
click at [459, 338] on button "Save booking" at bounding box center [453, 337] width 46 height 14
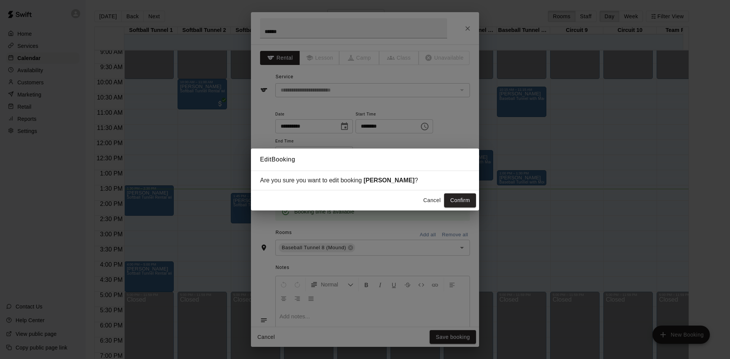
drag, startPoint x: 459, startPoint y: 198, endPoint x: 441, endPoint y: 353, distance: 156.6
click at [459, 198] on button "Confirm" at bounding box center [460, 201] width 32 height 14
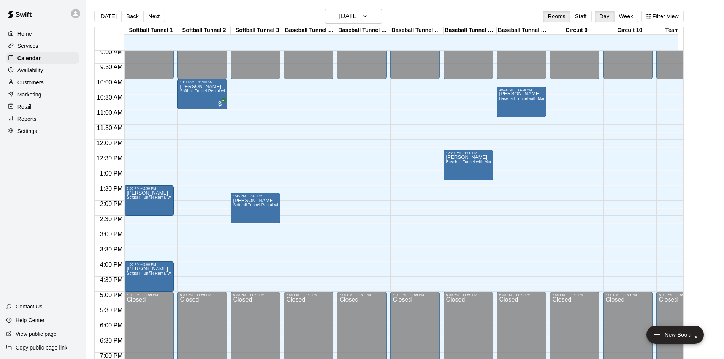
drag, startPoint x: 405, startPoint y: 332, endPoint x: 583, endPoint y: 343, distance: 179.0
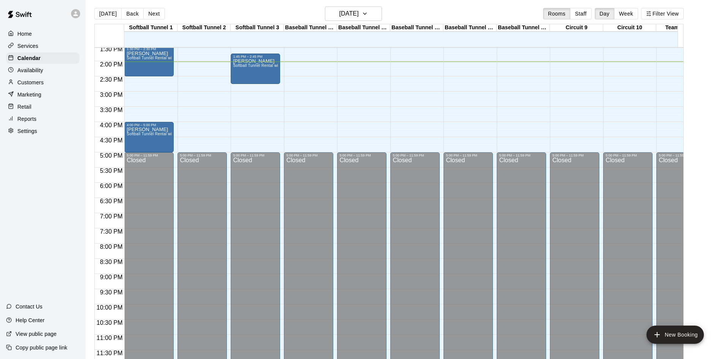
scroll to position [0, 0]
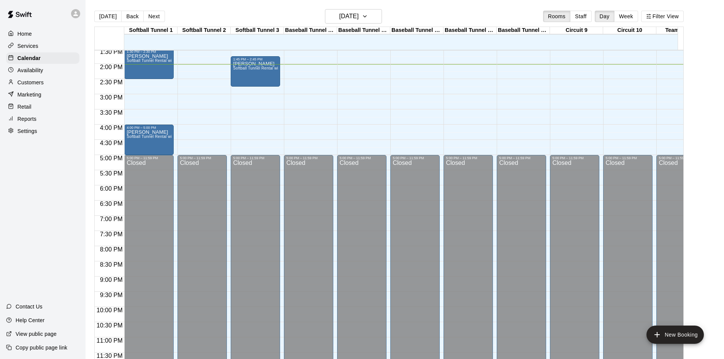
click at [209, 59] on div "12:00 AM – 10:00 AM Closed 10:00 AM – 11:00 AM [PERSON_NAME] Softball Tunnel Re…" at bounding box center [202, 3] width 49 height 730
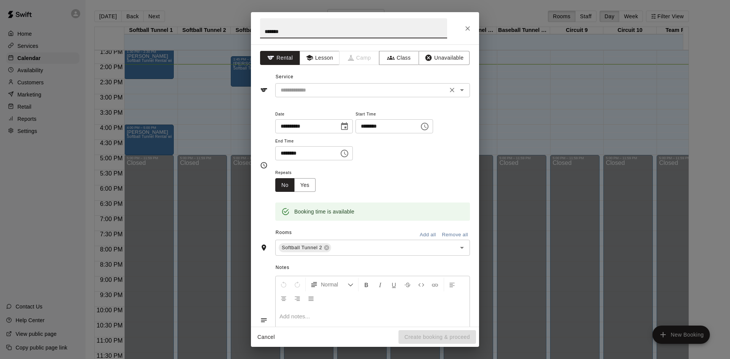
type input "*******"
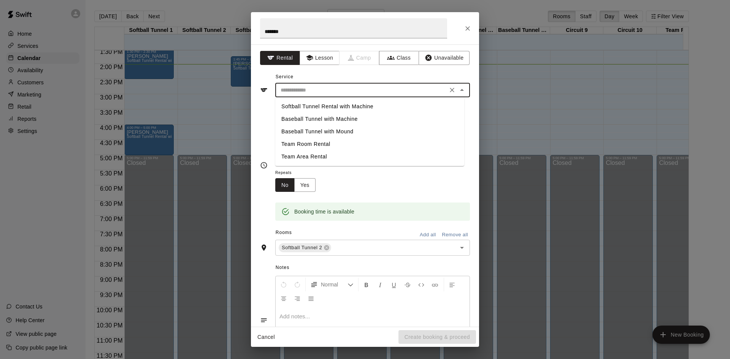
click at [325, 91] on input "text" at bounding box center [362, 91] width 168 height 10
click at [327, 102] on li "Softball Tunnel Rental with Machine" at bounding box center [369, 106] width 189 height 13
type input "**********"
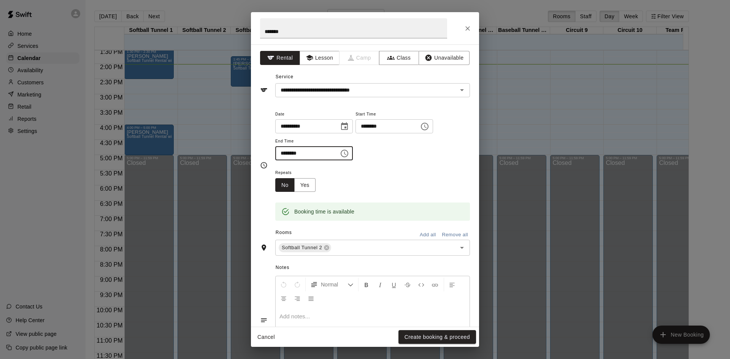
click at [285, 155] on input "********" at bounding box center [304, 153] width 59 height 14
type input "********"
click at [420, 337] on button "Create booking & proceed" at bounding box center [438, 337] width 78 height 14
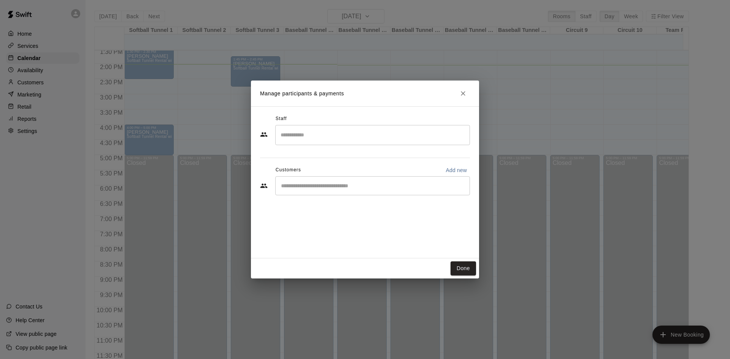
click at [467, 270] on button "Done" at bounding box center [463, 269] width 25 height 14
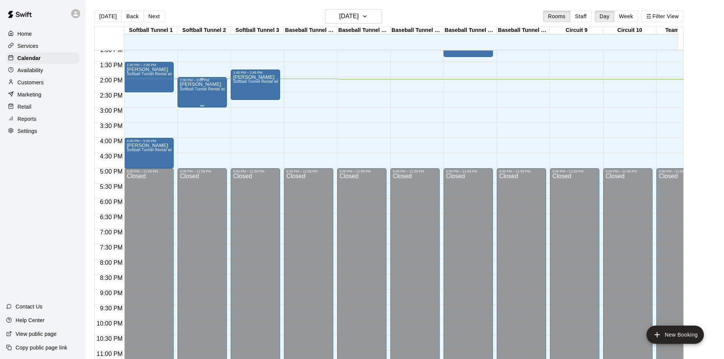
scroll to position [381, 0]
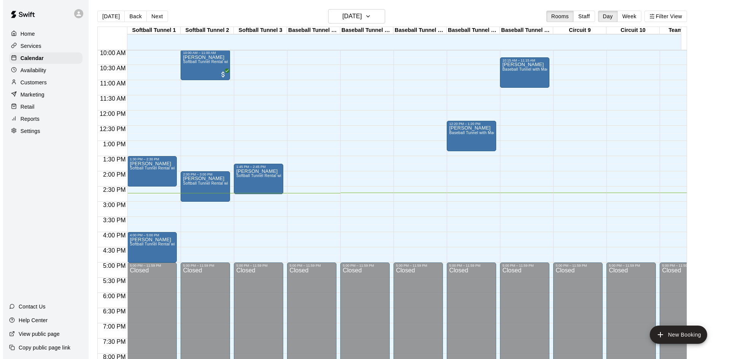
scroll to position [12, 0]
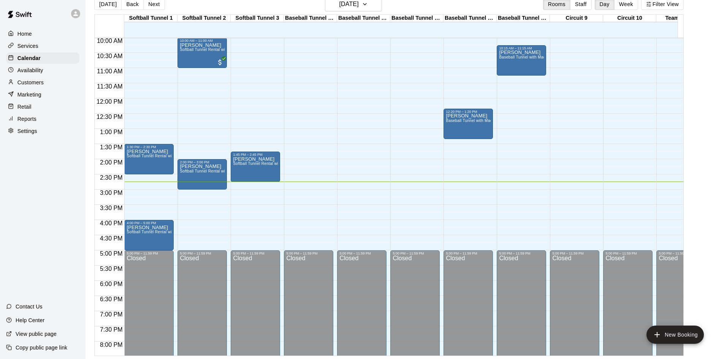
drag, startPoint x: 314, startPoint y: 108, endPoint x: 313, endPoint y: 103, distance: 5.0
drag, startPoint x: 313, startPoint y: 103, endPoint x: 371, endPoint y: 4, distance: 115.2
click at [359, 4] on h6 "[DATE]" at bounding box center [349, 4] width 19 height 11
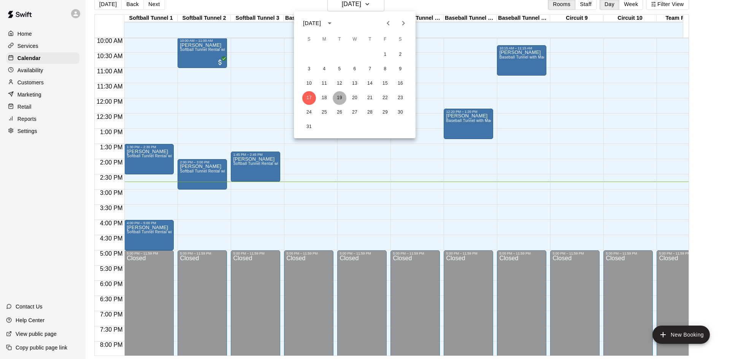
click at [340, 95] on button "19" at bounding box center [340, 98] width 14 height 14
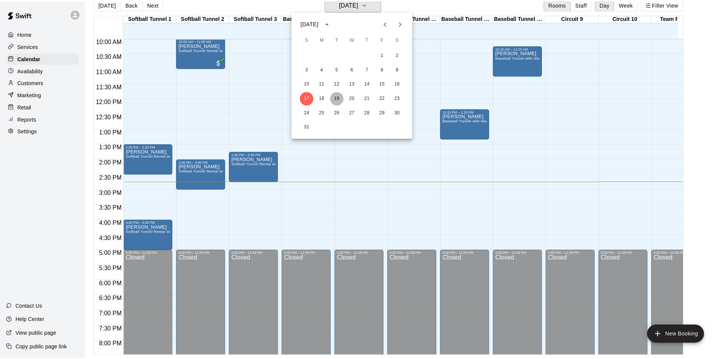
scroll to position [9, 0]
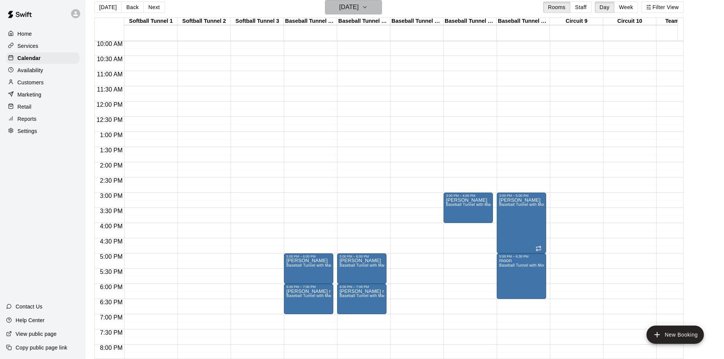
click at [368, 4] on icon "button" at bounding box center [365, 7] width 6 height 9
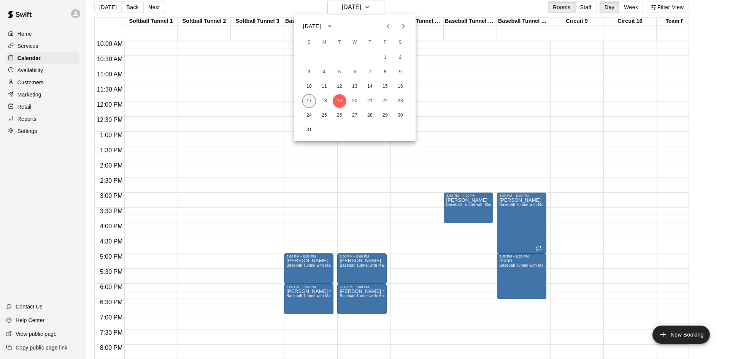
click at [313, 101] on button "17" at bounding box center [309, 101] width 14 height 14
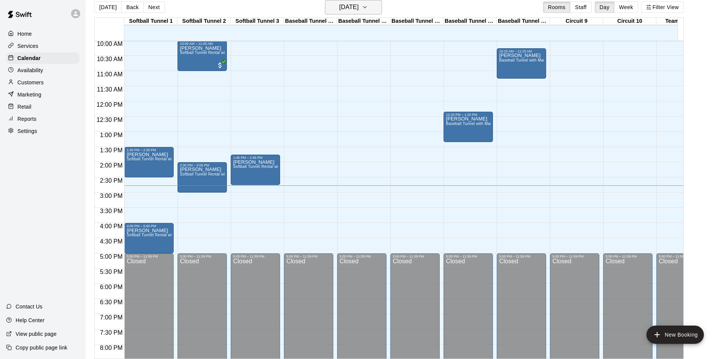
click at [352, 9] on h6 "[DATE]" at bounding box center [349, 7] width 19 height 11
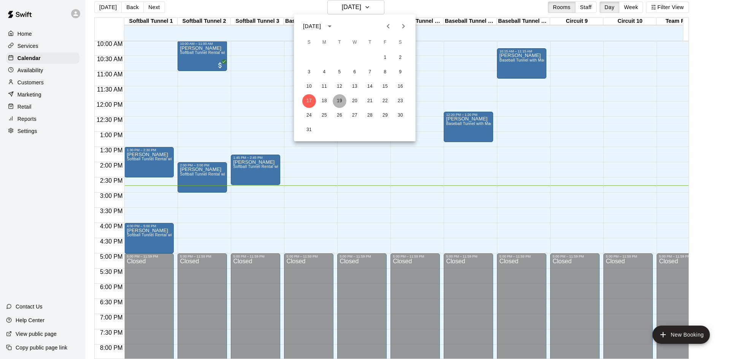
click at [339, 103] on button "19" at bounding box center [340, 101] width 14 height 14
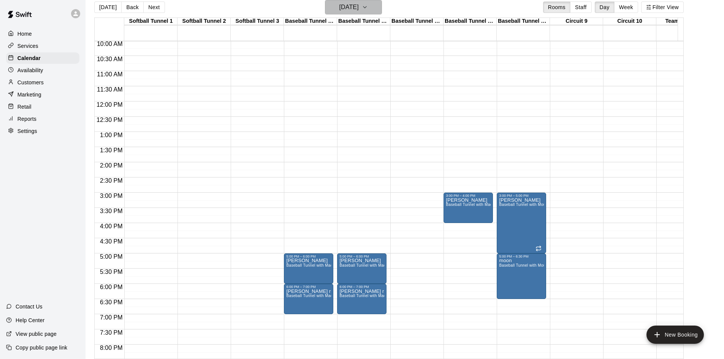
click at [359, 2] on h6 "[DATE]" at bounding box center [349, 7] width 19 height 11
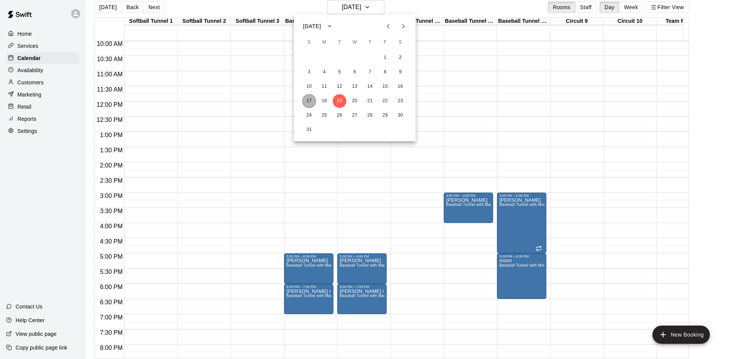
click at [306, 97] on button "17" at bounding box center [309, 101] width 14 height 14
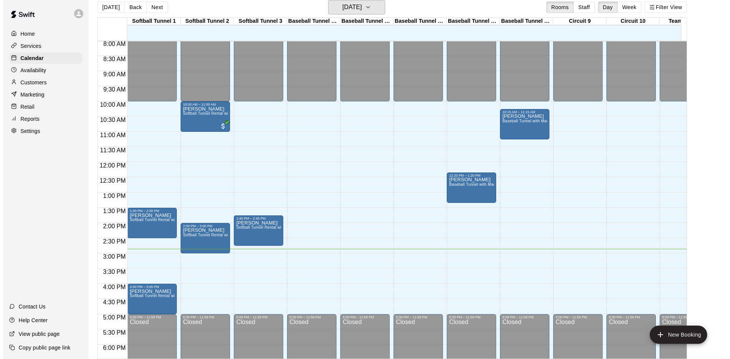
scroll to position [252, 0]
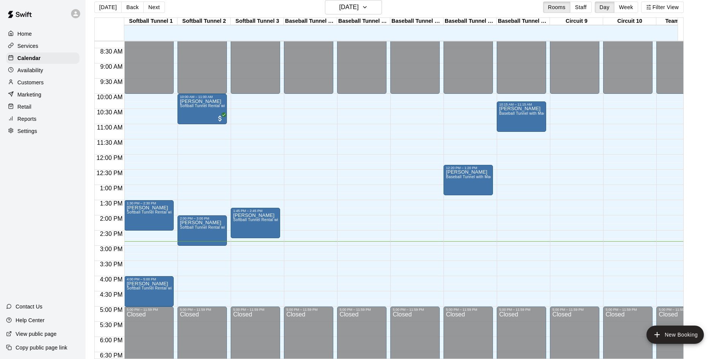
click at [235, 243] on div "12:00 AM – 10:00 AM Closed 1:45 PM – 2:45 PM [PERSON_NAME] Softball Tunnel Rent…" at bounding box center [255, 155] width 49 height 730
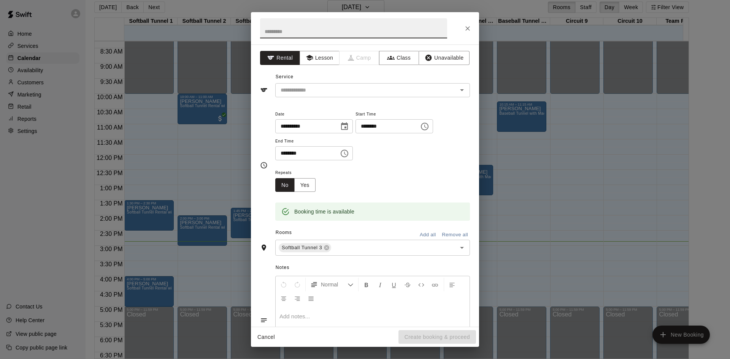
type input "*"
type input "***"
click at [419, 359] on html "Home Services Calendar Availability Customers Marketing Retail Reports Settings…" at bounding box center [365, 177] width 730 height 372
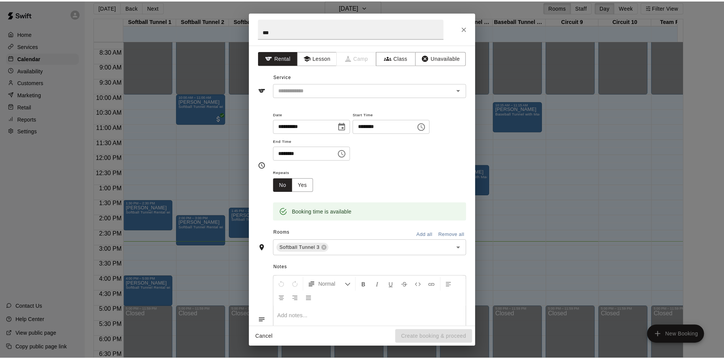
scroll to position [52, 0]
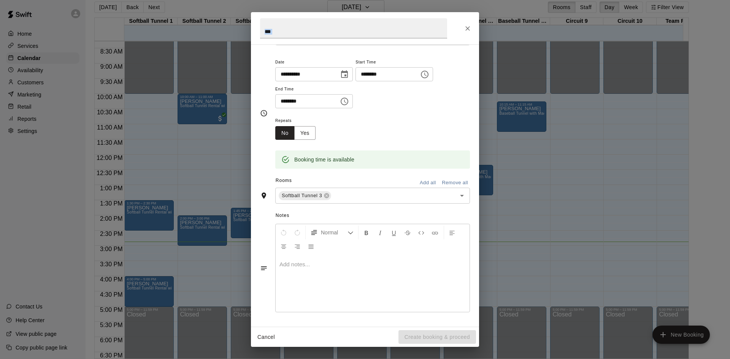
click at [473, 22] on div "***" at bounding box center [365, 28] width 228 height 32
click at [456, 35] on h2 "***" at bounding box center [353, 28] width 205 height 32
click at [465, 30] on icon "Close" at bounding box center [468, 29] width 8 height 8
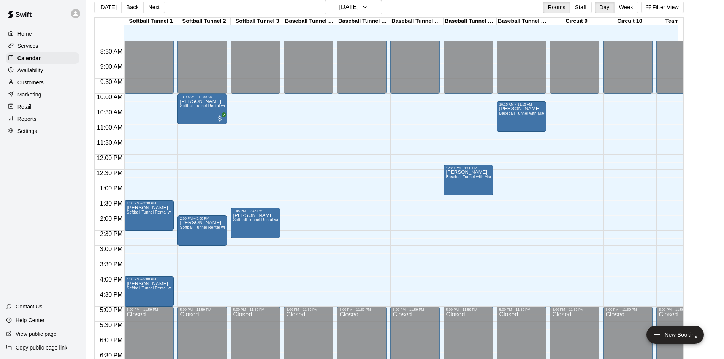
click at [41, 81] on p "Customers" at bounding box center [30, 83] width 26 height 8
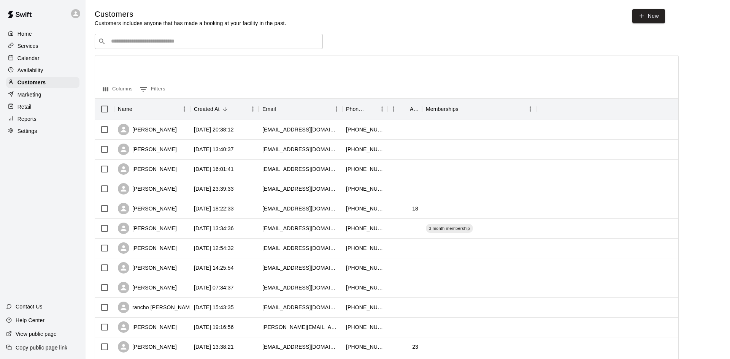
click at [184, 37] on div "​ ​" at bounding box center [209, 41] width 228 height 15
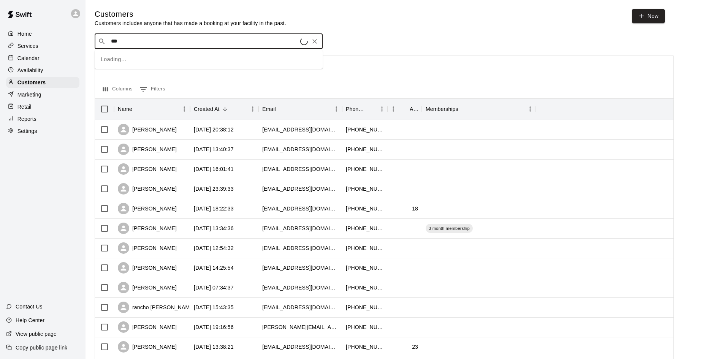
type input "****"
click at [192, 56] on div "[PERSON_NAME] [EMAIL_ADDRESS][DOMAIN_NAME]" at bounding box center [216, 62] width 201 height 16
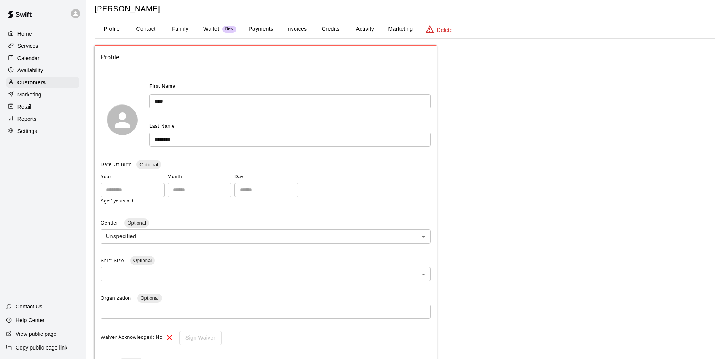
scroll to position [6, 0]
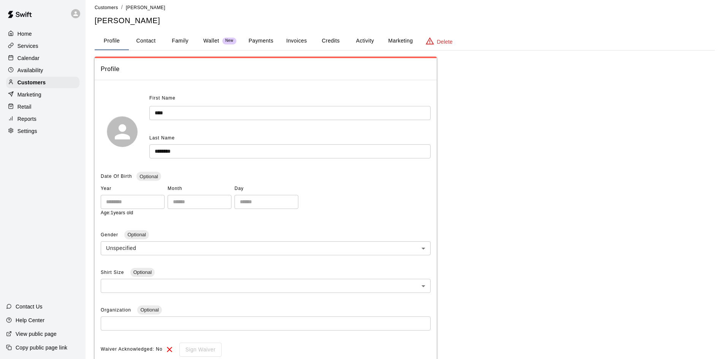
click at [33, 64] on div "Calendar" at bounding box center [42, 57] width 73 height 11
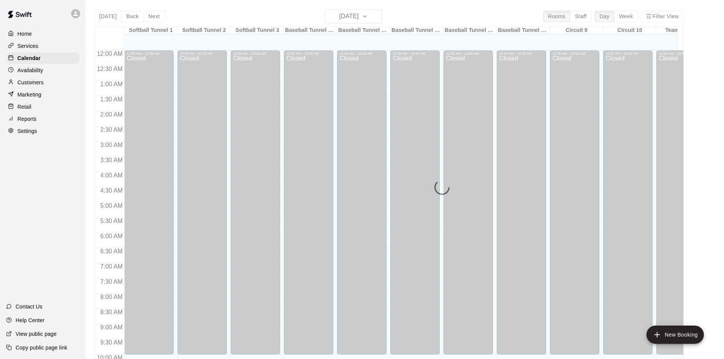
scroll to position [390, 0]
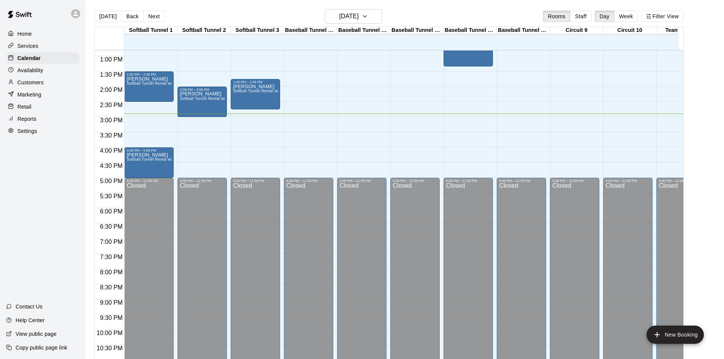
click at [289, 117] on div "12:00 AM – 10:00 AM Closed 5:00 PM – 11:59 PM Closed" at bounding box center [308, 26] width 49 height 730
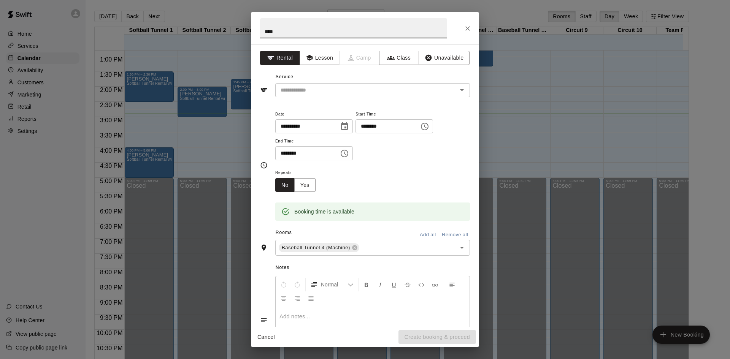
type input "****"
click at [286, 153] on input "********" at bounding box center [304, 153] width 59 height 14
click at [287, 154] on input "********" at bounding box center [304, 153] width 59 height 14
click at [291, 155] on input "********" at bounding box center [304, 153] width 59 height 14
type input "********"
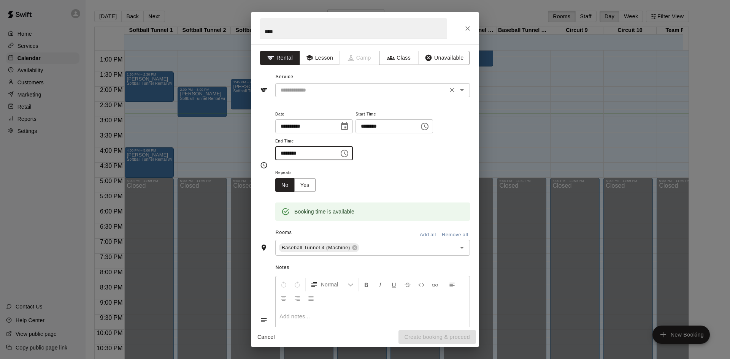
click at [331, 93] on input "text" at bounding box center [362, 91] width 168 height 10
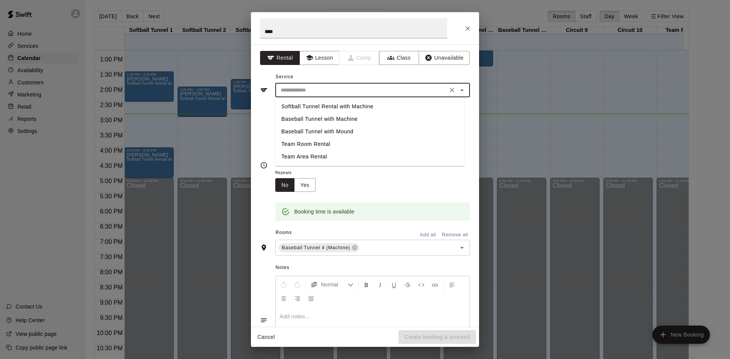
click at [316, 117] on li "Baseball Tunnel with Machine" at bounding box center [369, 119] width 189 height 13
type input "**********"
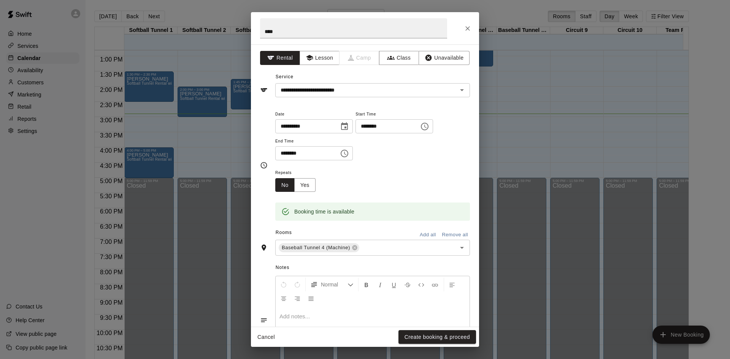
click at [435, 327] on div "Cancel Create booking & proceed" at bounding box center [365, 337] width 228 height 20
click at [435, 336] on button "Create booking & proceed" at bounding box center [438, 337] width 78 height 14
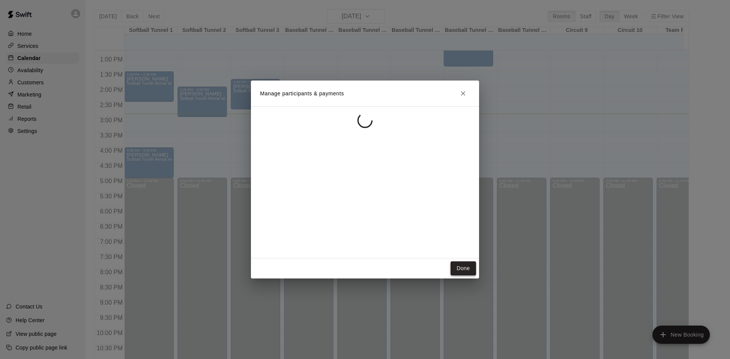
click at [457, 275] on button "Done" at bounding box center [463, 269] width 25 height 14
click at [455, 269] on button "Done" at bounding box center [463, 269] width 25 height 14
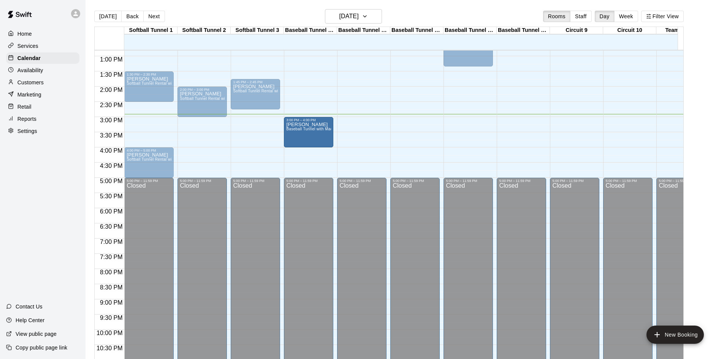
drag, startPoint x: 298, startPoint y: 119, endPoint x: 299, endPoint y: 125, distance: 6.1
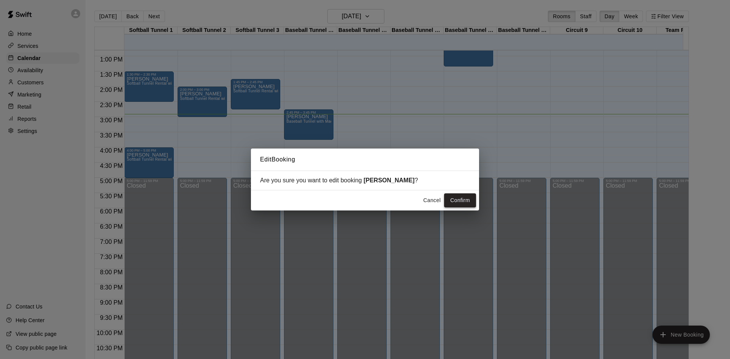
click at [462, 199] on button "Confirm" at bounding box center [460, 201] width 32 height 14
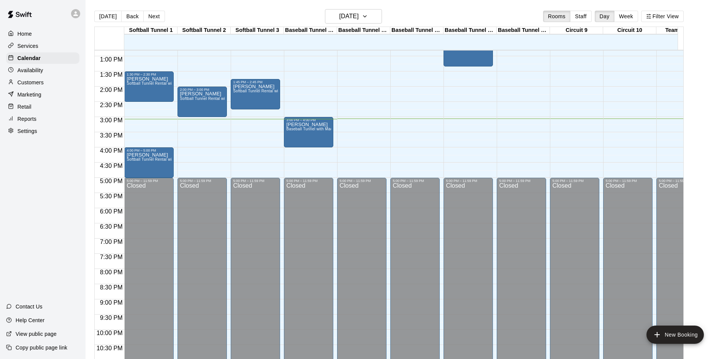
scroll to position [12, 0]
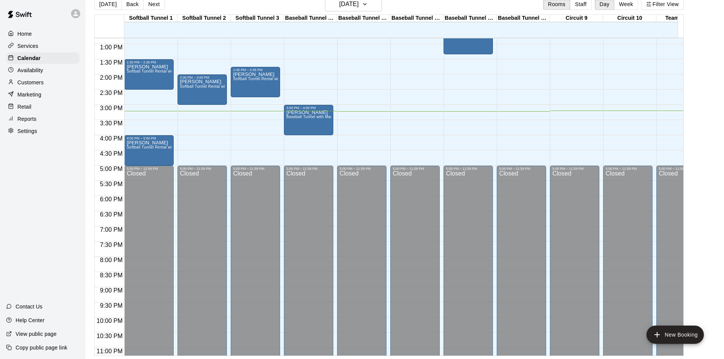
click at [476, 359] on html "Home Services Calendar Availability Customers Marketing Retail Reports Settings…" at bounding box center [362, 174] width 724 height 372
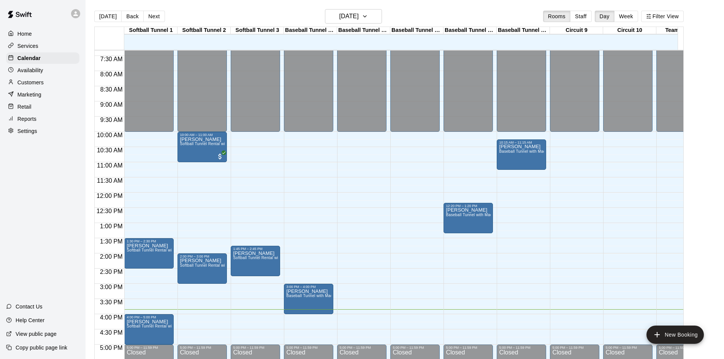
scroll to position [267, 0]
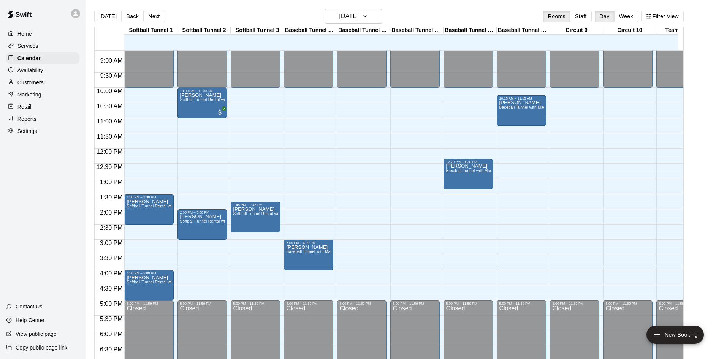
drag, startPoint x: 212, startPoint y: 128, endPoint x: 260, endPoint y: 172, distance: 64.6
drag, startPoint x: 260, startPoint y: 172, endPoint x: 40, endPoint y: 185, distance: 221.0
click at [40, 185] on div "Home Services Calendar Availability Customers Marketing Retail Reports Settings…" at bounding box center [43, 179] width 86 height 359
click at [372, 16] on button "[DATE]" at bounding box center [353, 16] width 57 height 14
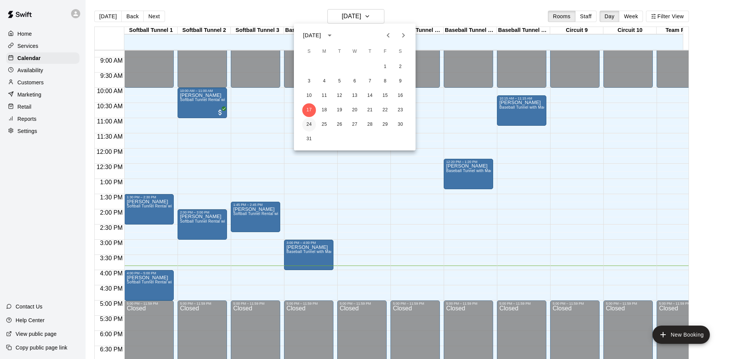
click at [314, 125] on button "24" at bounding box center [309, 125] width 14 height 14
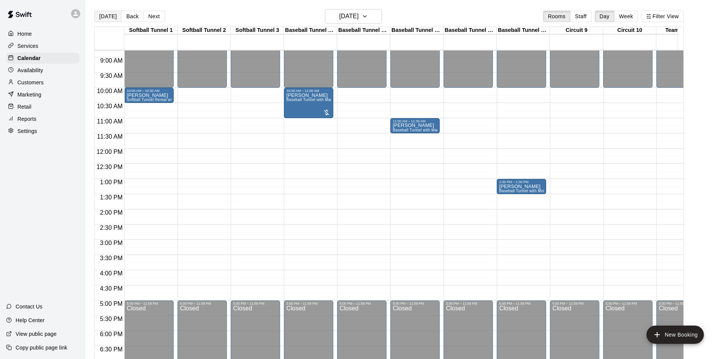
click at [102, 14] on button "[DATE]" at bounding box center [107, 16] width 27 height 11
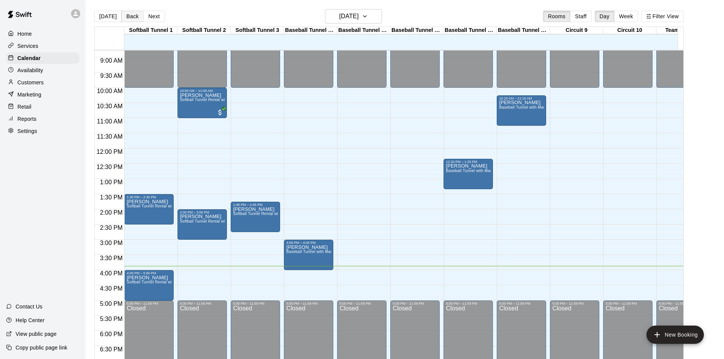
click at [136, 16] on button "Back" at bounding box center [132, 16] width 22 height 11
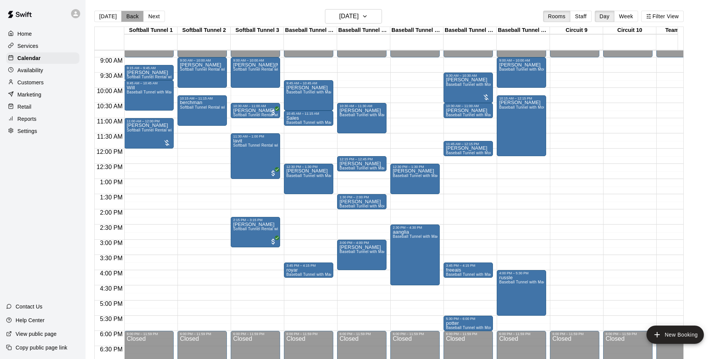
click at [134, 16] on button "Back" at bounding box center [132, 16] width 22 height 11
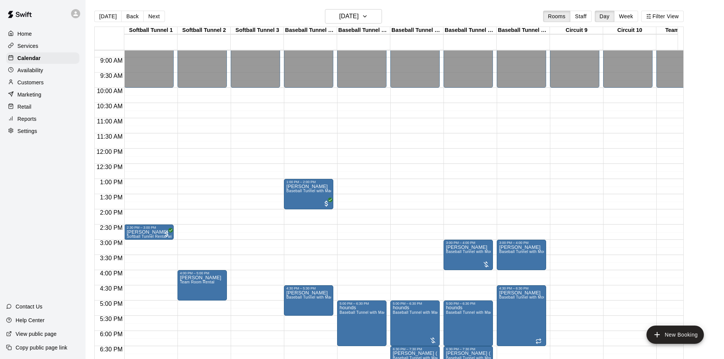
drag, startPoint x: 134, startPoint y: 16, endPoint x: 127, endPoint y: 0, distance: 17.7
click at [128, 2] on main "[DATE] Back [DATE][DATE] Rooms Staff Day Week Filter View Softball Tunnel 1 15 …" at bounding box center [405, 186] width 639 height 372
drag, startPoint x: 129, startPoint y: 15, endPoint x: 181, endPoint y: 68, distance: 74.2
click at [129, 16] on button "Back" at bounding box center [132, 16] width 22 height 11
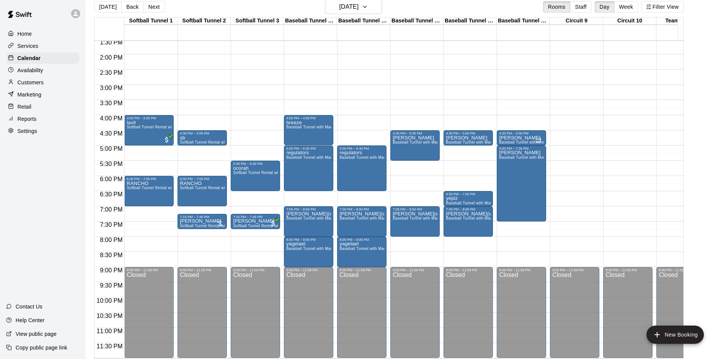
scroll to position [12, 0]
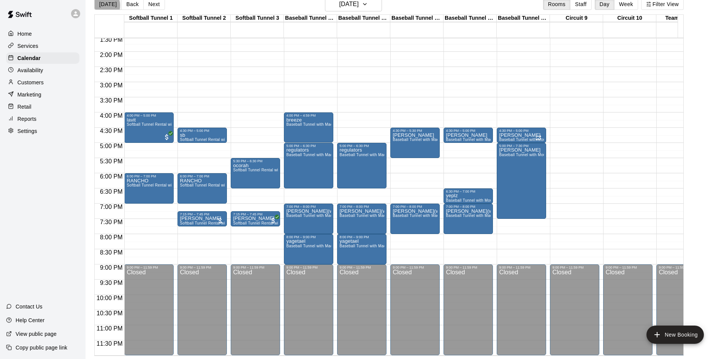
click at [102, 6] on button "[DATE]" at bounding box center [107, 3] width 27 height 11
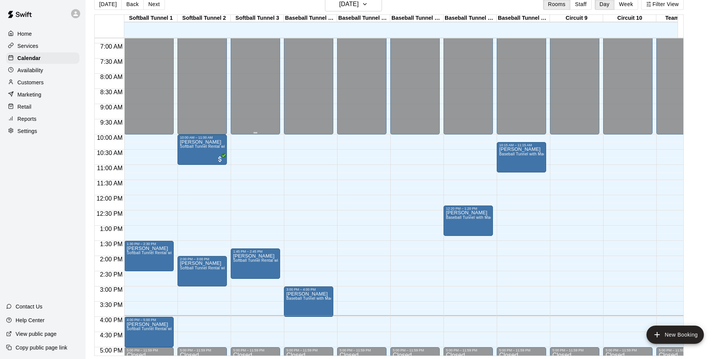
scroll to position [191, 0]
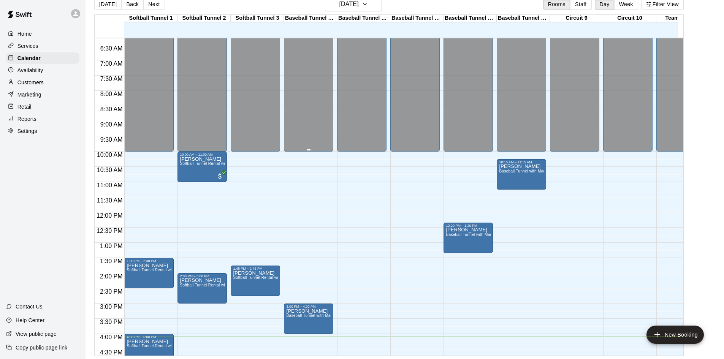
drag, startPoint x: 299, startPoint y: 143, endPoint x: 297, endPoint y: 140, distance: 4.1
click at [300, 141] on div "Closed" at bounding box center [308, 3] width 45 height 302
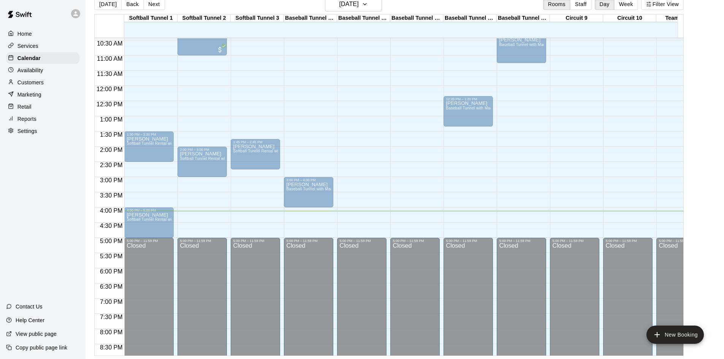
scroll to position [304, 0]
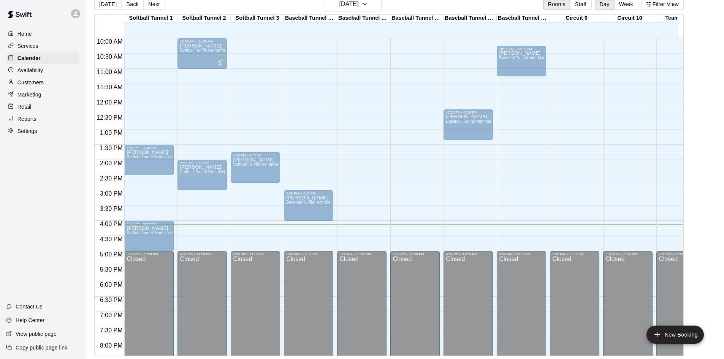
click at [649, 171] on div "12:00 AM – 10:00 AM Closed 5:00 PM – 11:59 PM Closed" at bounding box center [627, 99] width 49 height 730
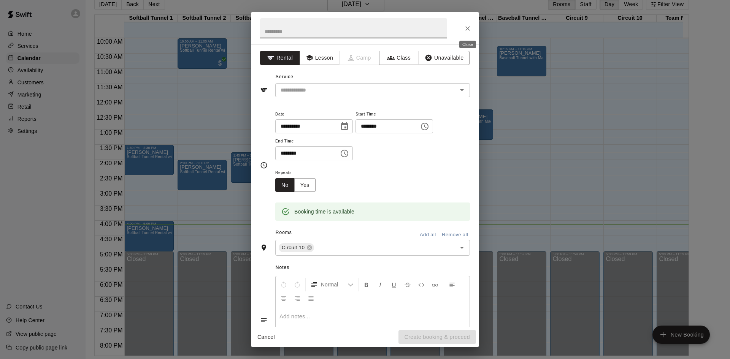
drag, startPoint x: 471, startPoint y: 28, endPoint x: 589, endPoint y: 214, distance: 220.3
click at [471, 28] on icon "Close" at bounding box center [468, 29] width 8 height 8
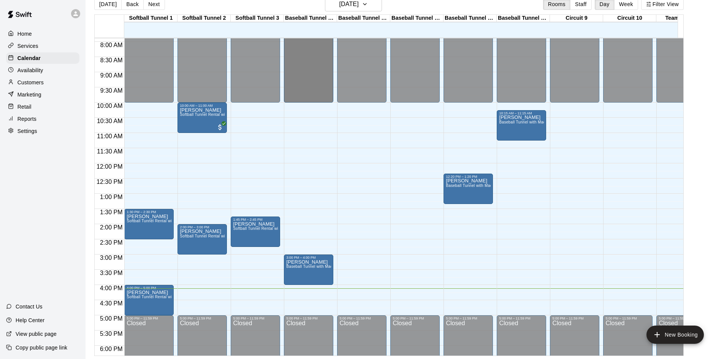
scroll to position [228, 0]
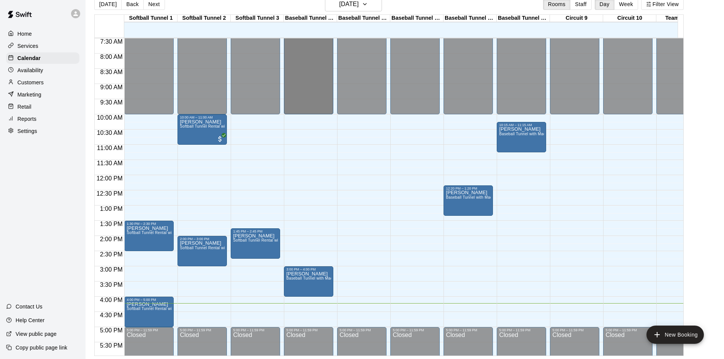
click at [378, 167] on div "12:00 AM 12:30 AM 1:00 AM 1:30 AM 2:00 AM 2:30 AM 3:00 AM 3:30 AM 4:00 AM 4:30 …" at bounding box center [389, 197] width 589 height 318
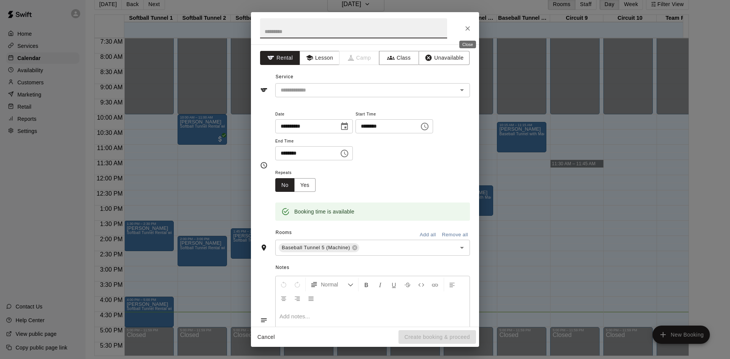
click at [472, 29] on button "Close" at bounding box center [468, 29] width 14 height 14
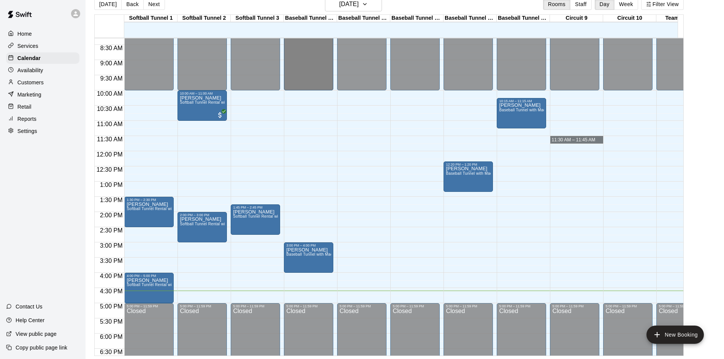
scroll to position [253, 0]
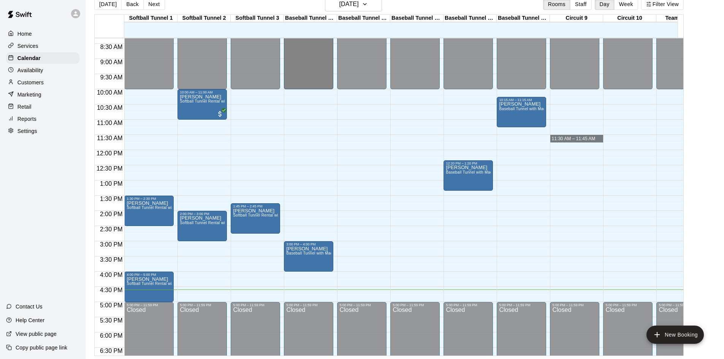
click at [708, 195] on main "[DATE] Back [DATE][DATE] Rooms Staff Day Week Filter View Softball Tunnel 1 17 …" at bounding box center [405, 176] width 633 height 359
click at [706, 77] on main "[DATE] Back [DATE][DATE] Rooms Staff Day Week Filter View Softball Tunnel 1 17 …" at bounding box center [405, 176] width 633 height 359
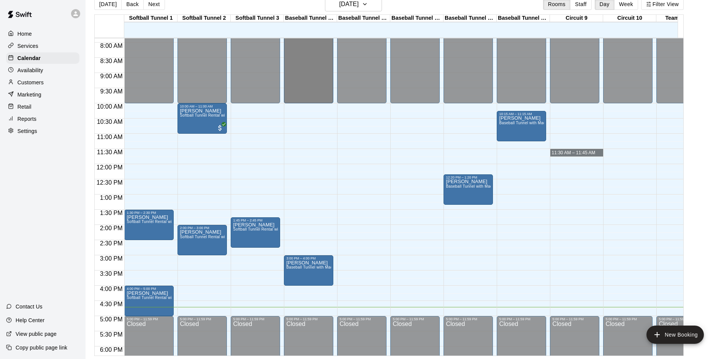
scroll to position [256, 0]
